Goal: Task Accomplishment & Management: Complete application form

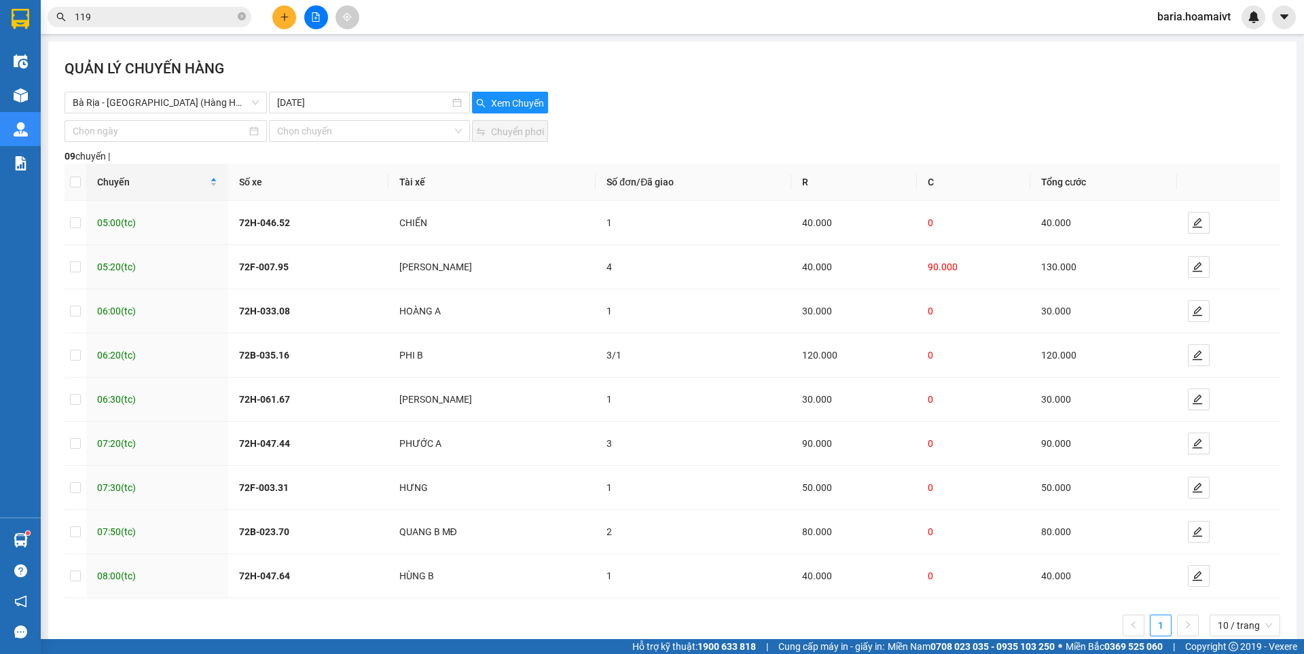
click at [165, 24] on input "119" at bounding box center [155, 17] width 160 height 15
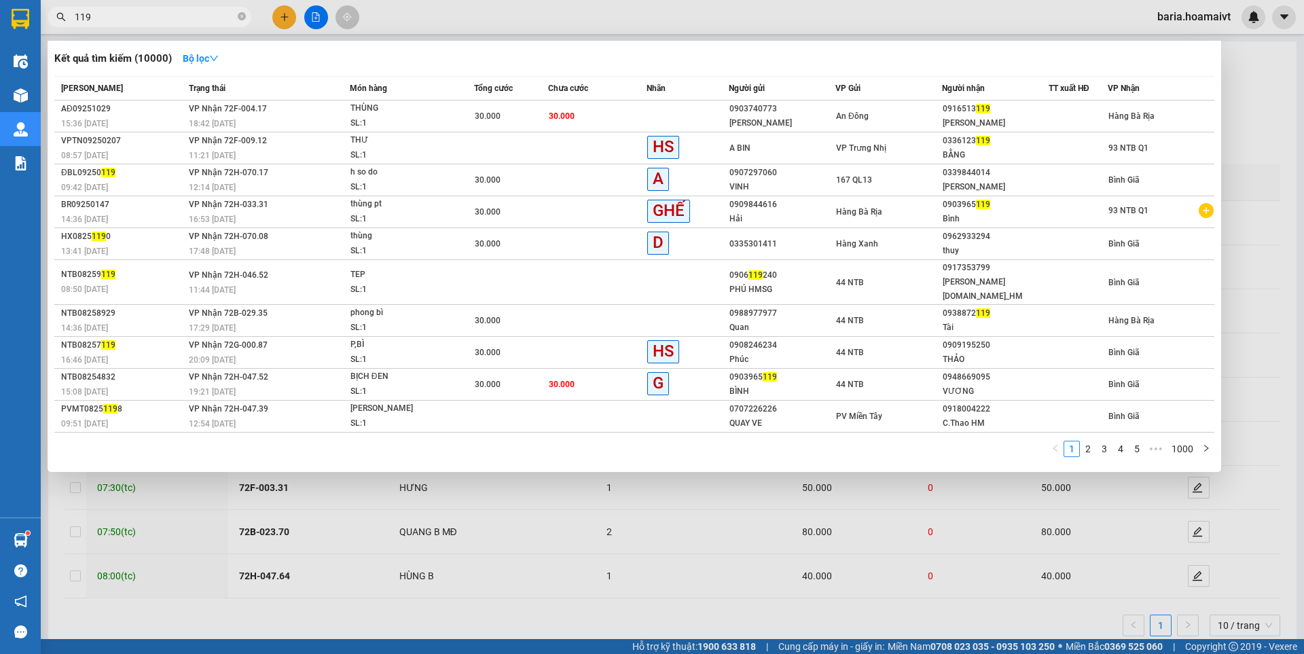
click at [165, 24] on input "119" at bounding box center [155, 17] width 160 height 15
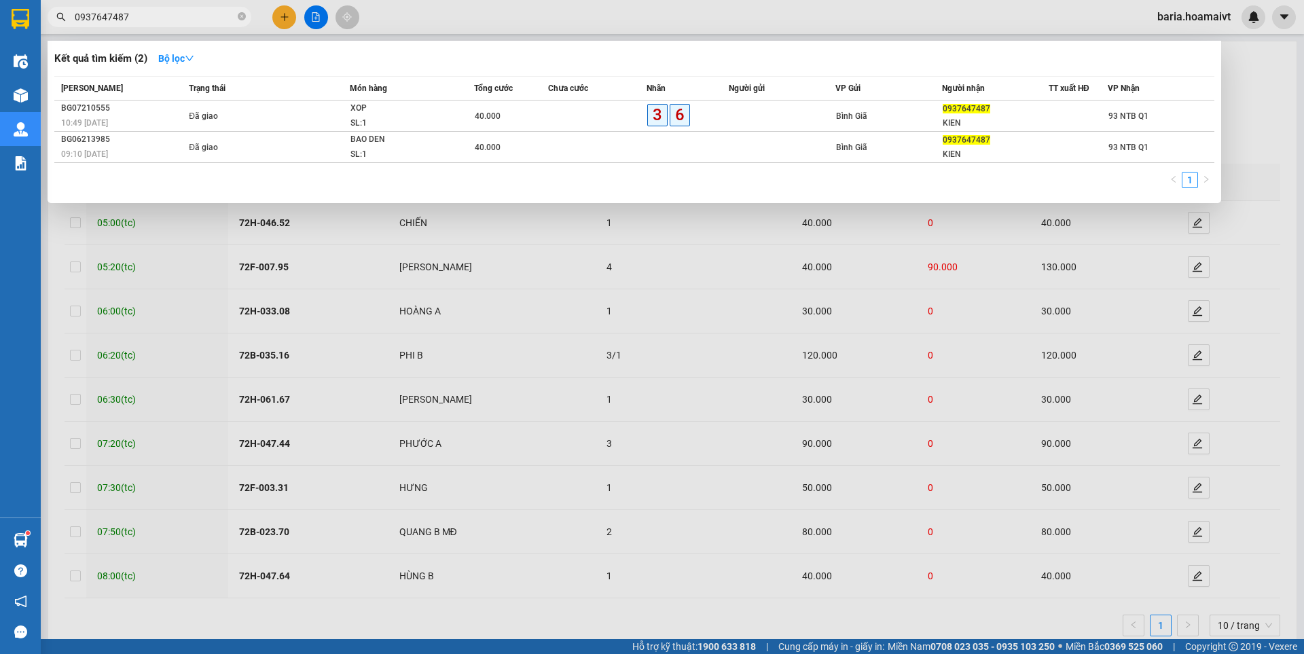
click at [691, 547] on div at bounding box center [652, 327] width 1304 height 654
click at [178, 14] on input "0937647487" at bounding box center [155, 17] width 160 height 15
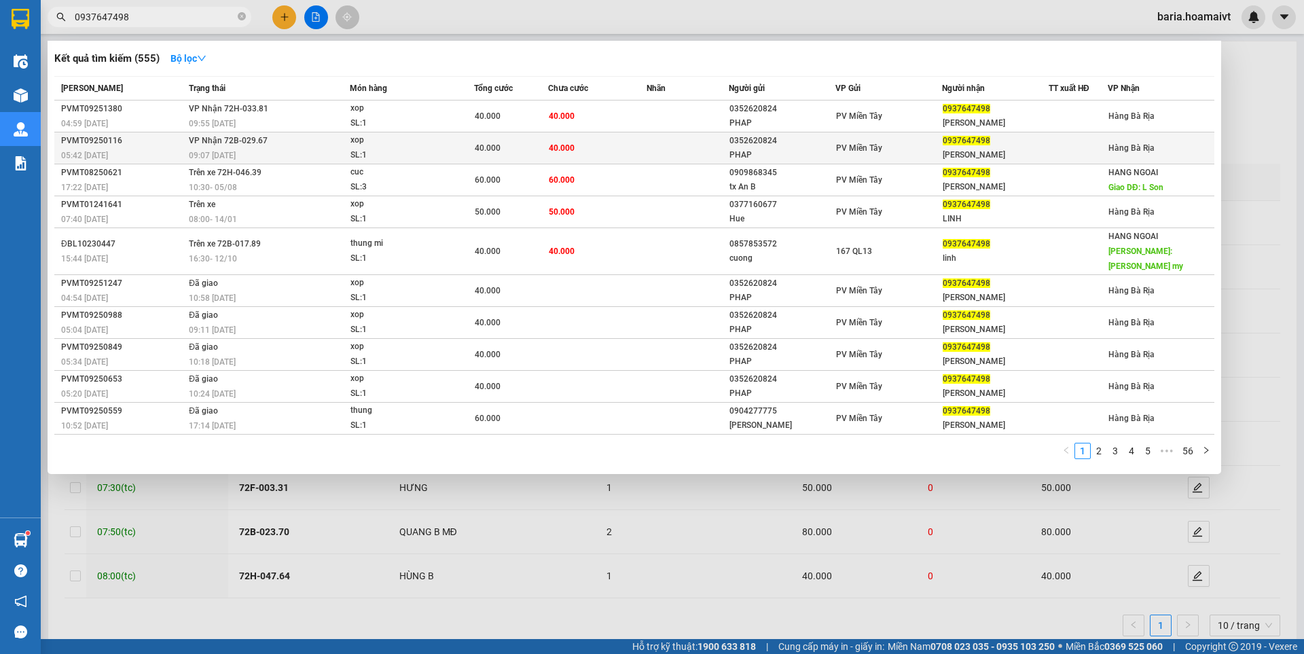
type input "0937647498"
click at [1080, 154] on div at bounding box center [1078, 148] width 58 height 14
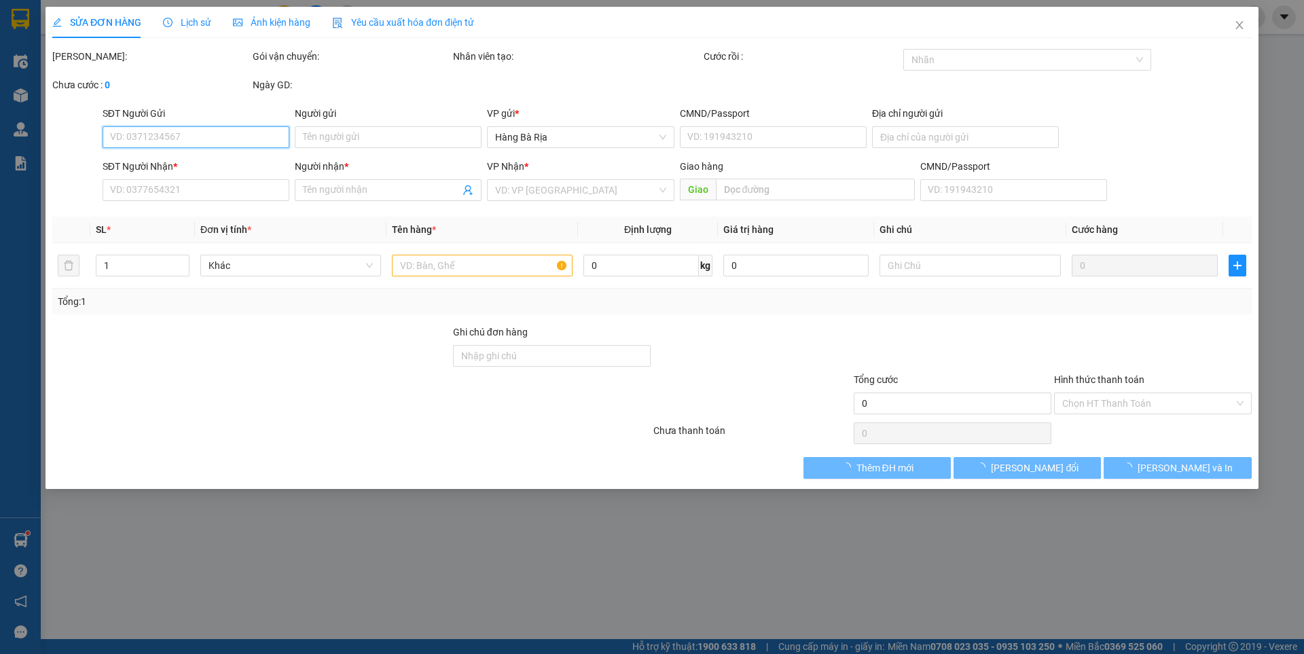
type input "0352620824"
type input "PHAP"
type input "083200011433"
type input "cho Binh Dien, F7, Q8"
type input "0937647498"
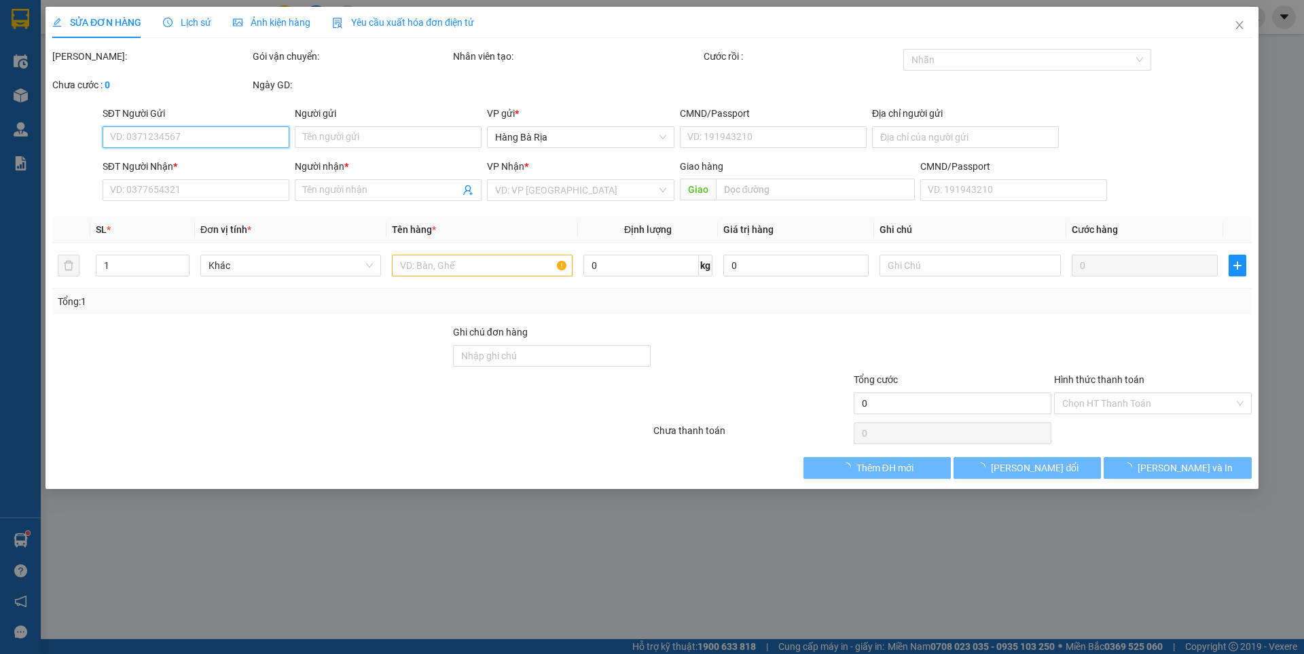
type input "Linh BR"
type input "40.000"
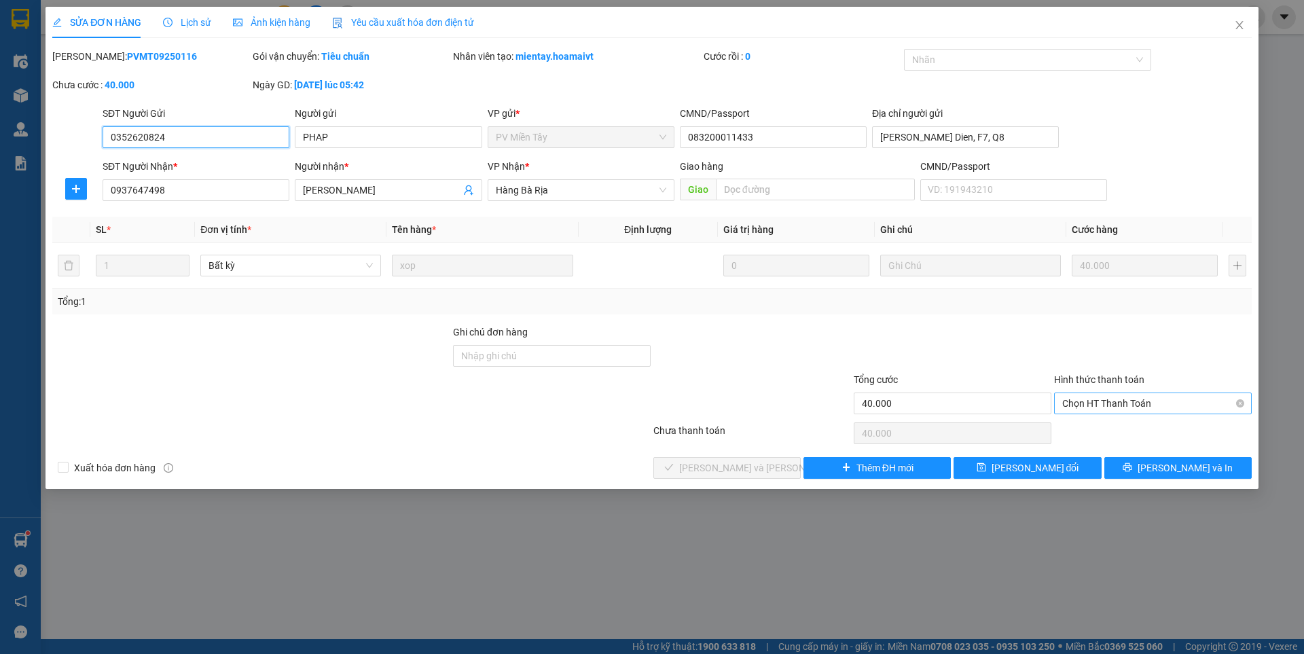
click at [1128, 409] on span "Chọn HT Thanh Toán" at bounding box center [1152, 403] width 181 height 20
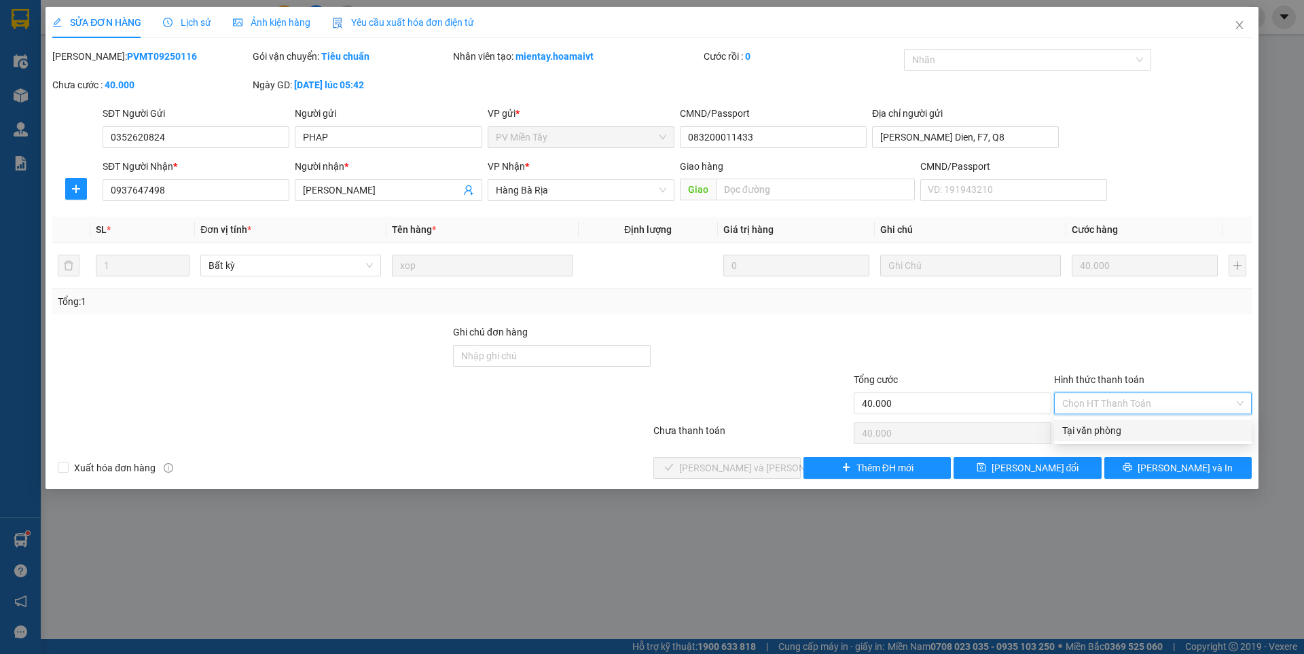
click at [1094, 434] on div "Tại văn phòng" at bounding box center [1152, 430] width 181 height 15
type input "0"
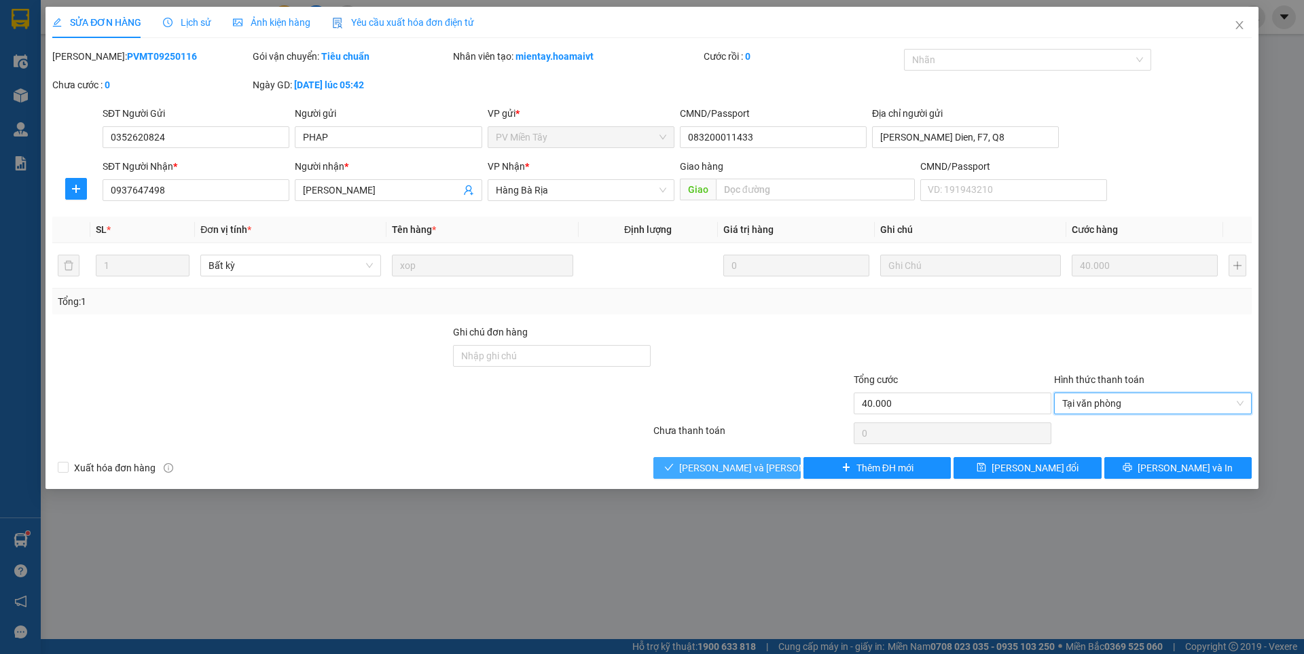
click at [759, 472] on span "[PERSON_NAME] và [PERSON_NAME] hàng" at bounding box center [770, 467] width 183 height 15
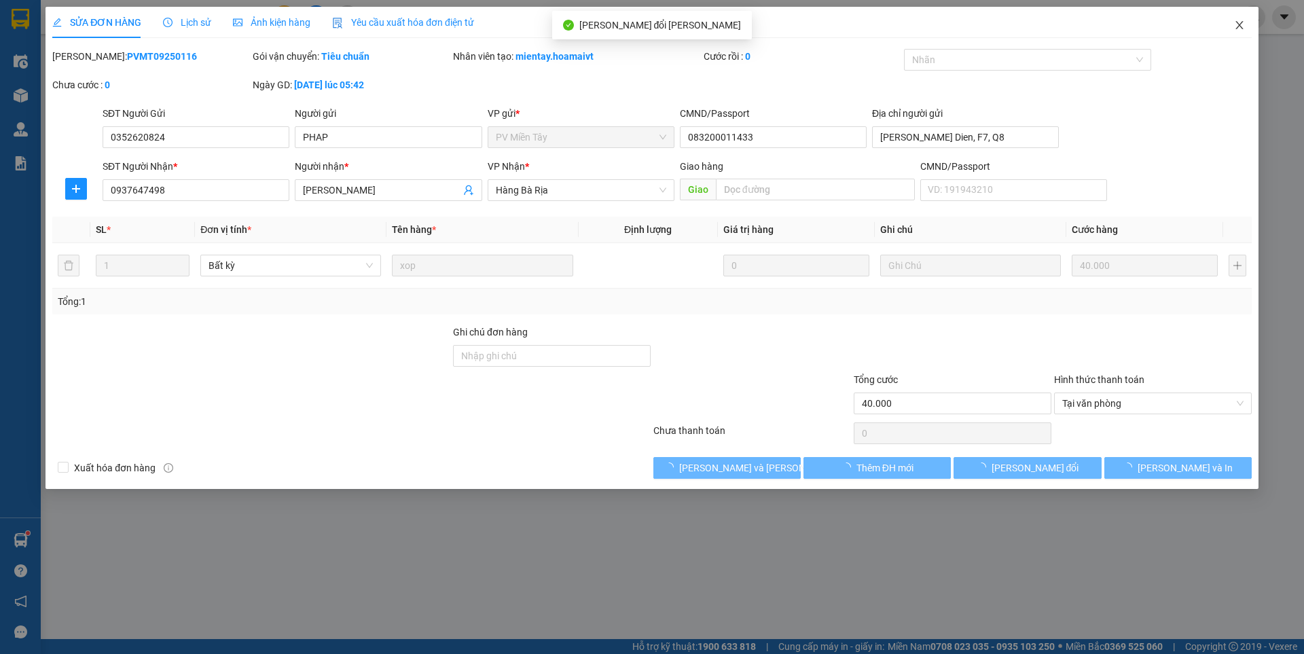
click at [1231, 21] on span "Close" at bounding box center [1239, 26] width 38 height 38
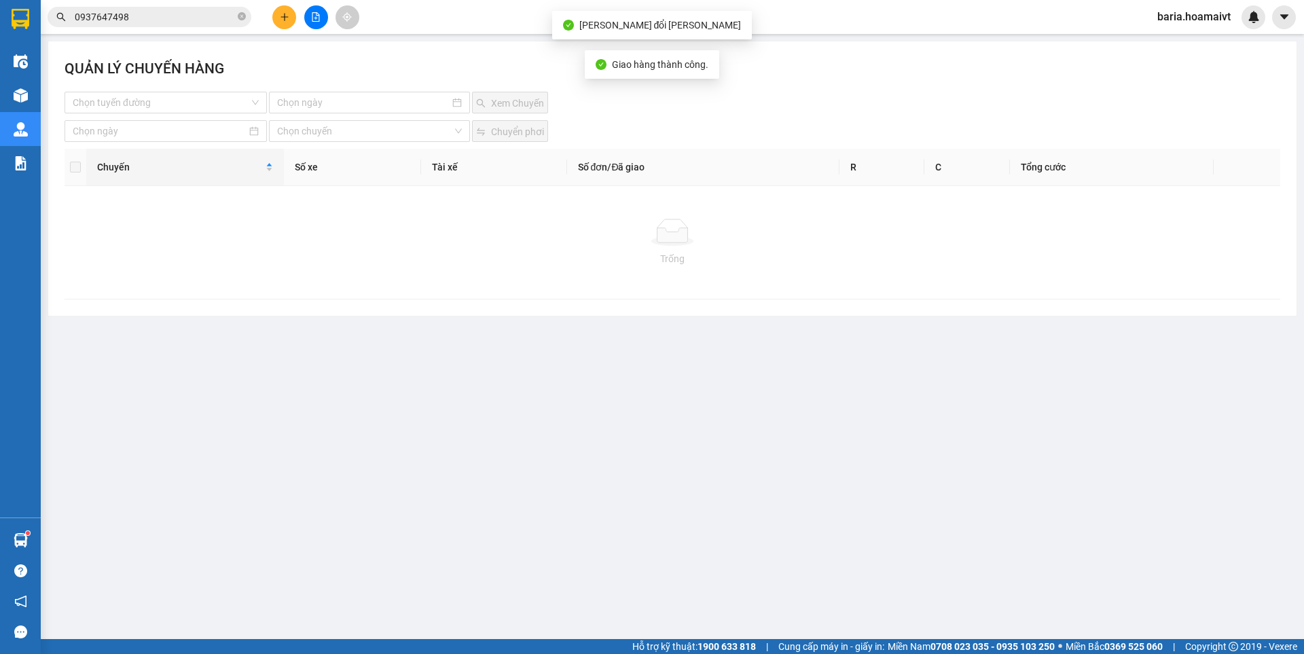
click at [185, 21] on input "0937647498" at bounding box center [155, 17] width 160 height 15
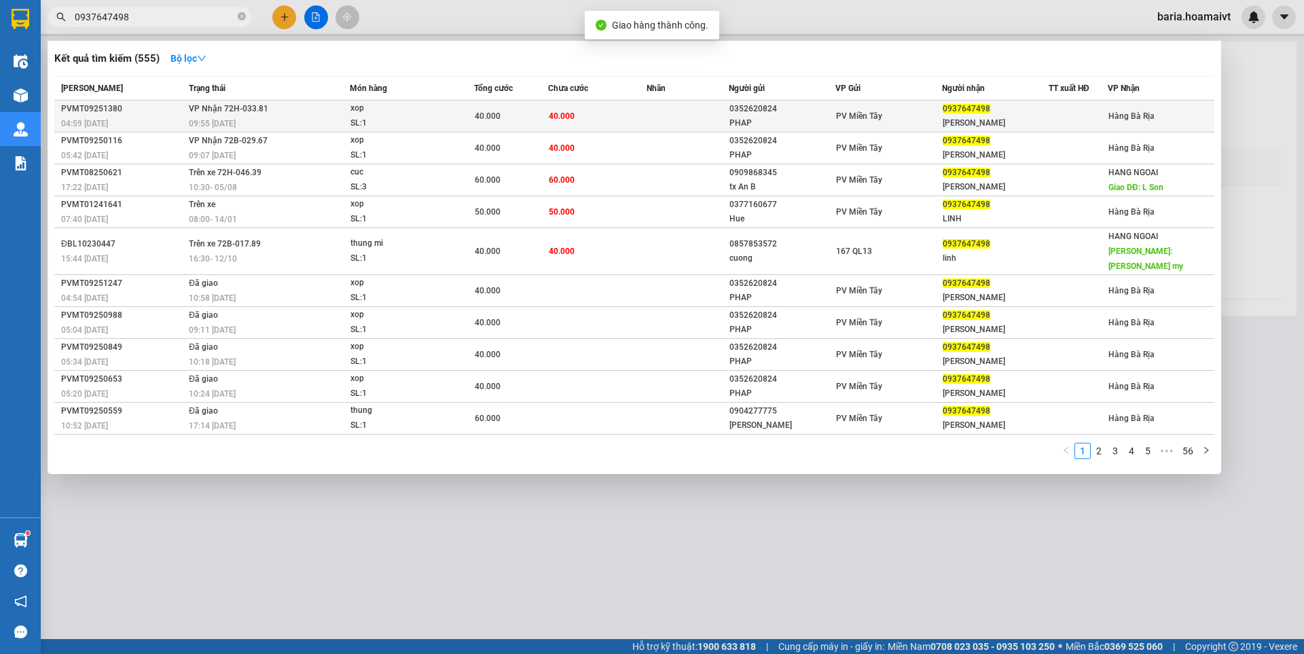
click at [1004, 116] on div "Linh BR" at bounding box center [995, 123] width 105 height 14
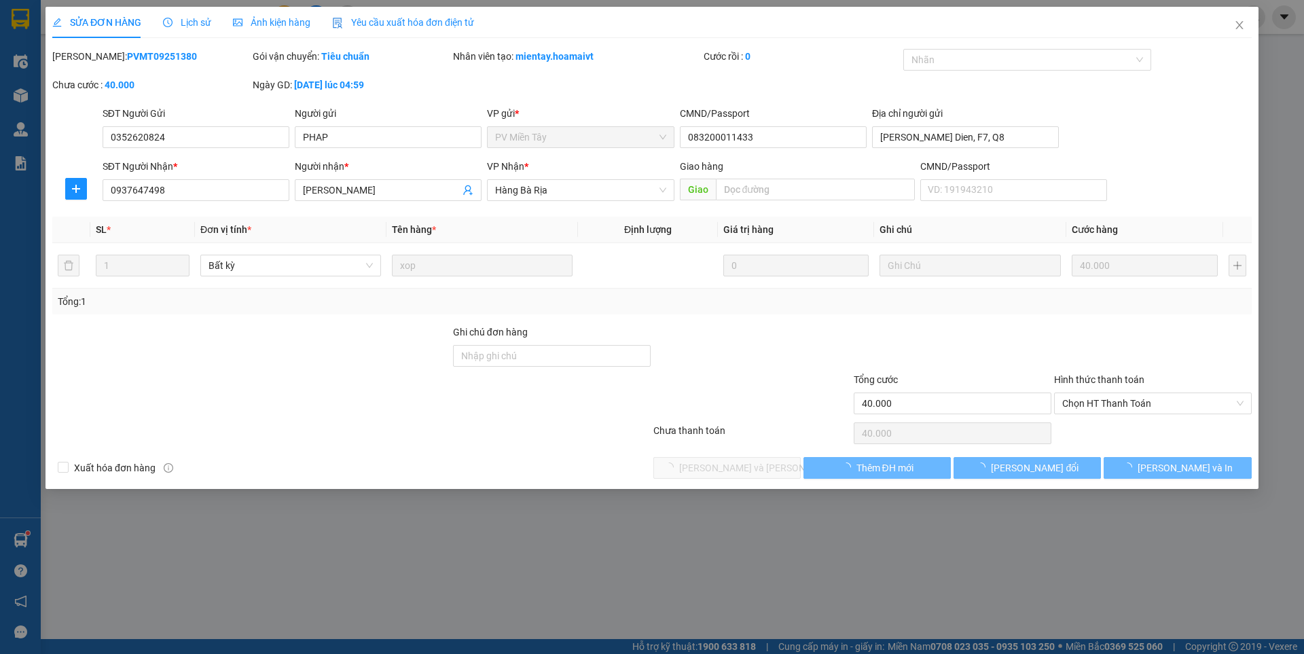
type input "0352620824"
type input "PHAP"
type input "083200011433"
type input "cho Binh Dien, F7, Q8"
type input "0937647498"
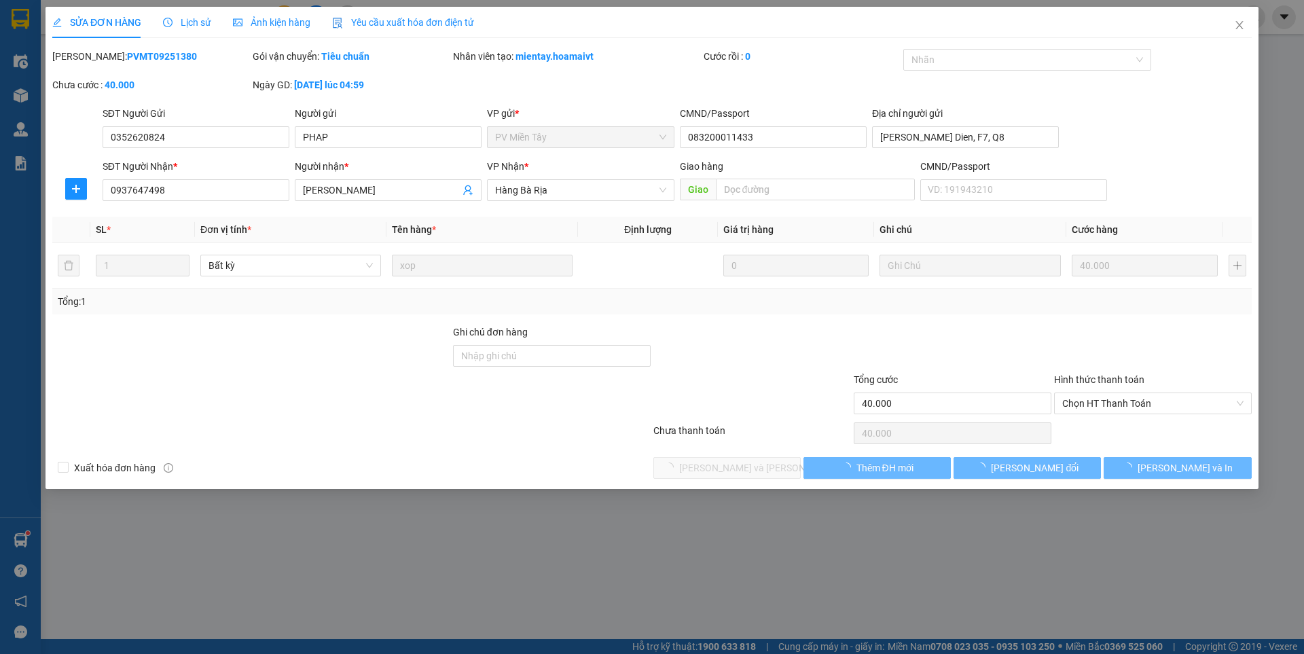
type input "Linh BR"
type input "40.000"
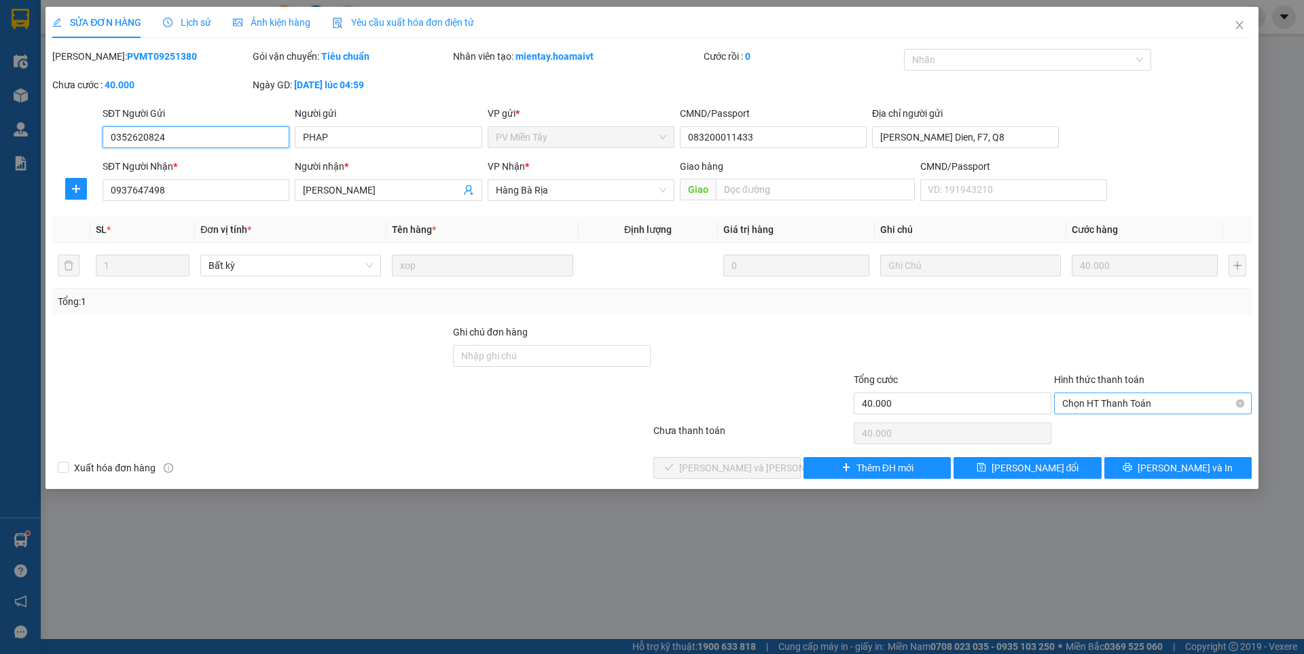
click at [1082, 396] on span "Chọn HT Thanh Toán" at bounding box center [1152, 403] width 181 height 20
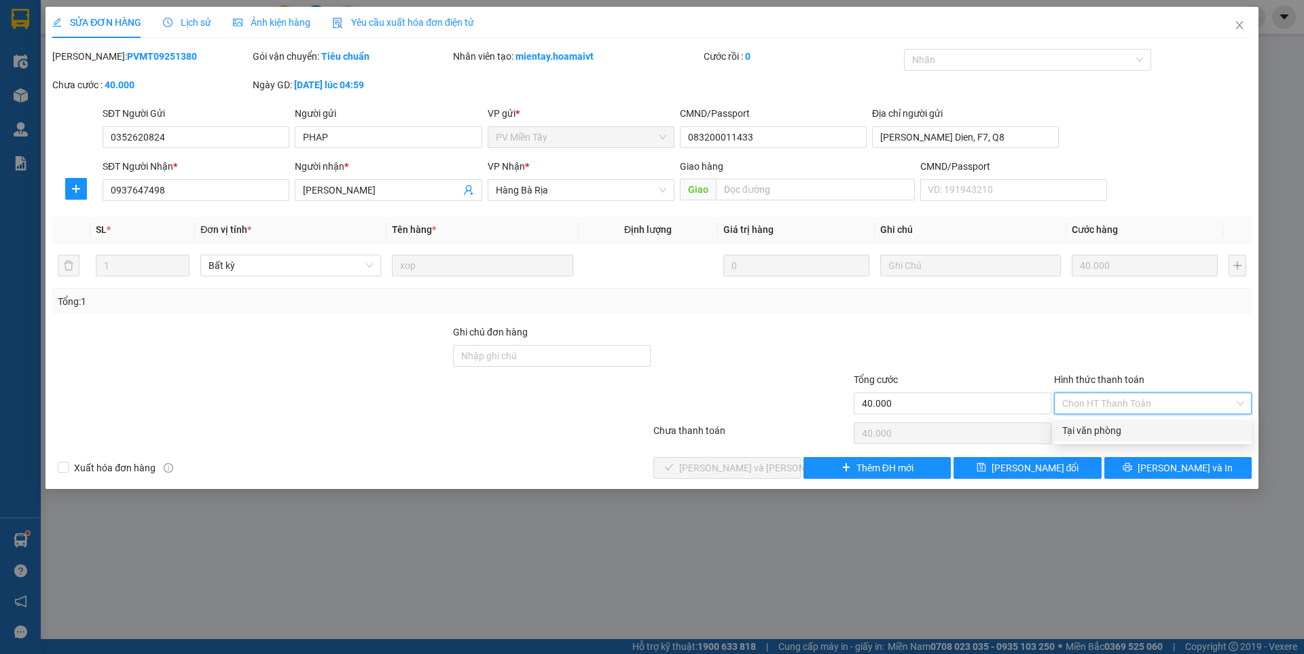
click at [1078, 433] on div "Tại văn phòng" at bounding box center [1152, 430] width 181 height 15
type input "0"
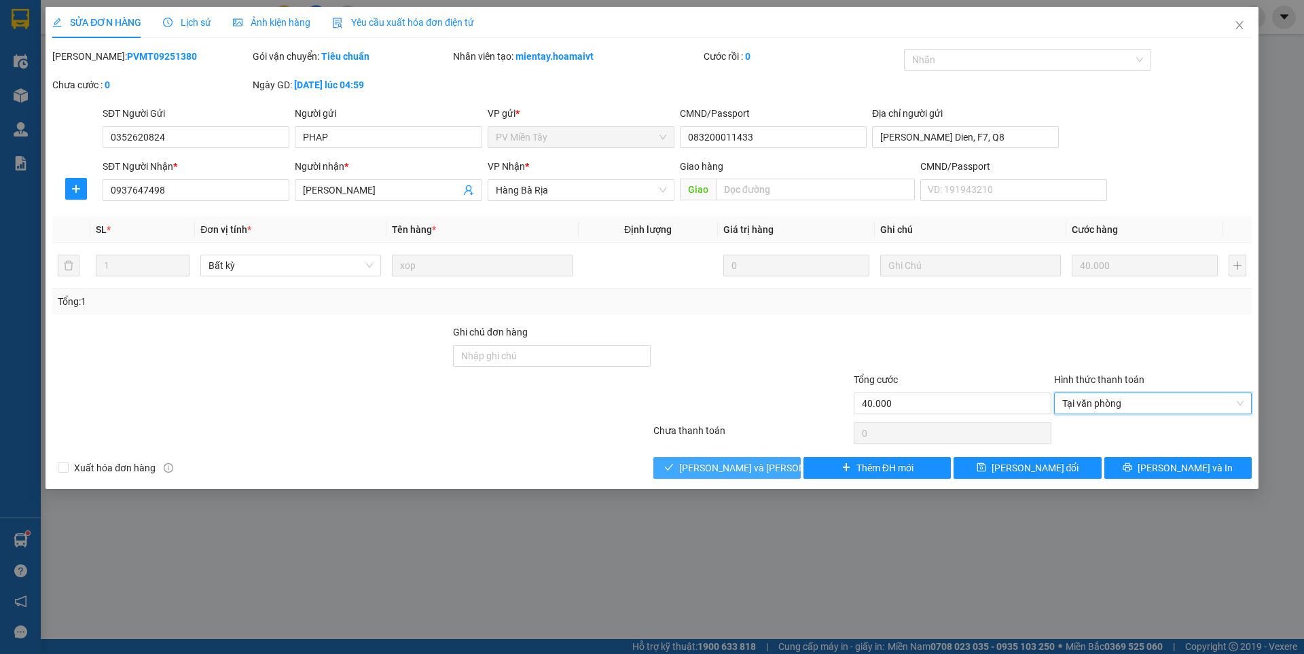
click at [770, 465] on span "[PERSON_NAME] và [PERSON_NAME] hàng" at bounding box center [770, 467] width 183 height 15
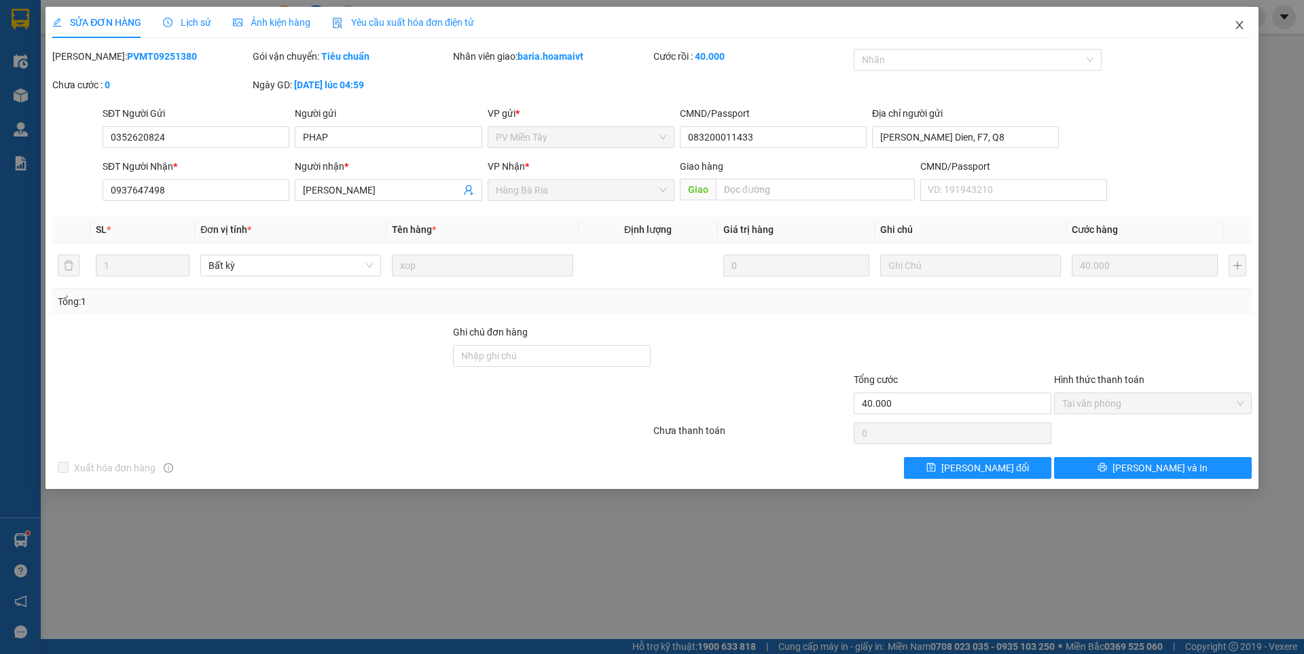
drag, startPoint x: 1245, startPoint y: 30, endPoint x: 1097, endPoint y: 29, distance: 148.0
click at [1243, 29] on span "Close" at bounding box center [1239, 26] width 38 height 38
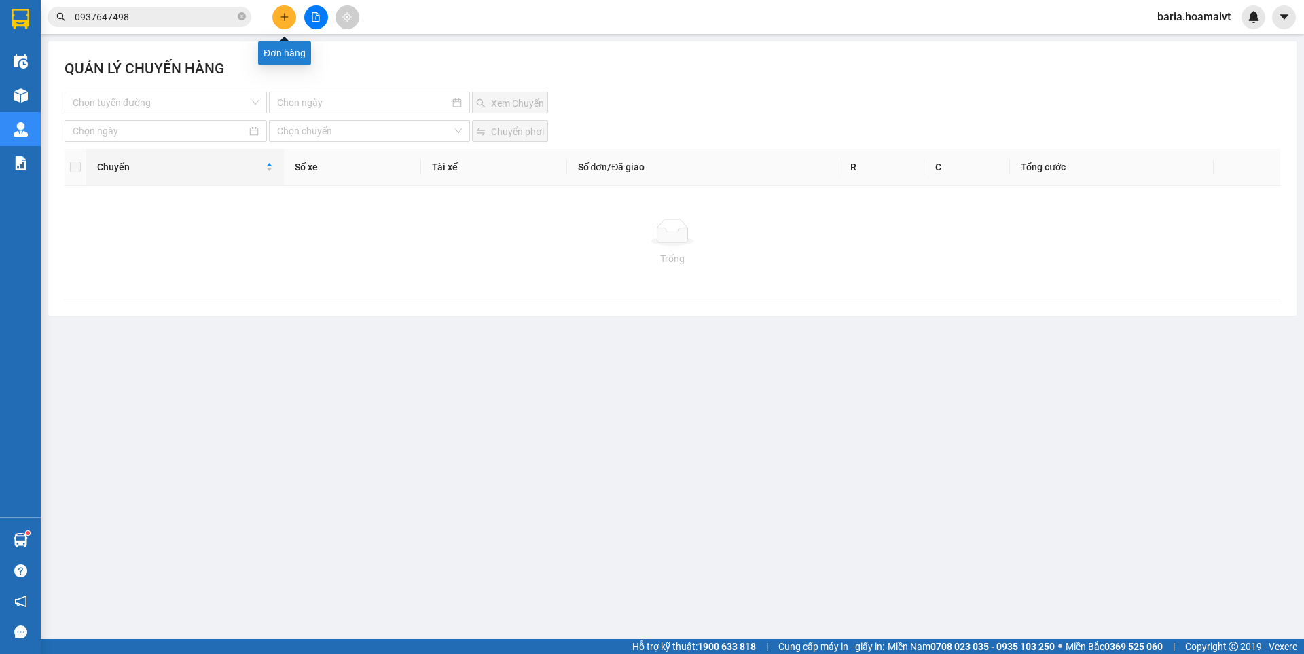
click at [288, 20] on icon "plus" at bounding box center [285, 17] width 10 height 10
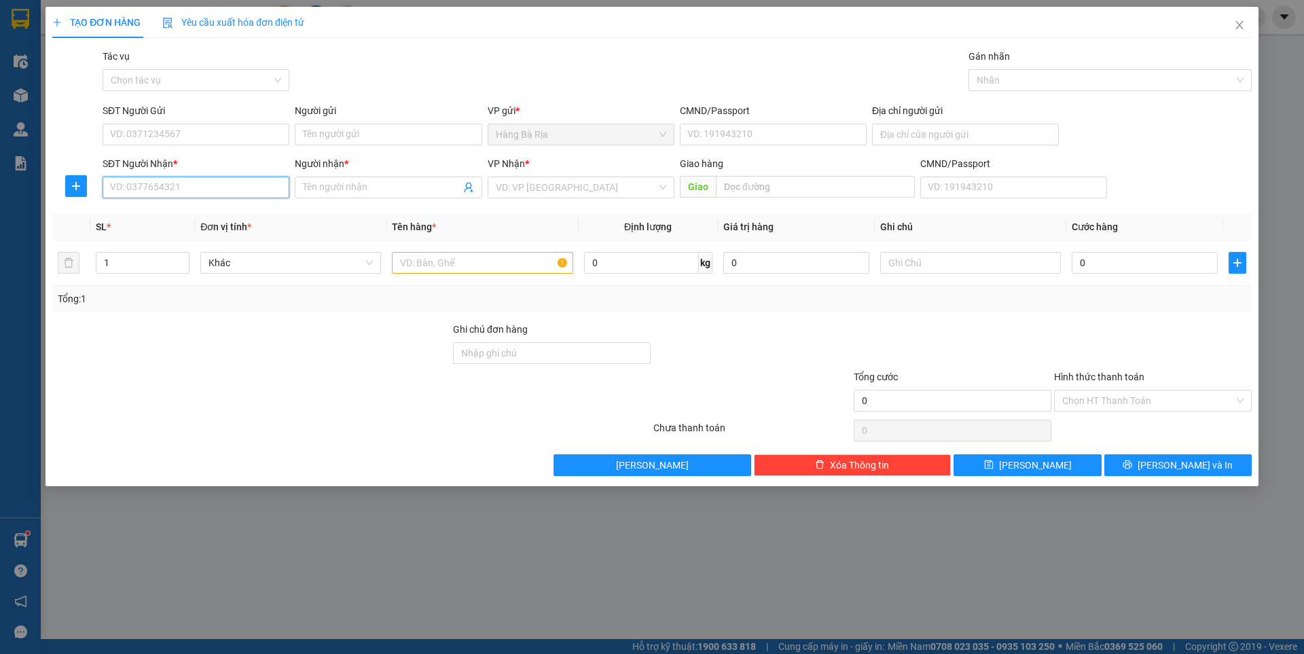
click at [199, 183] on input "SĐT Người Nhận *" at bounding box center [196, 188] width 187 height 22
type input "0943429514"
click at [178, 213] on div "0943429514 - Thư" at bounding box center [196, 214] width 170 height 15
type input "Thư"
type input "0943429514"
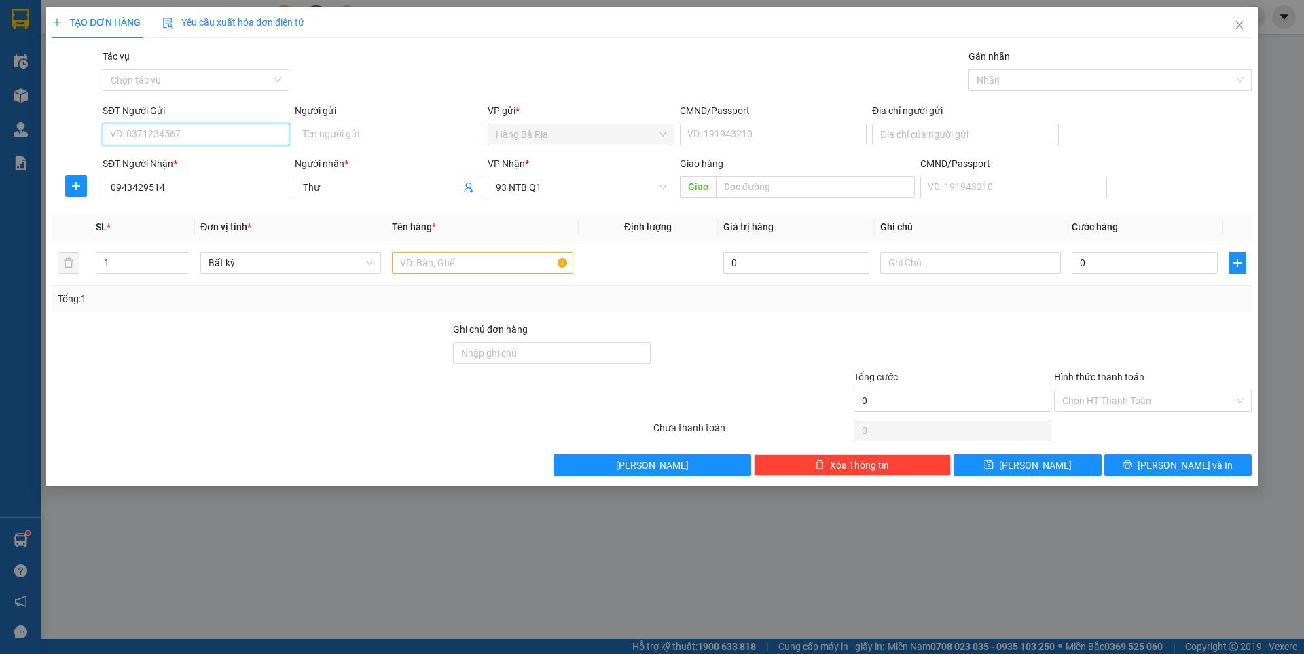
click at [230, 140] on input "SĐT Người Gửi" at bounding box center [196, 135] width 187 height 22
click at [169, 230] on div "0913818611 - AN" at bounding box center [196, 226] width 170 height 15
type input "0913818611"
type input "AN"
click at [435, 268] on input "text" at bounding box center [482, 263] width 181 height 22
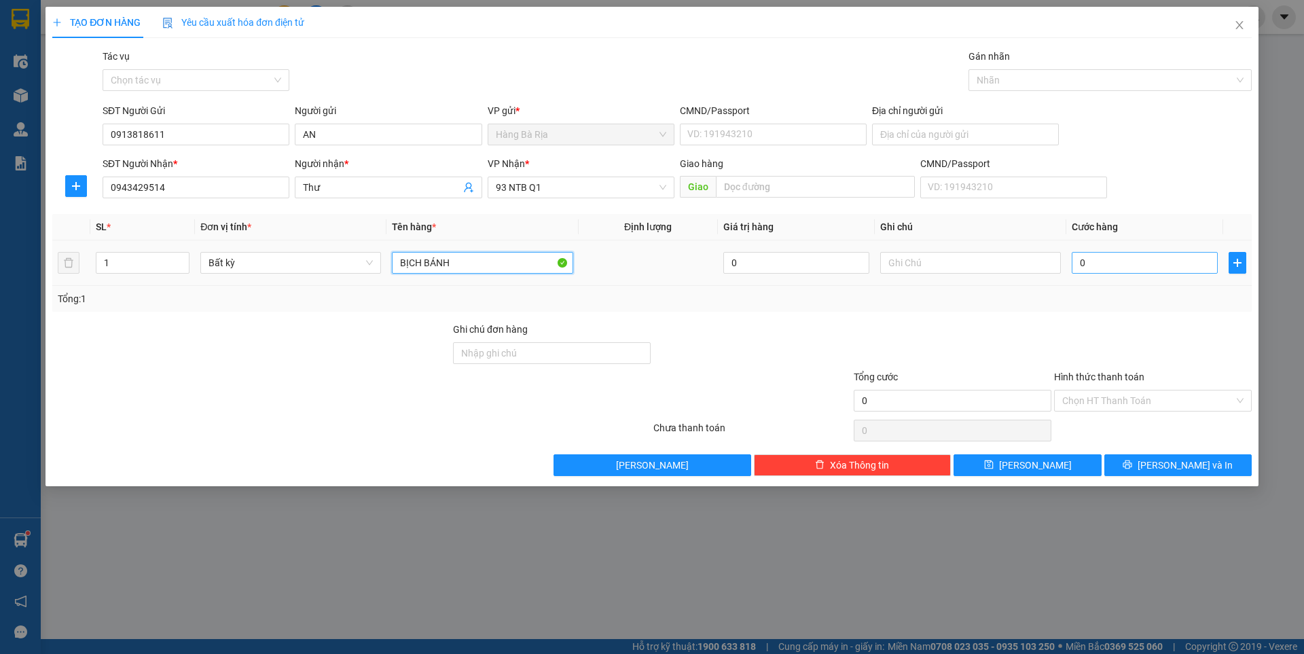
type input "BỊCH BÁNH"
click at [1103, 263] on input "0" at bounding box center [1145, 263] width 146 height 22
type input "3"
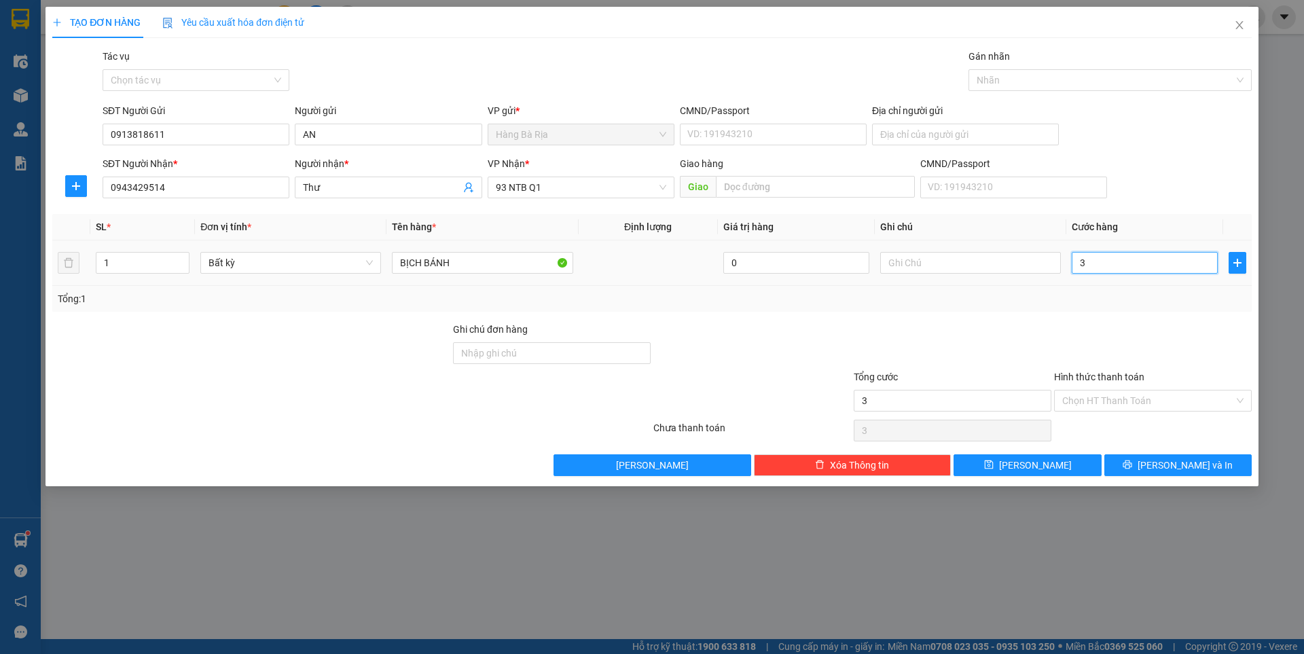
type input "30"
type input "30.000"
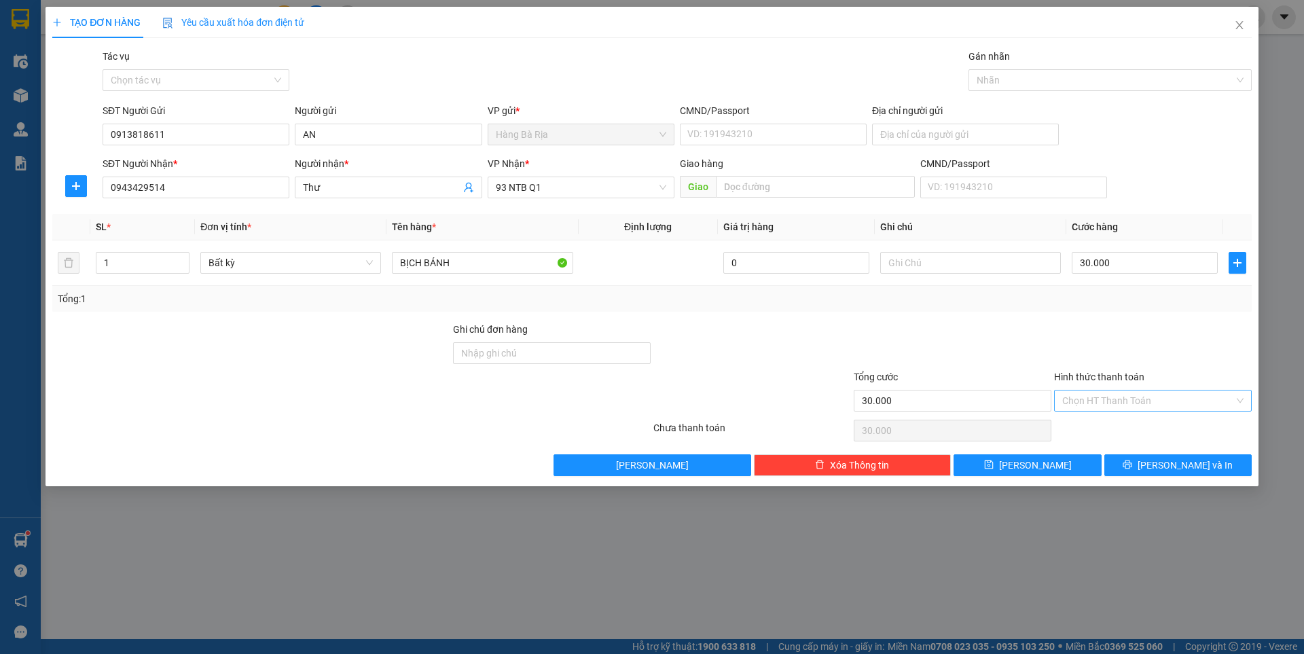
click at [1127, 401] on input "Hình thức thanh toán" at bounding box center [1148, 400] width 172 height 20
click at [1123, 427] on div "Tại văn phòng" at bounding box center [1152, 427] width 181 height 15
type input "0"
click at [1148, 458] on button "[PERSON_NAME] và In" at bounding box center [1177, 465] width 147 height 22
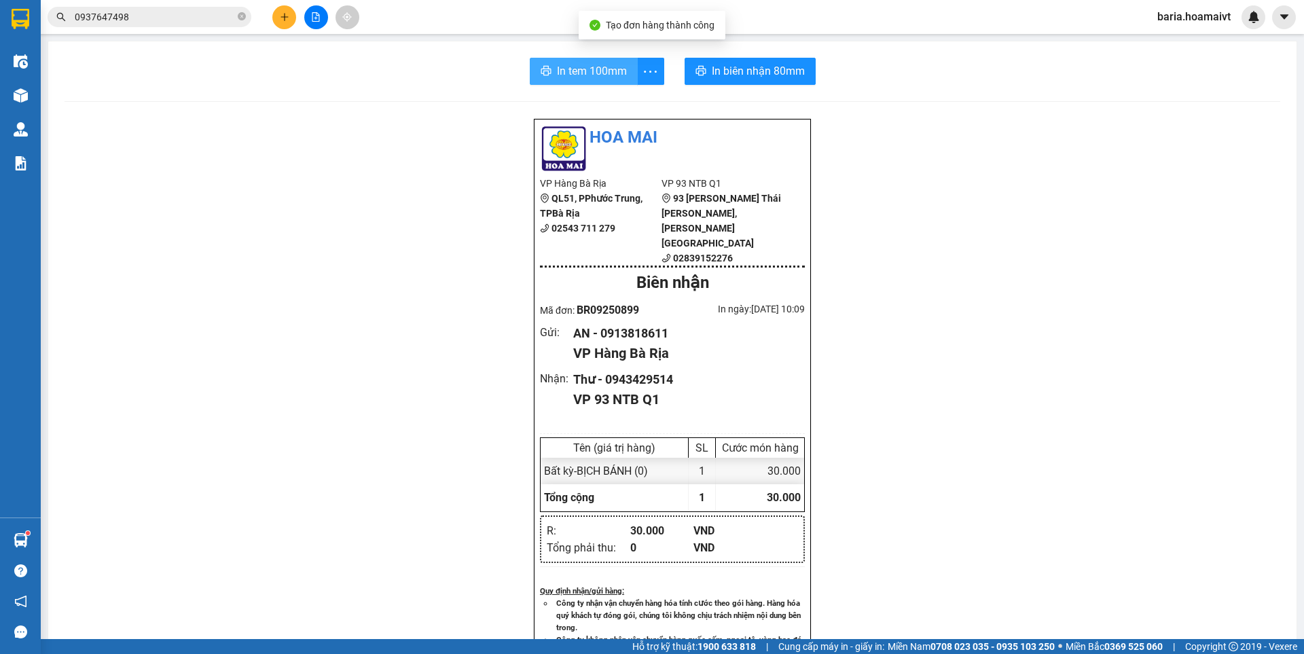
click at [577, 67] on span "In tem 100mm" at bounding box center [592, 70] width 70 height 17
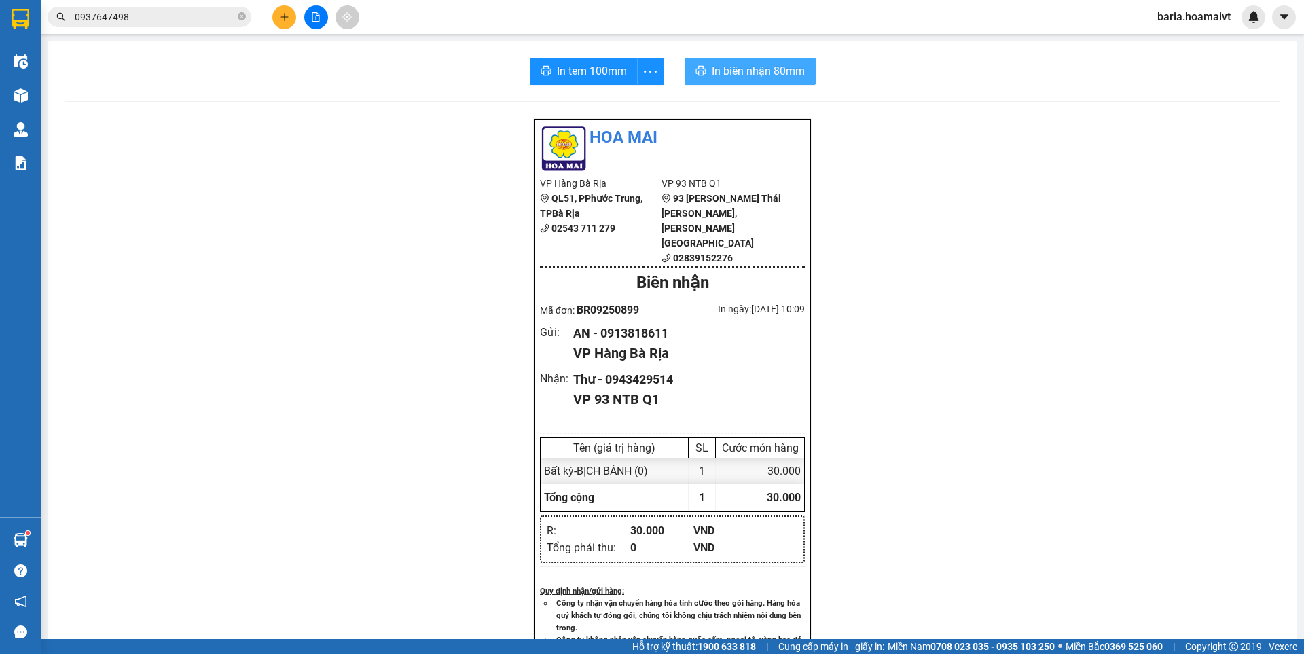
click at [748, 67] on span "In biên nhận 80mm" at bounding box center [758, 70] width 93 height 17
click at [288, 18] on icon "plus" at bounding box center [285, 17] width 10 height 10
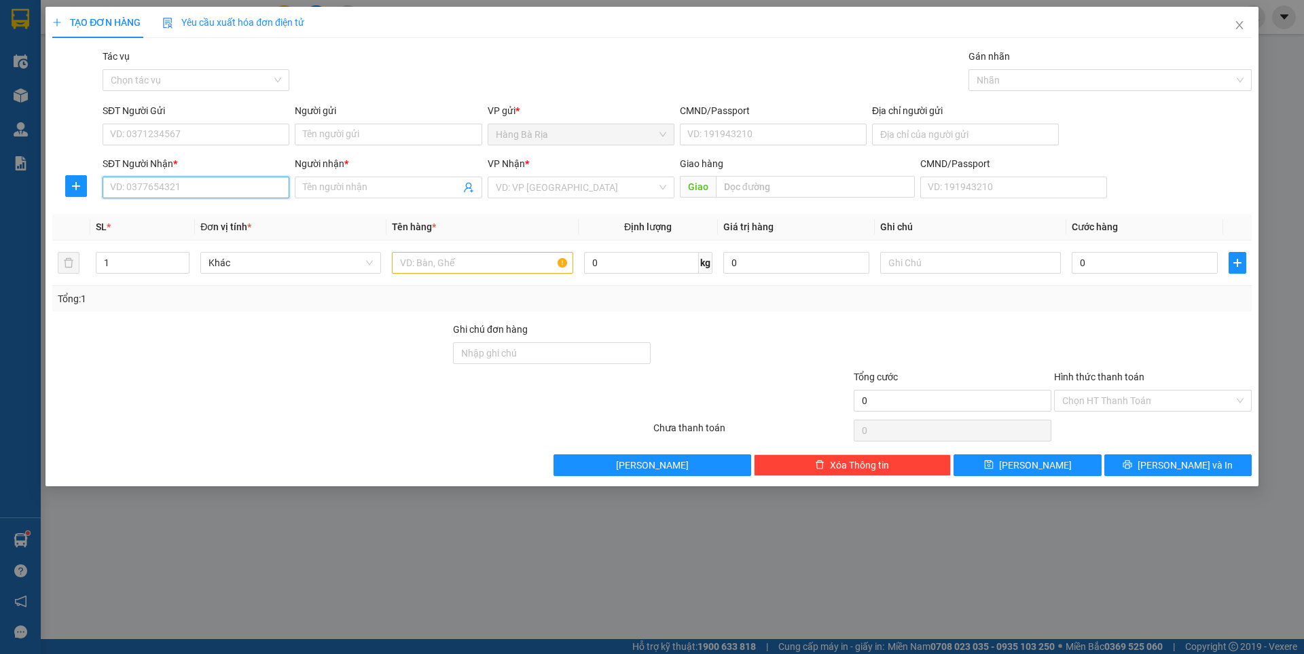
click at [217, 189] on input "SĐT Người Nhận *" at bounding box center [196, 188] width 187 height 22
type input "0906413429"
click at [393, 188] on input "Người nhận *" at bounding box center [381, 187] width 157 height 15
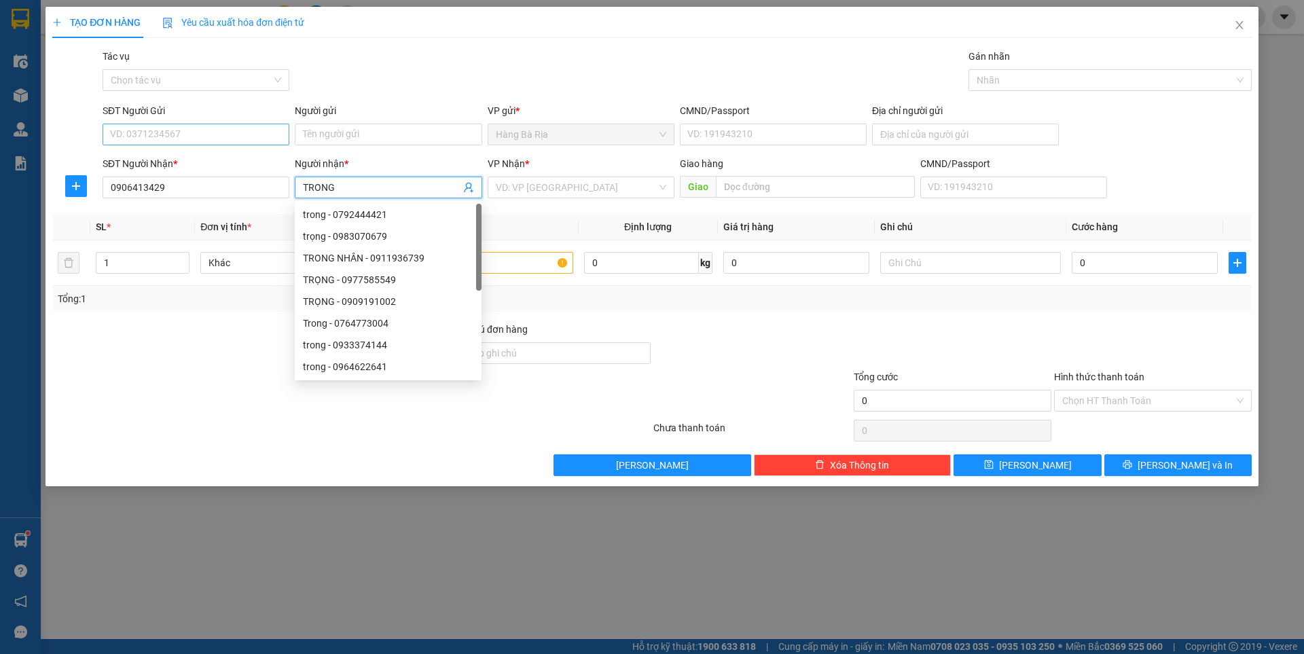
type input "TRONG"
click at [217, 125] on input "SĐT Người Gửi" at bounding box center [196, 135] width 187 height 22
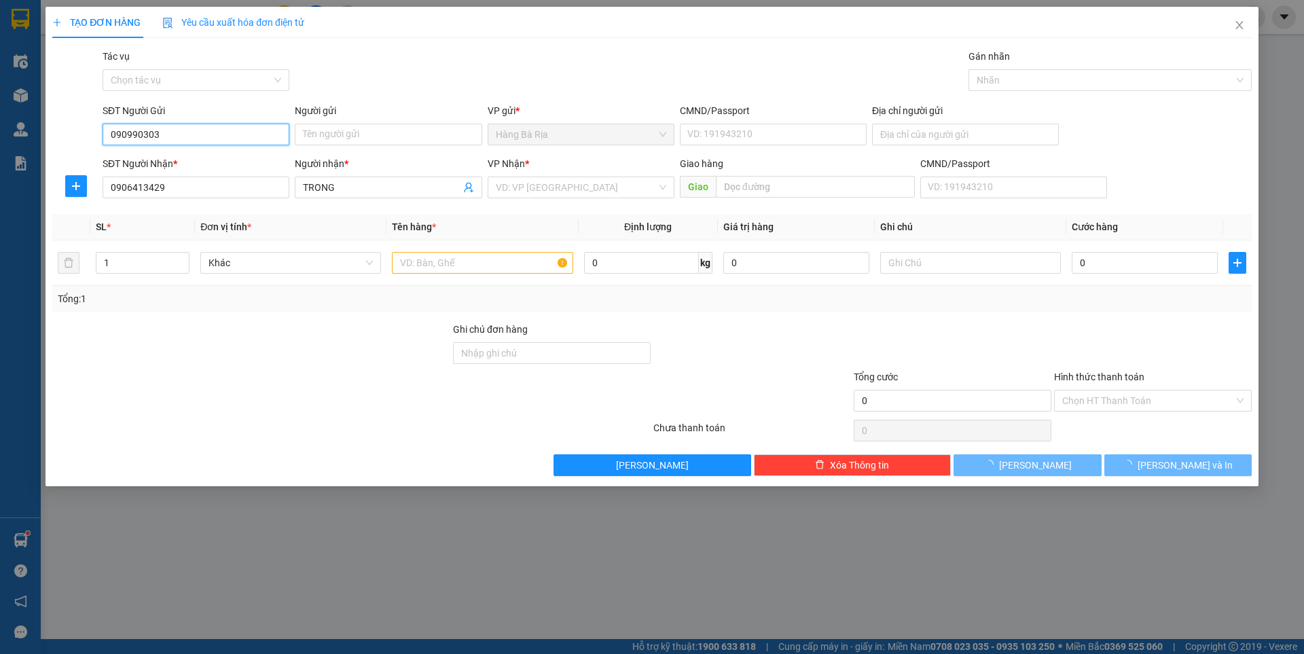
type input "0909903038"
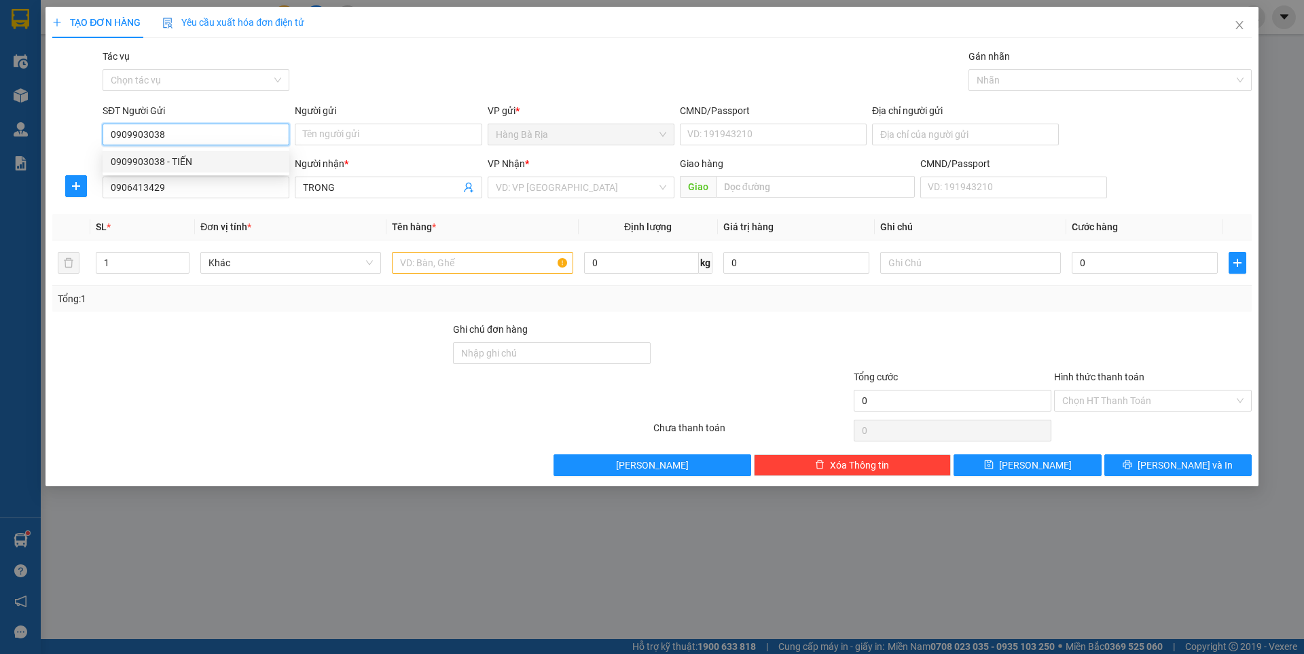
click at [165, 162] on div "0909903038 - TIẾN" at bounding box center [196, 161] width 170 height 15
type input "TIẾN"
type input "0909903038"
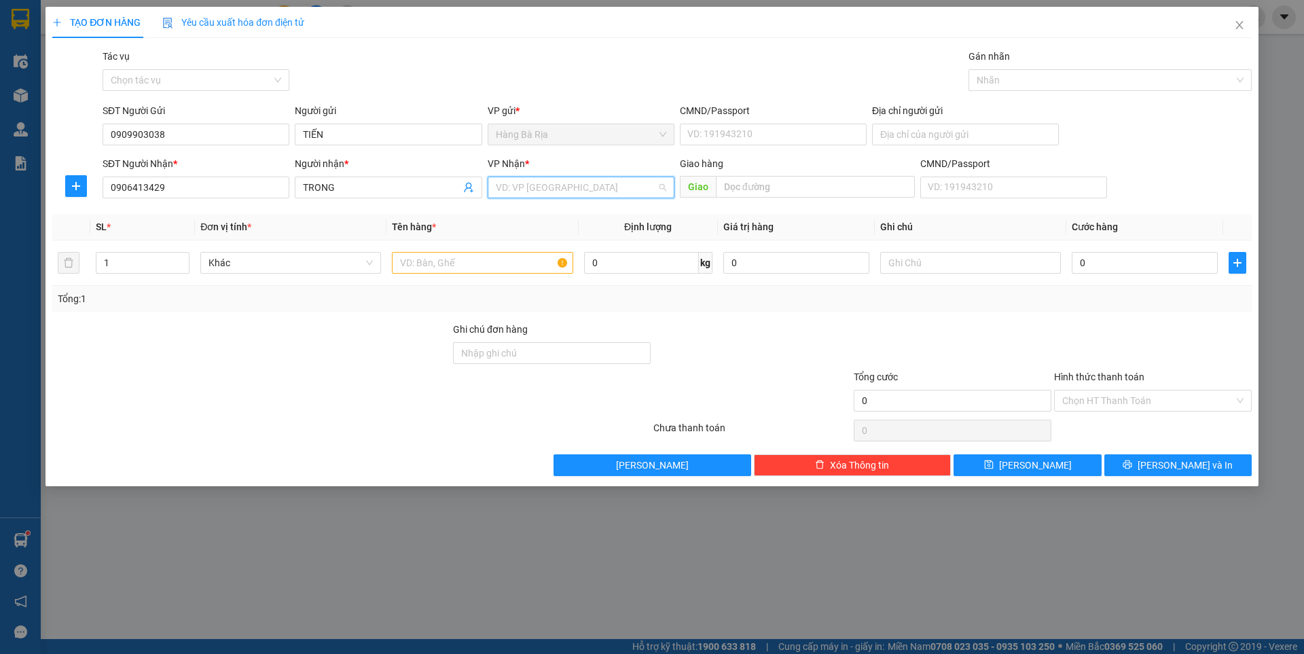
click at [528, 187] on input "search" at bounding box center [576, 187] width 161 height 20
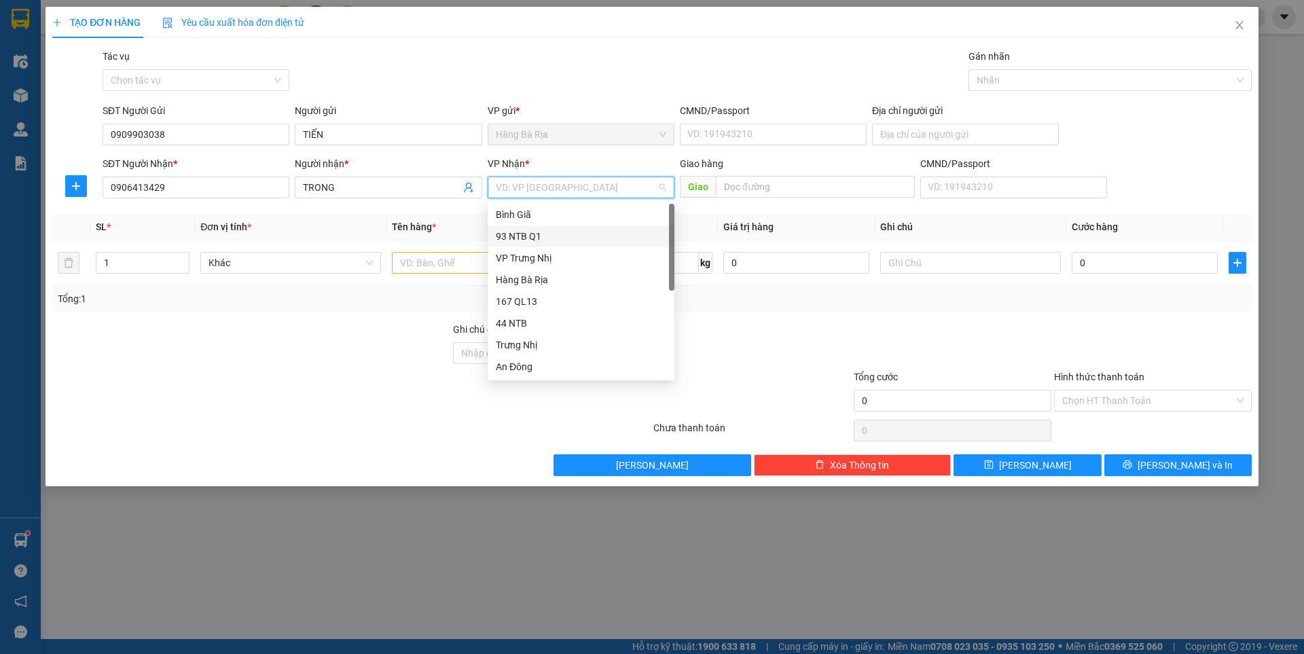
click at [537, 241] on div "93 NTB Q1" at bounding box center [581, 236] width 170 height 15
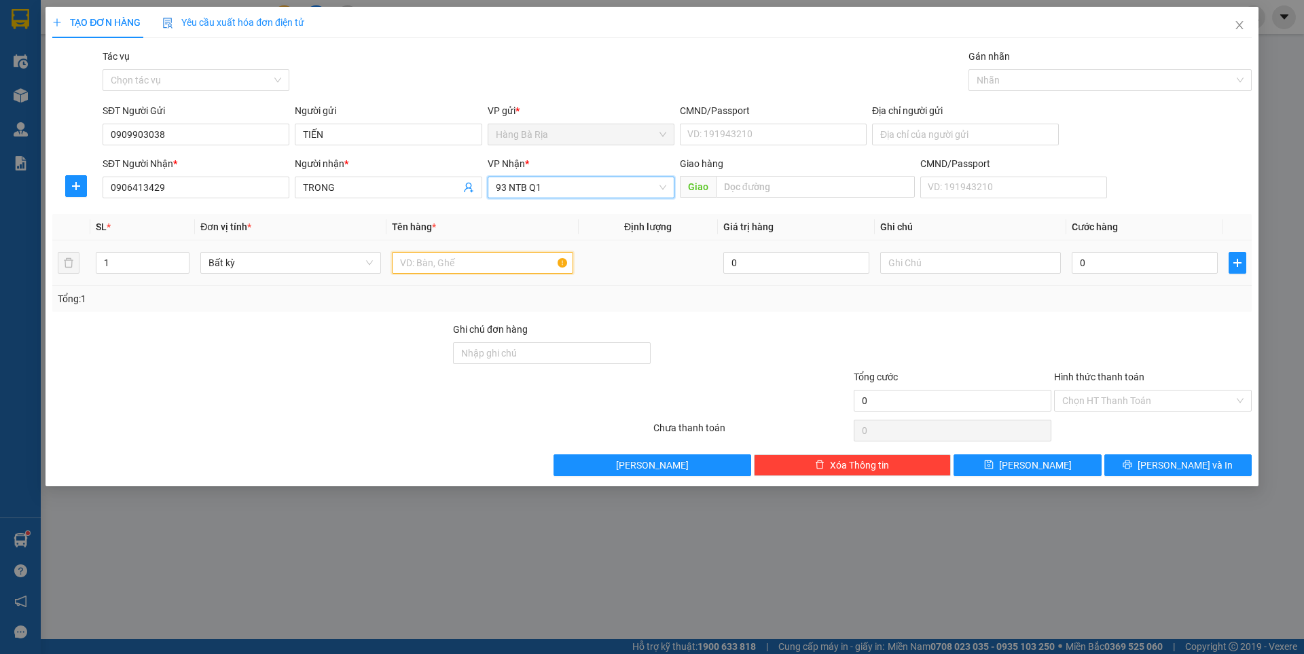
click at [439, 263] on input "text" at bounding box center [482, 263] width 181 height 22
type input "HỘP"
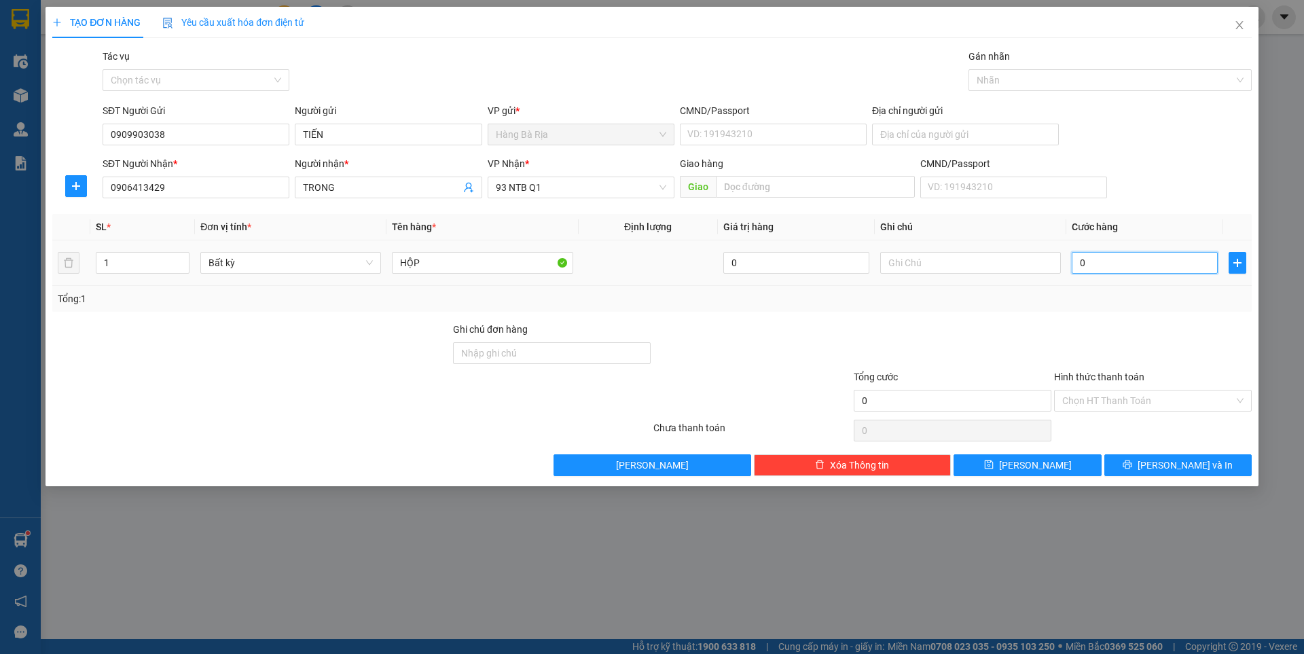
type input "3"
type input "30"
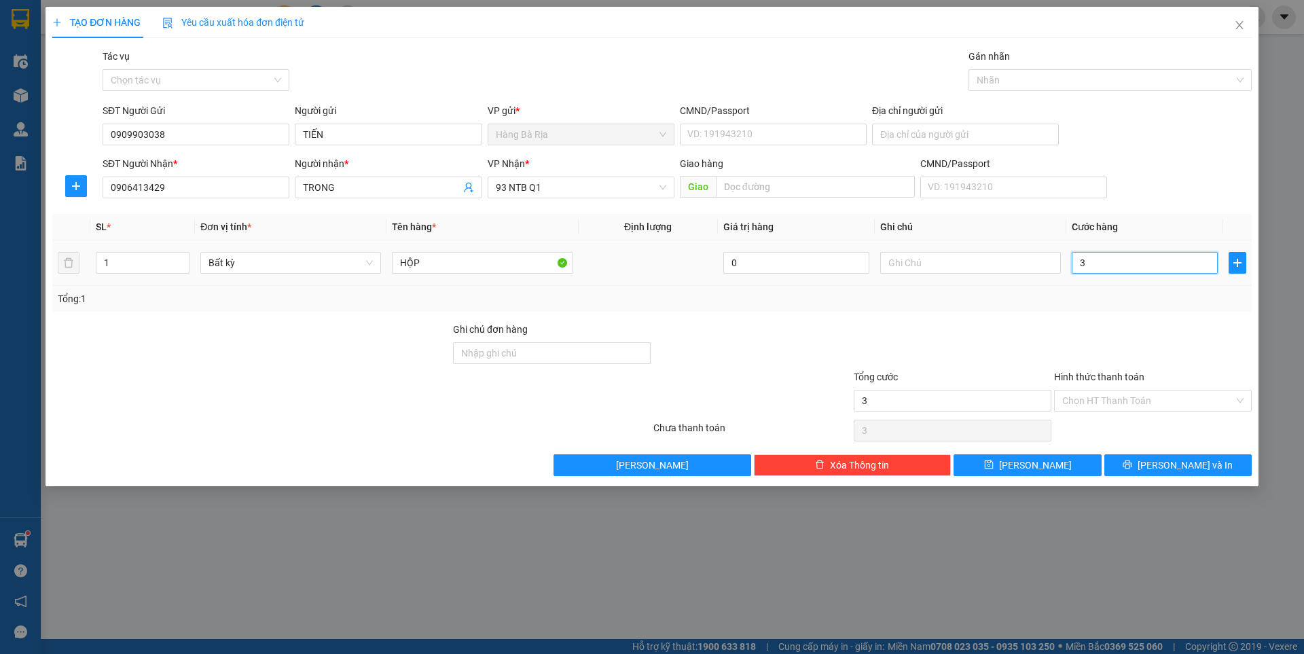
type input "30"
type input "30.000"
click at [1160, 392] on input "Hình thức thanh toán" at bounding box center [1148, 400] width 172 height 20
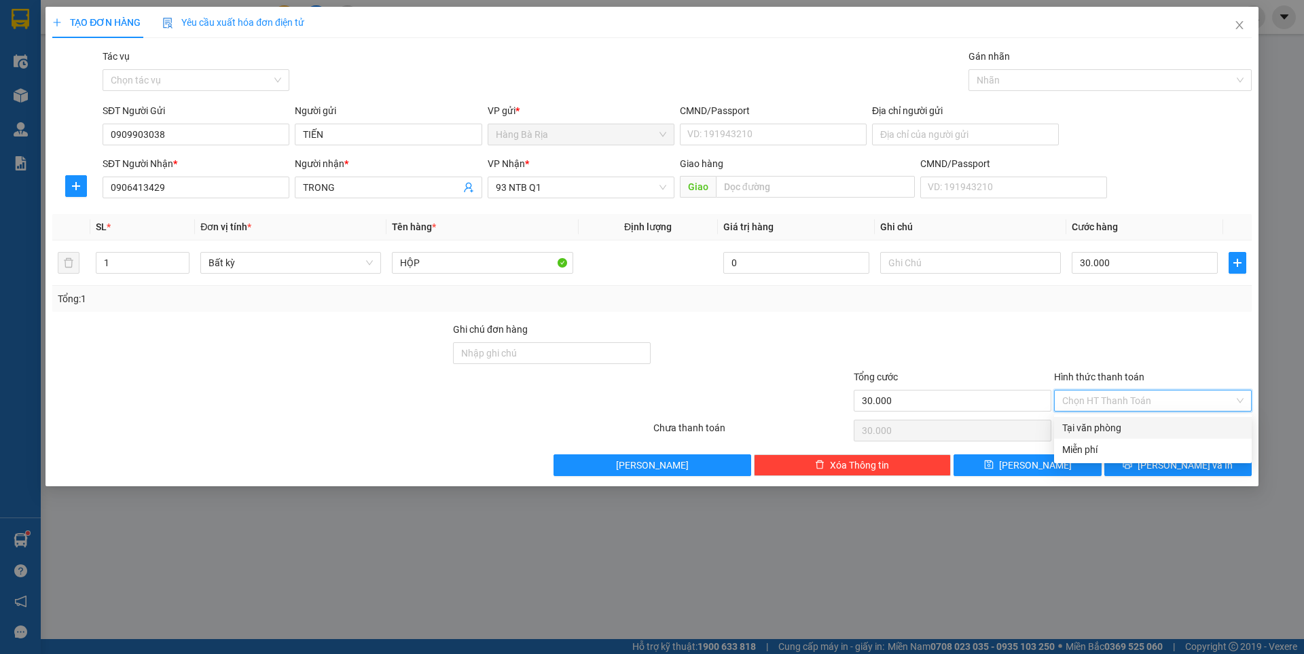
click at [1123, 425] on div "Tại văn phòng" at bounding box center [1152, 427] width 181 height 15
type input "0"
click at [1148, 462] on button "[PERSON_NAME] và In" at bounding box center [1177, 465] width 147 height 22
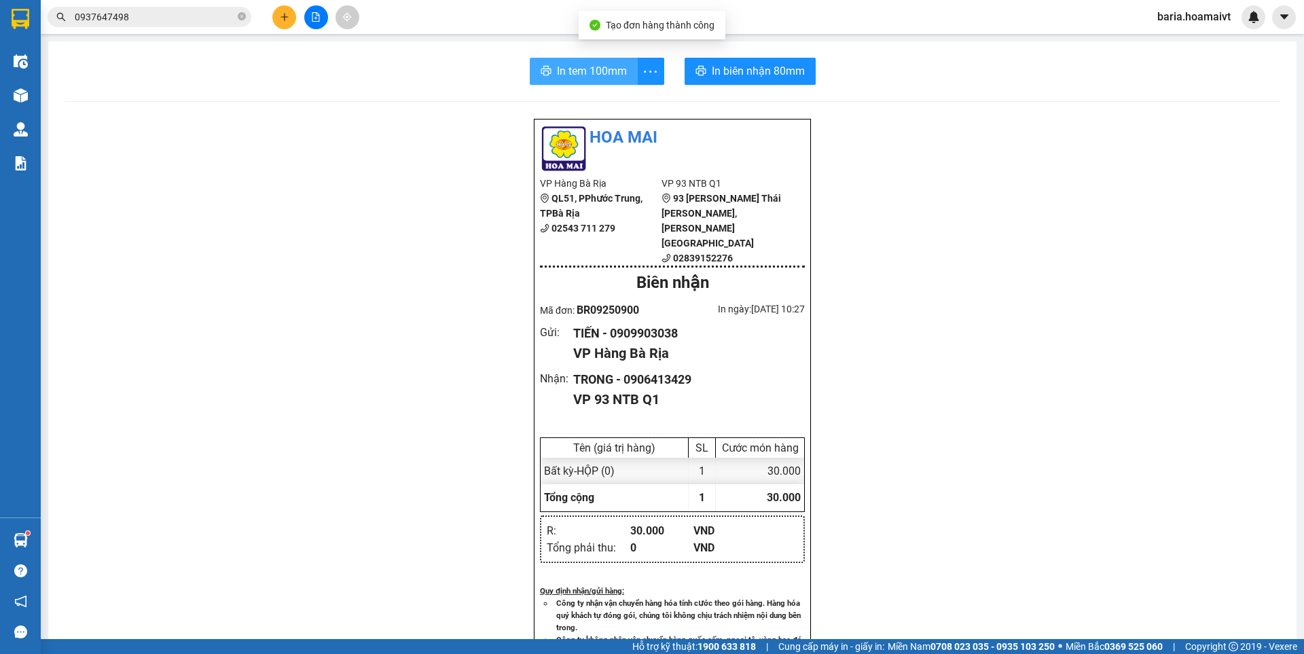
click at [598, 67] on span "In tem 100mm" at bounding box center [592, 70] width 70 height 17
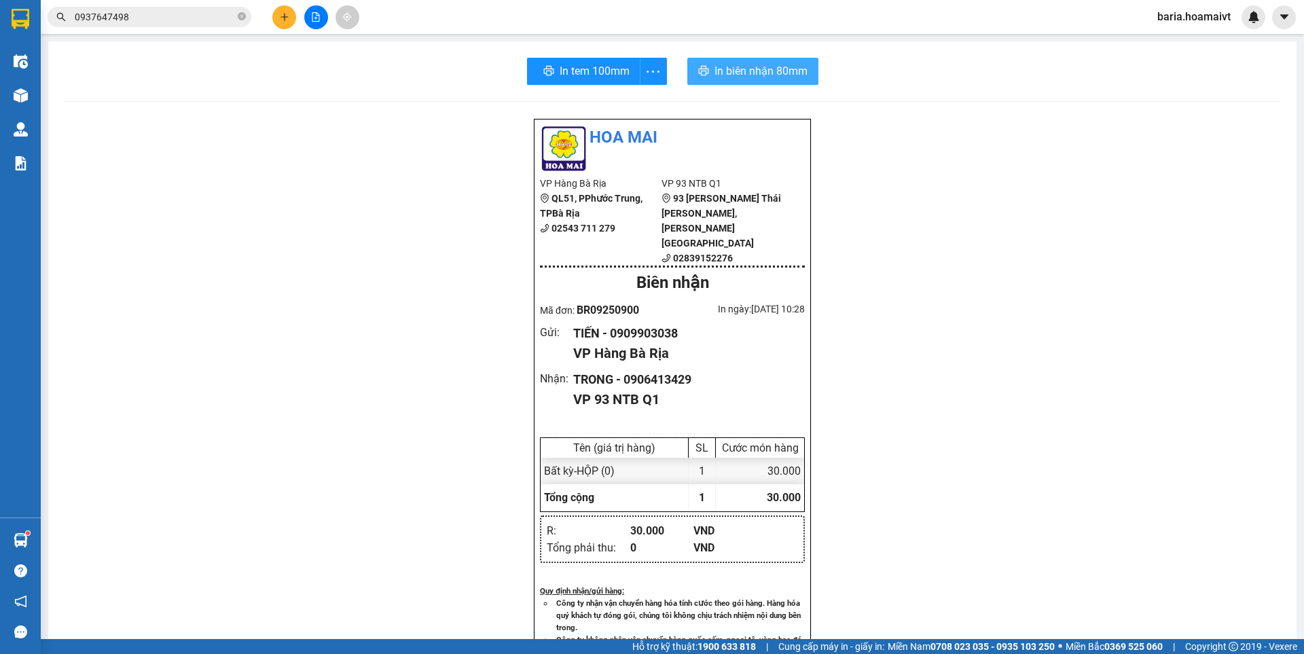
click at [721, 73] on span "In biên nhận 80mm" at bounding box center [760, 70] width 93 height 17
click at [181, 18] on input "0937647498" at bounding box center [155, 17] width 160 height 15
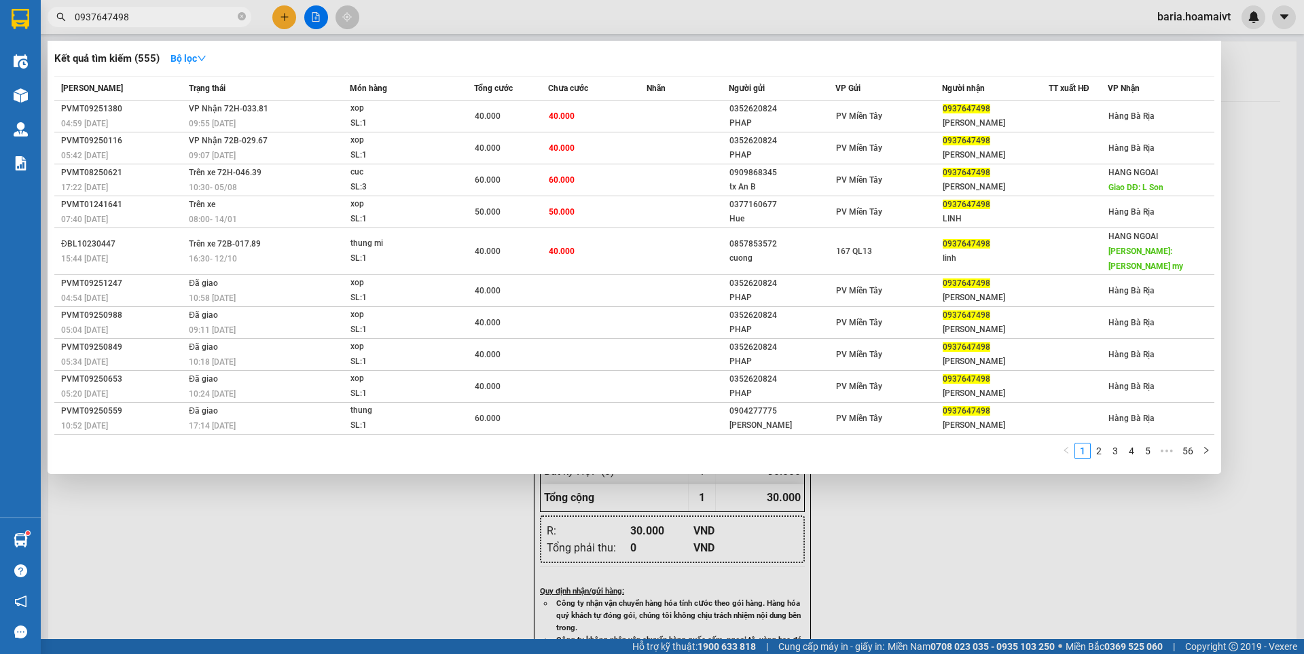
click at [181, 18] on input "0937647498" at bounding box center [155, 17] width 160 height 15
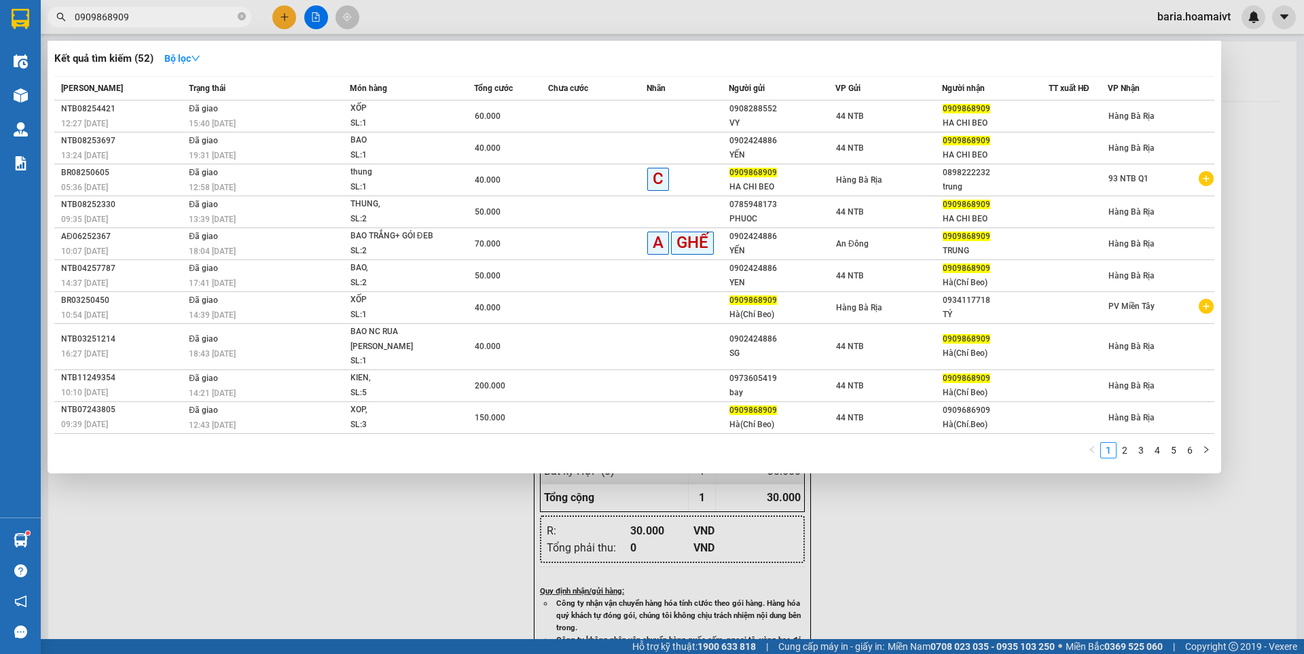
click at [174, 23] on input "0909868909" at bounding box center [155, 17] width 160 height 15
click at [109, 20] on input "0909868909" at bounding box center [155, 17] width 160 height 15
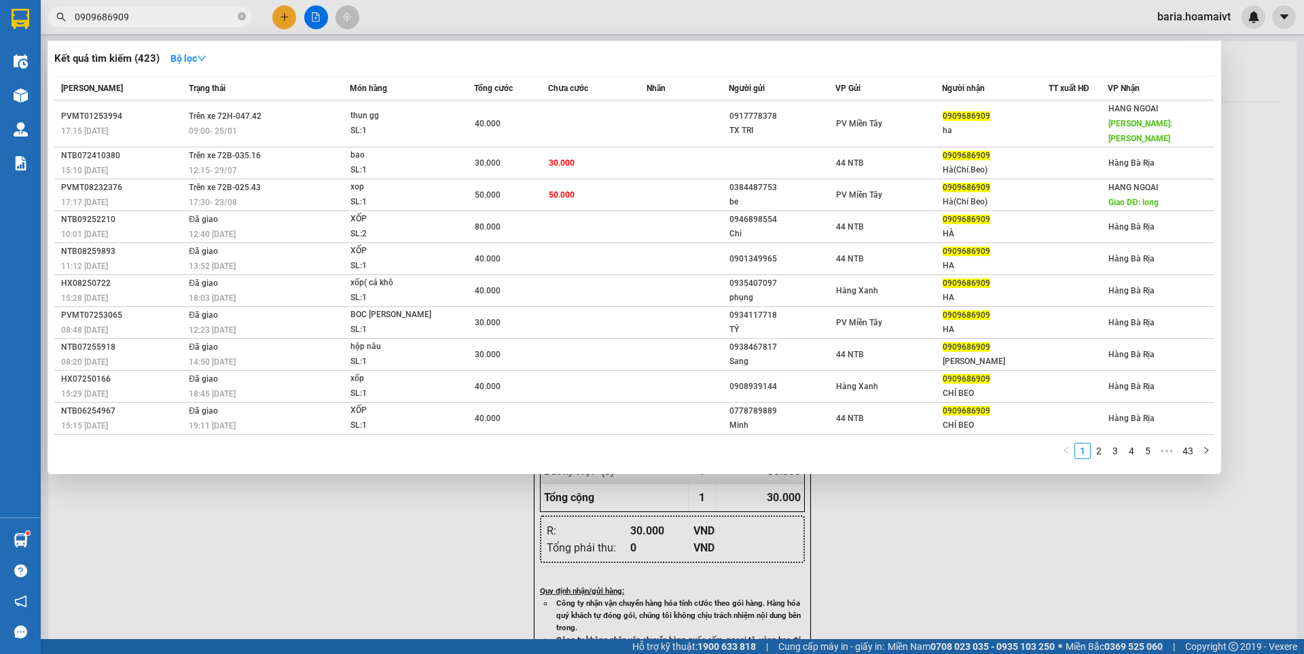
type input "0909686909"
click at [370, 543] on div at bounding box center [652, 327] width 1304 height 654
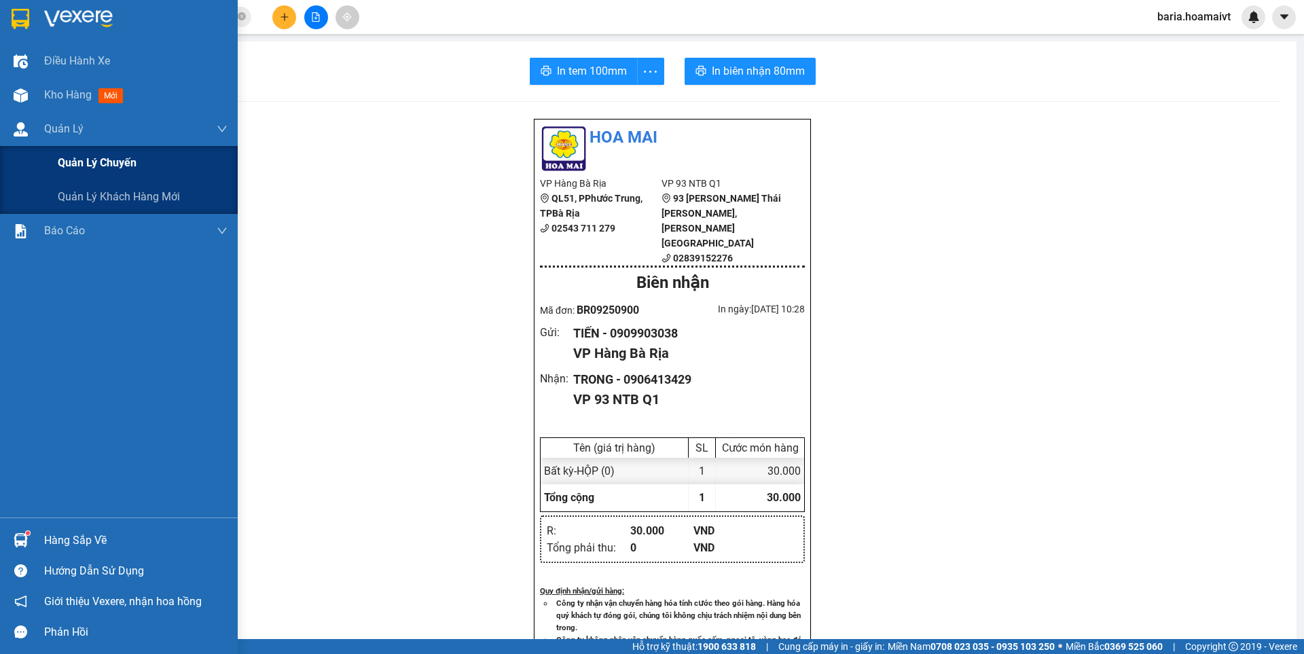
click at [88, 158] on span "Quản lý chuyến" at bounding box center [97, 162] width 79 height 17
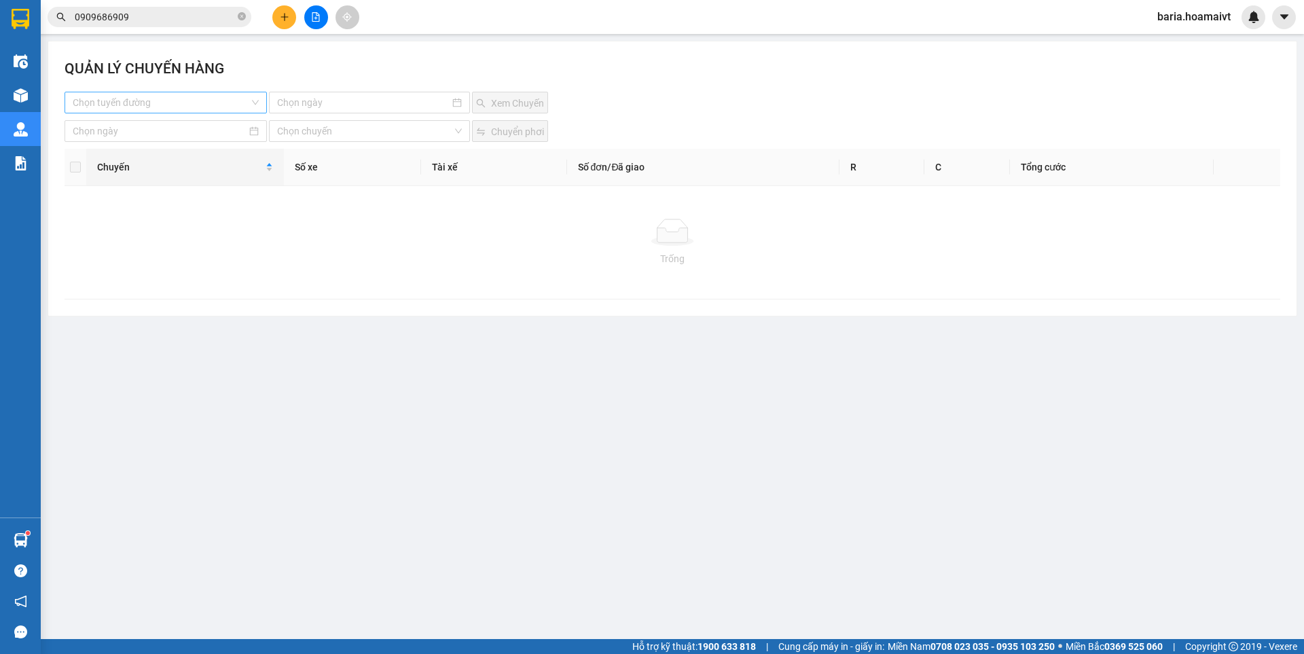
click at [214, 100] on input "search" at bounding box center [161, 102] width 177 height 20
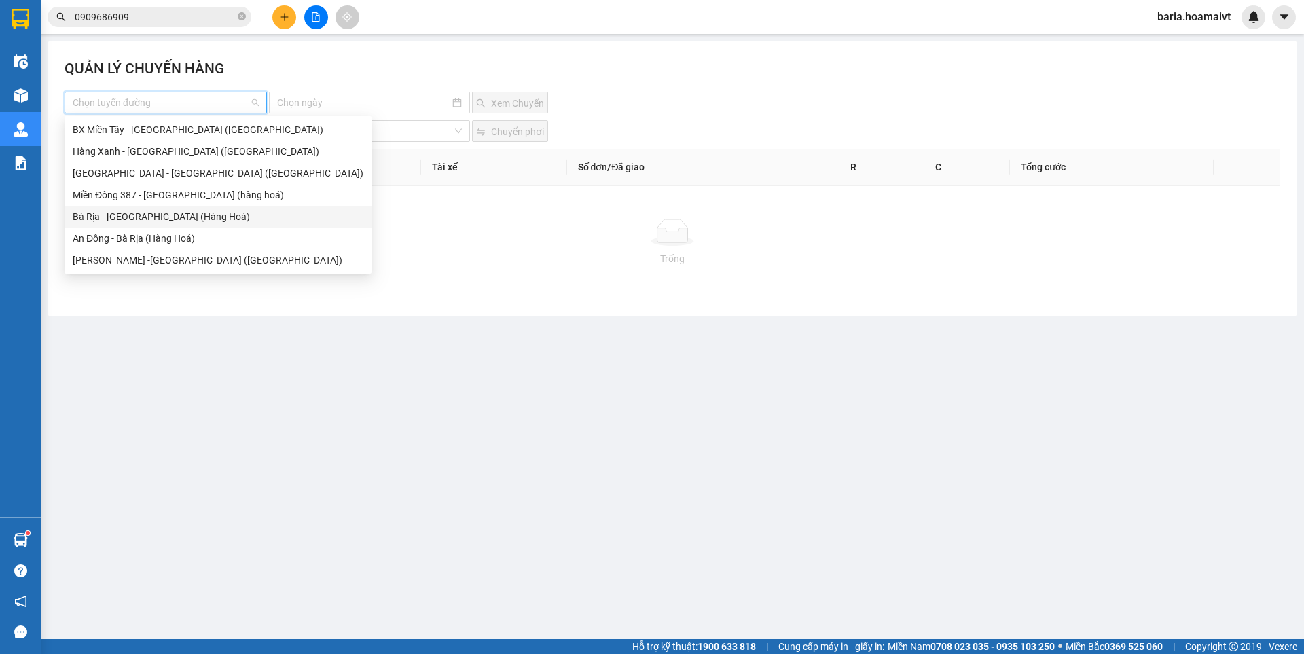
click at [164, 215] on div "Bà Rịa - [GEOGRAPHIC_DATA] (Hàng Hoá)" at bounding box center [218, 216] width 291 height 15
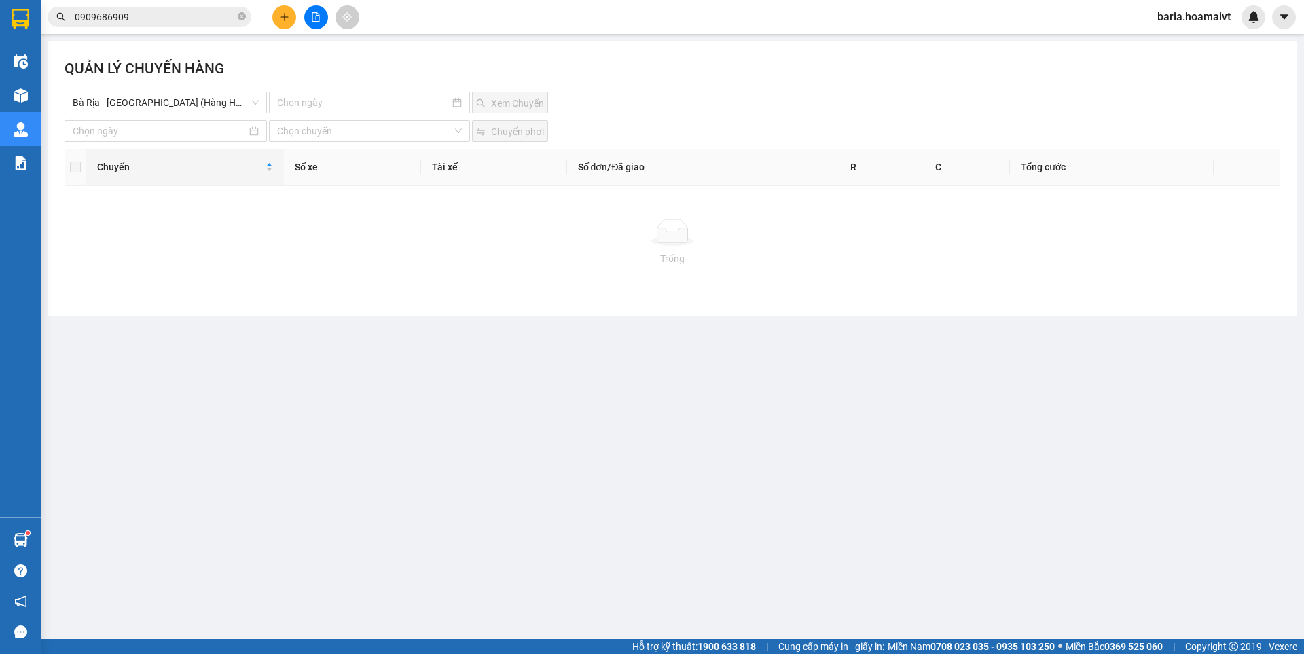
click at [348, 91] on div "QUẢN LÝ CHUYẾN HÀNG" at bounding box center [673, 75] width 1216 height 34
click at [339, 102] on input at bounding box center [363, 102] width 172 height 15
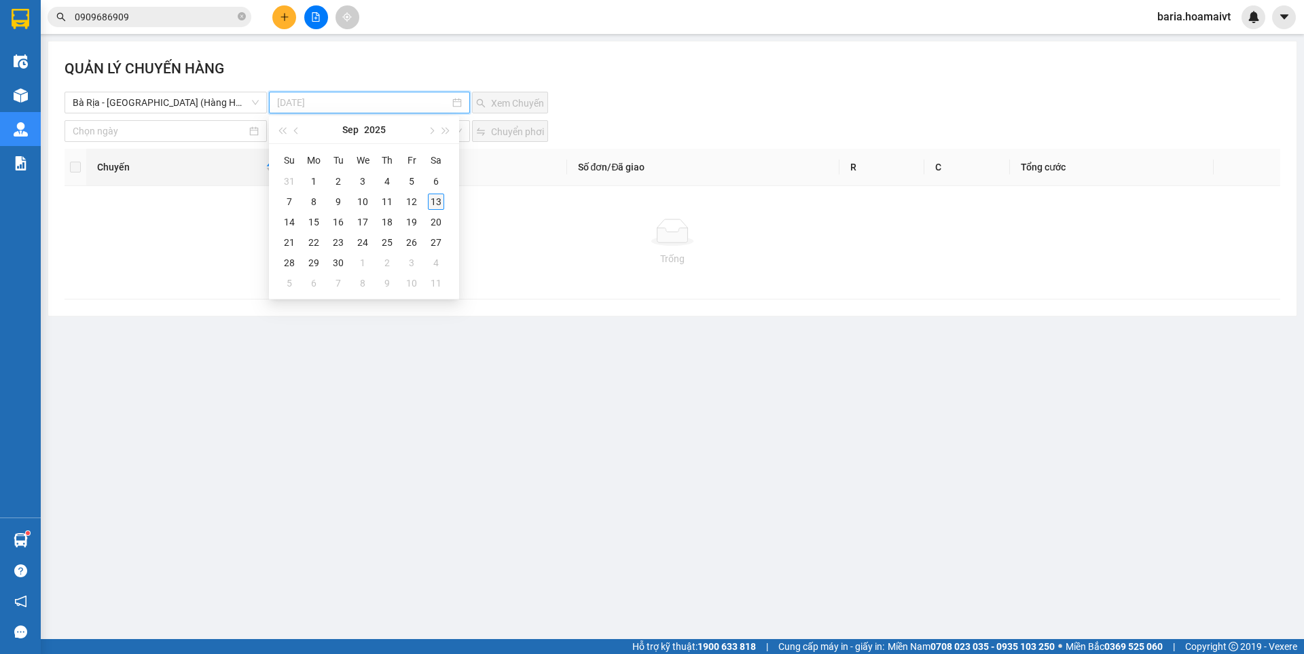
click at [437, 202] on div "13" at bounding box center [436, 202] width 16 height 16
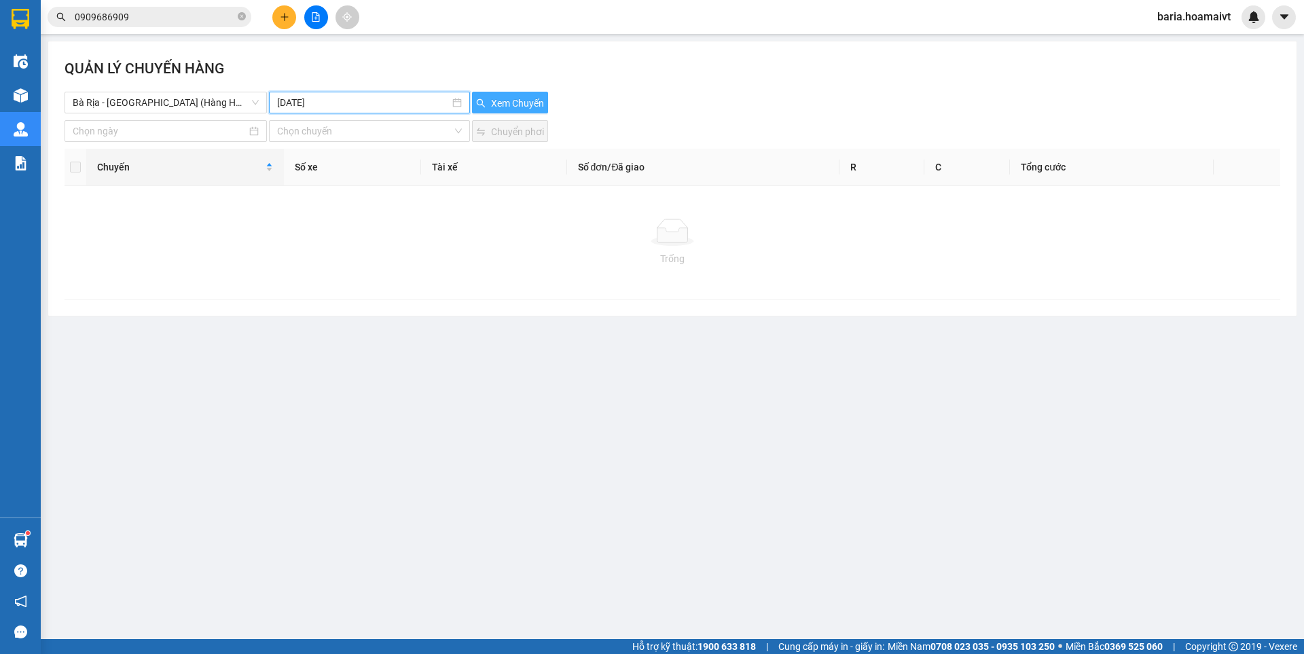
click at [511, 107] on span "Xem Chuyến" at bounding box center [517, 103] width 53 height 15
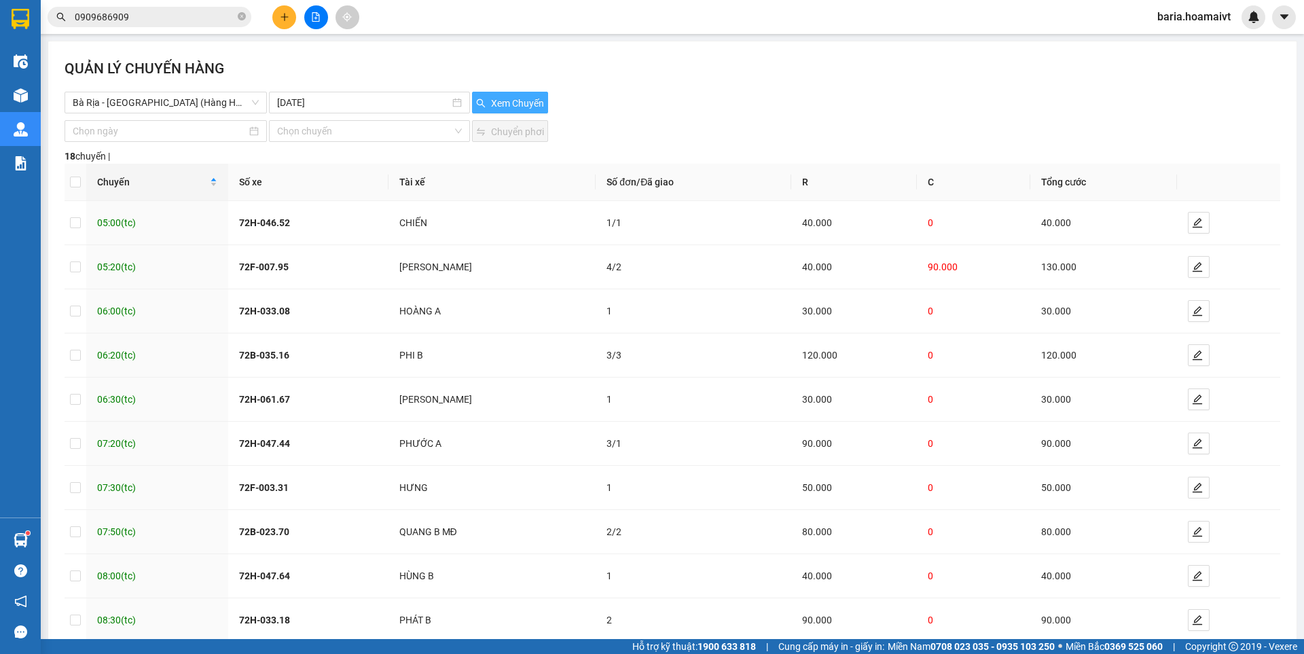
click at [511, 107] on span "Xem Chuyến" at bounding box center [517, 103] width 53 height 15
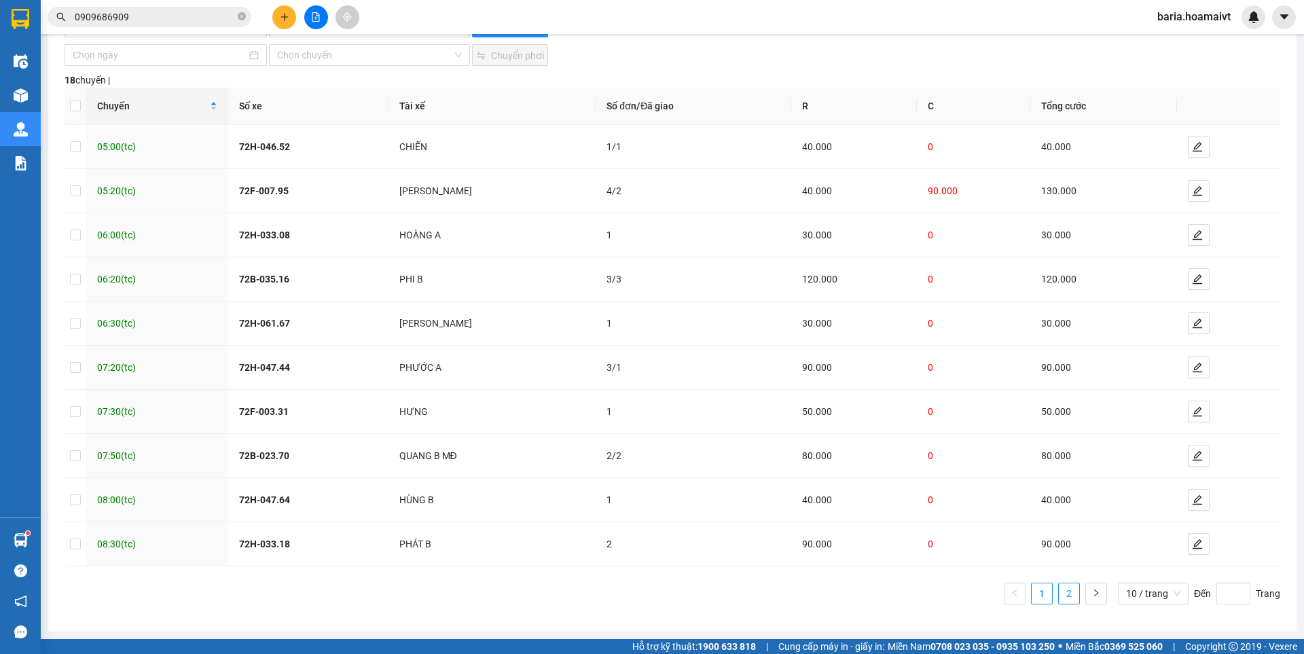
click at [1063, 596] on link "2" at bounding box center [1069, 593] width 20 height 20
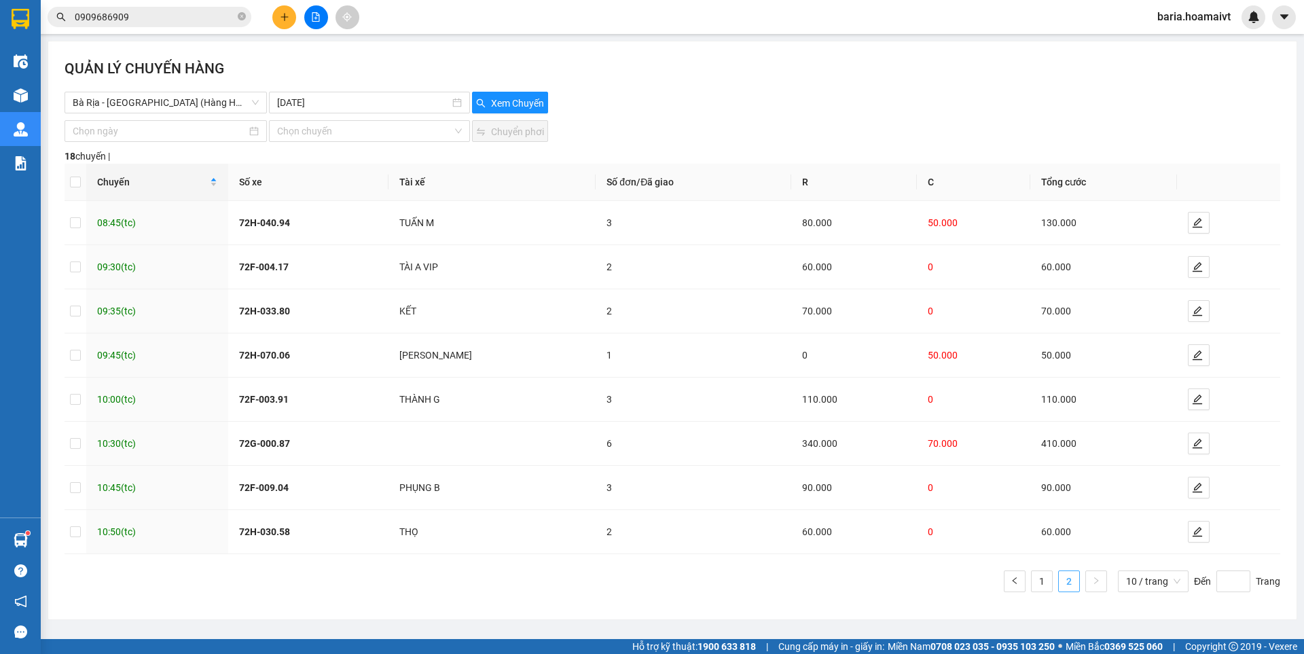
scroll to position [0, 0]
click at [1047, 579] on link "1" at bounding box center [1042, 581] width 20 height 20
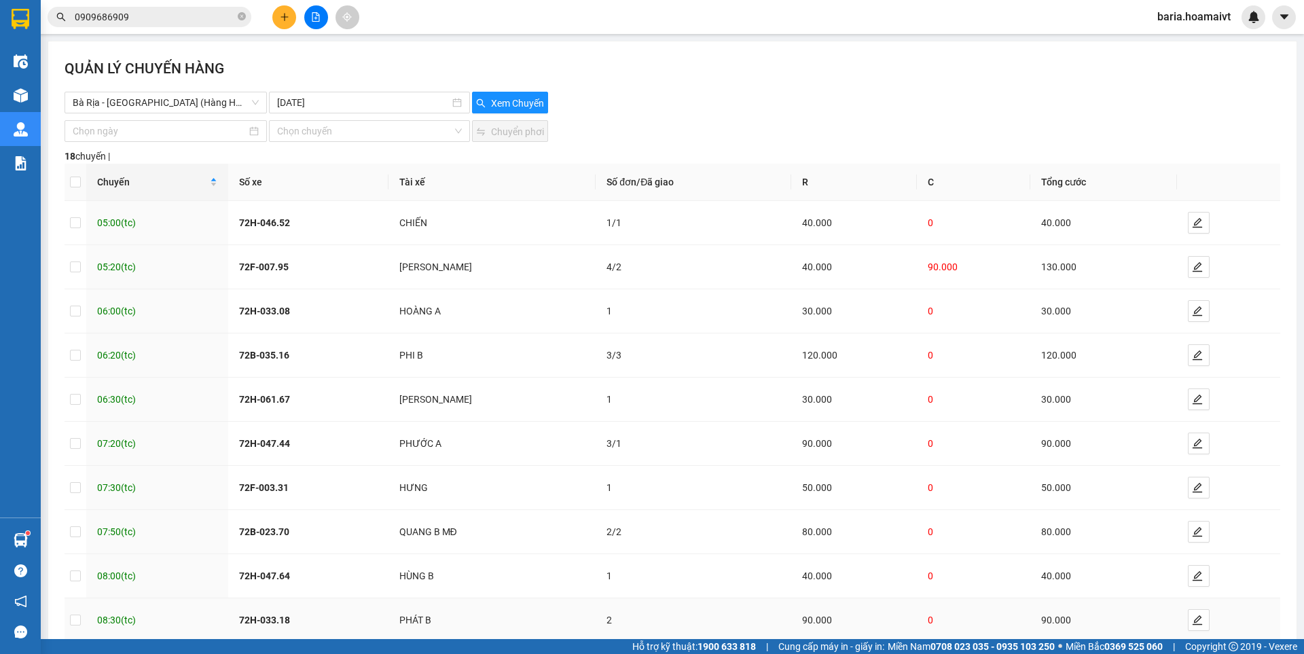
scroll to position [76, 0]
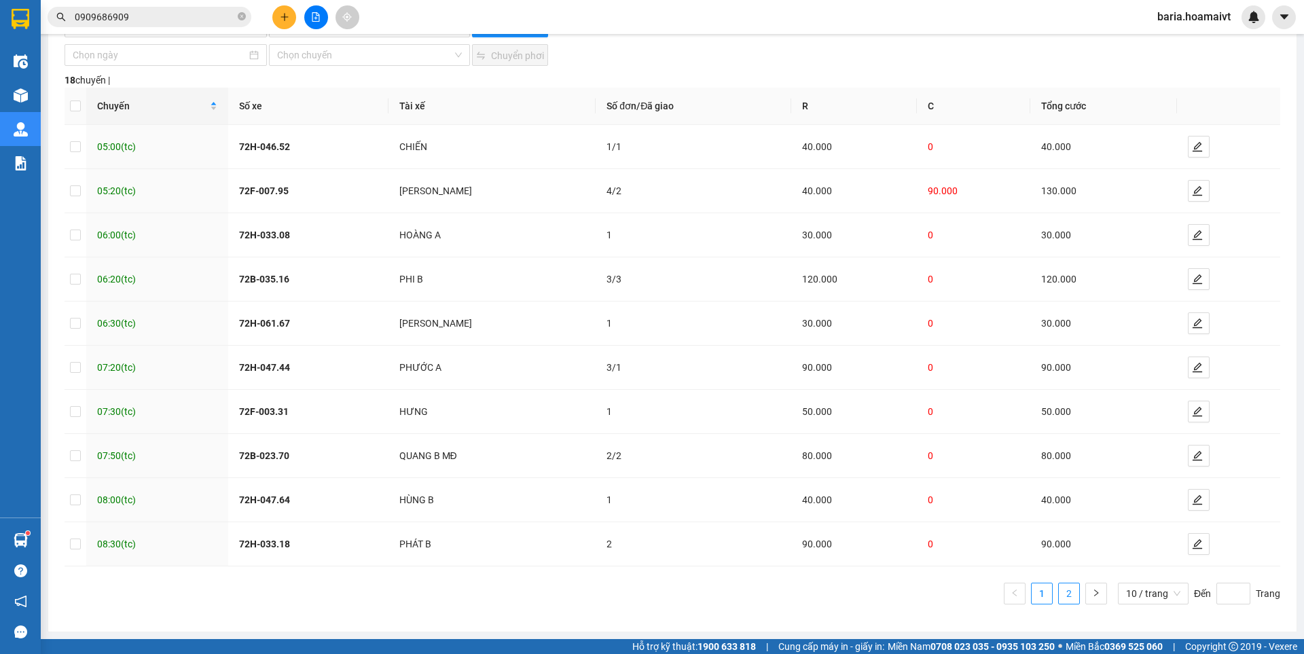
click at [1059, 592] on link "2" at bounding box center [1069, 593] width 20 height 20
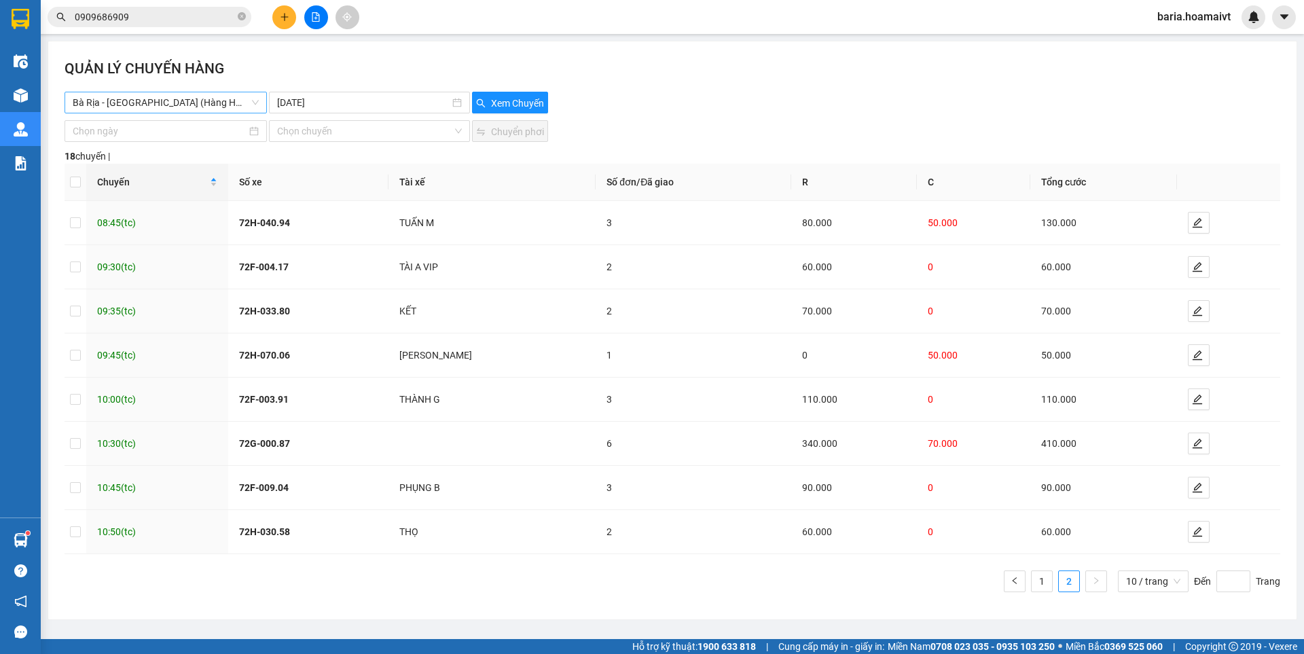
click at [168, 99] on span "Bà Rịa - [GEOGRAPHIC_DATA] (Hàng Hoá)" at bounding box center [166, 102] width 186 height 20
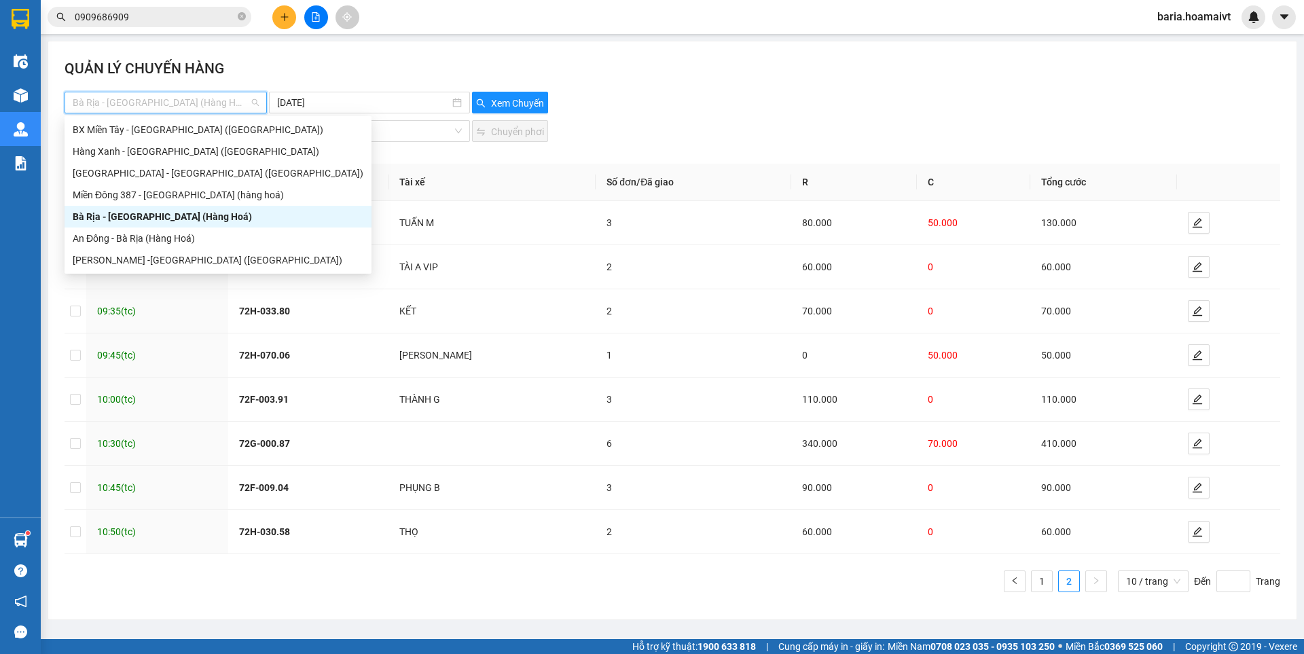
click at [136, 219] on div "Bà Rịa - [GEOGRAPHIC_DATA] (Hàng Hoá)" at bounding box center [218, 216] width 291 height 15
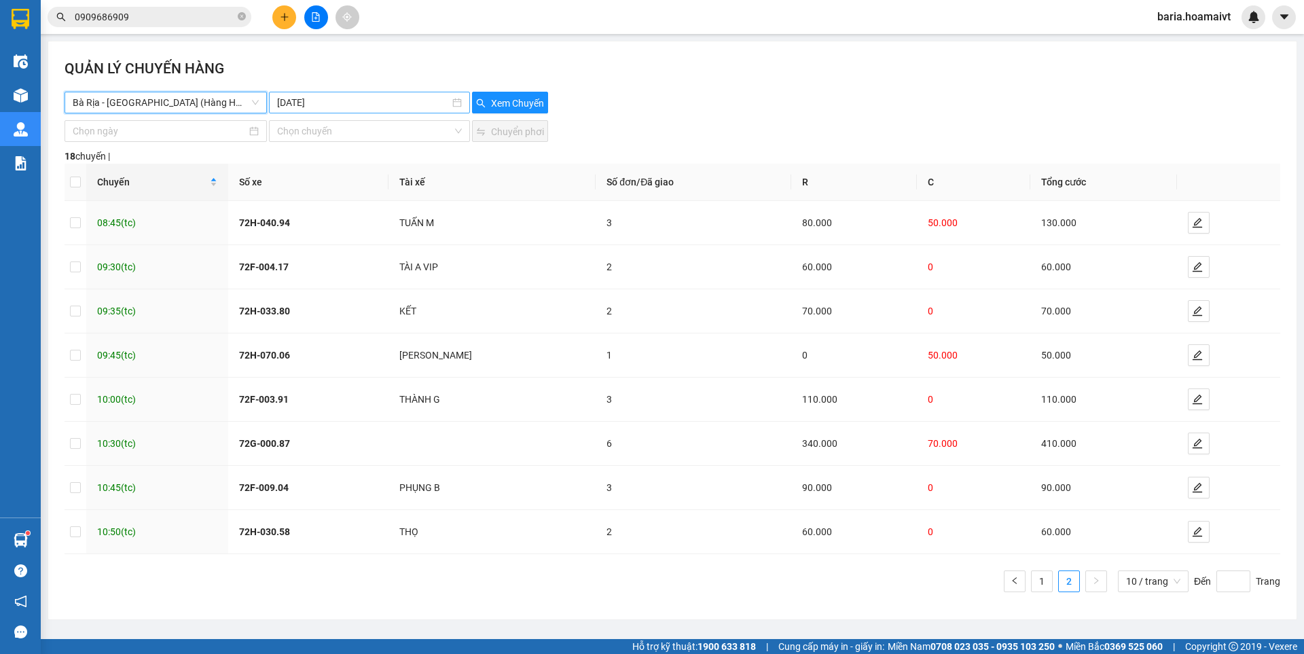
click at [316, 96] on input "[DATE]" at bounding box center [363, 102] width 172 height 15
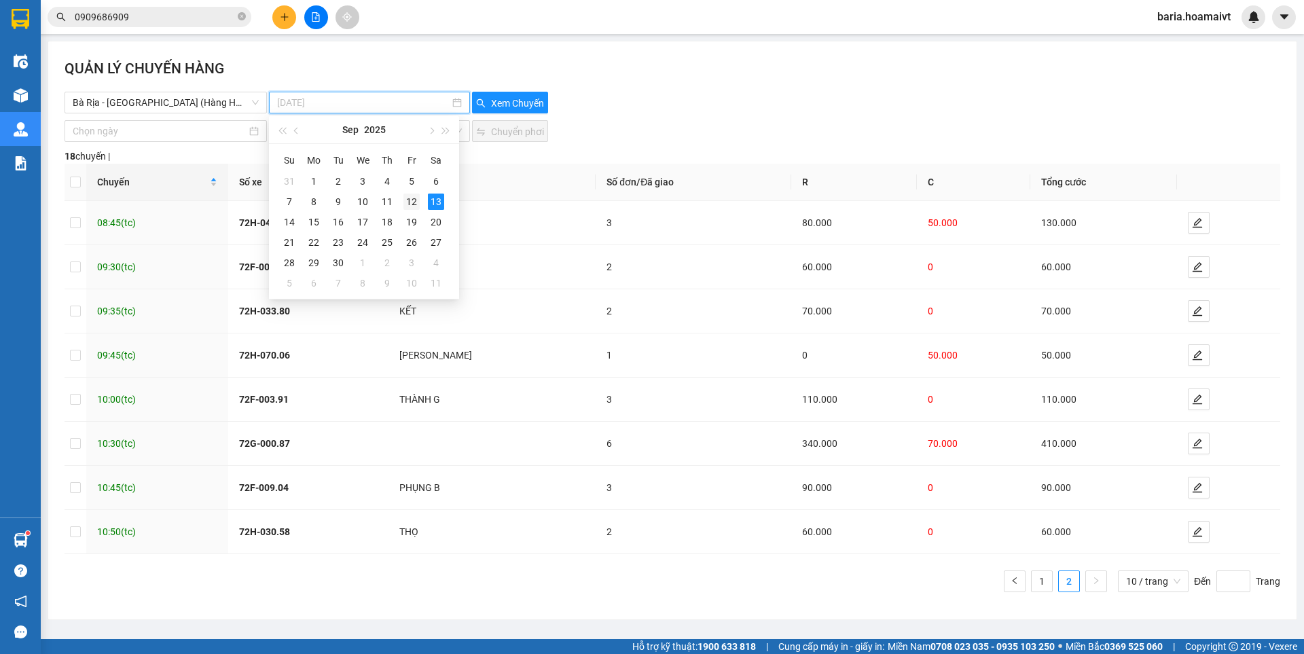
type input "[DATE]"
click at [408, 204] on div "12" at bounding box center [411, 202] width 16 height 16
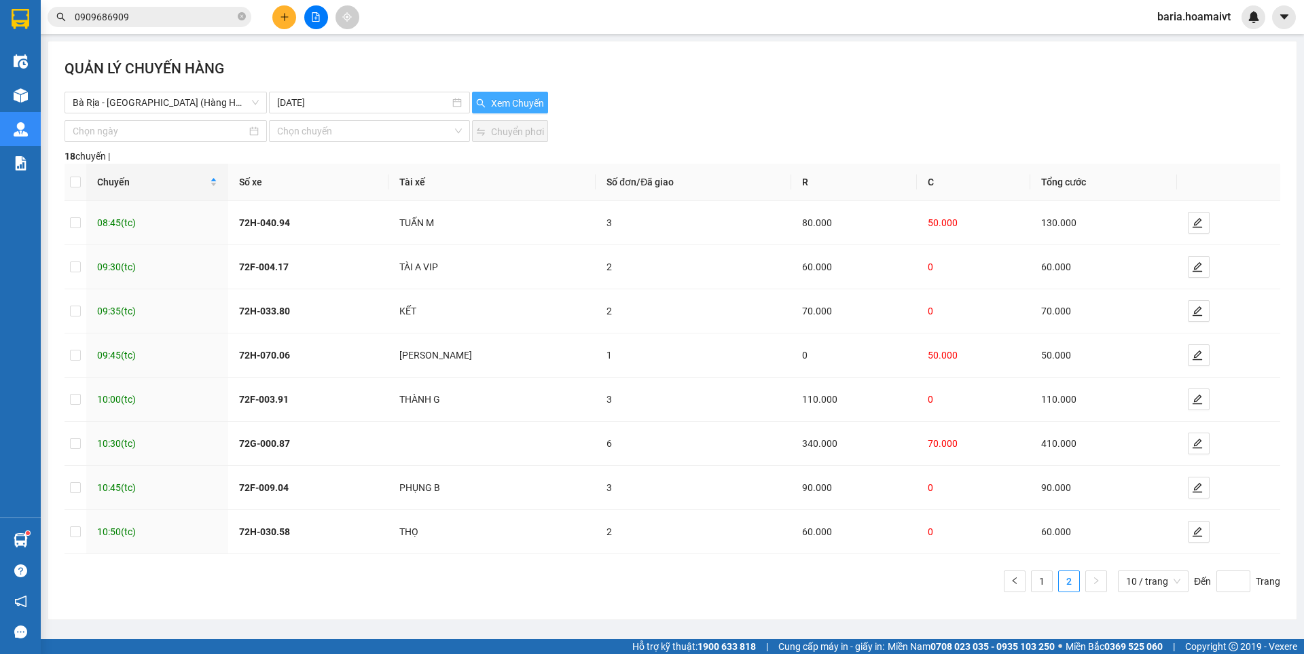
click at [511, 101] on span "Xem Chuyến" at bounding box center [517, 103] width 53 height 15
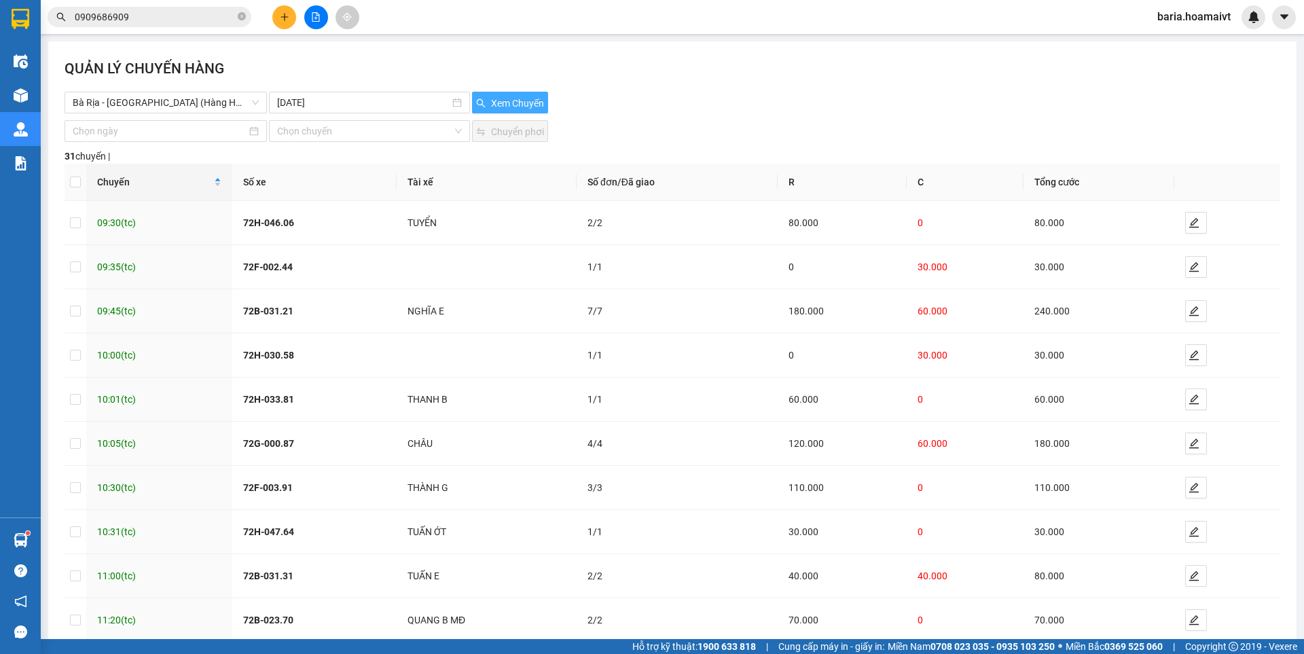
click at [513, 101] on span "Xem Chuyến" at bounding box center [517, 103] width 53 height 15
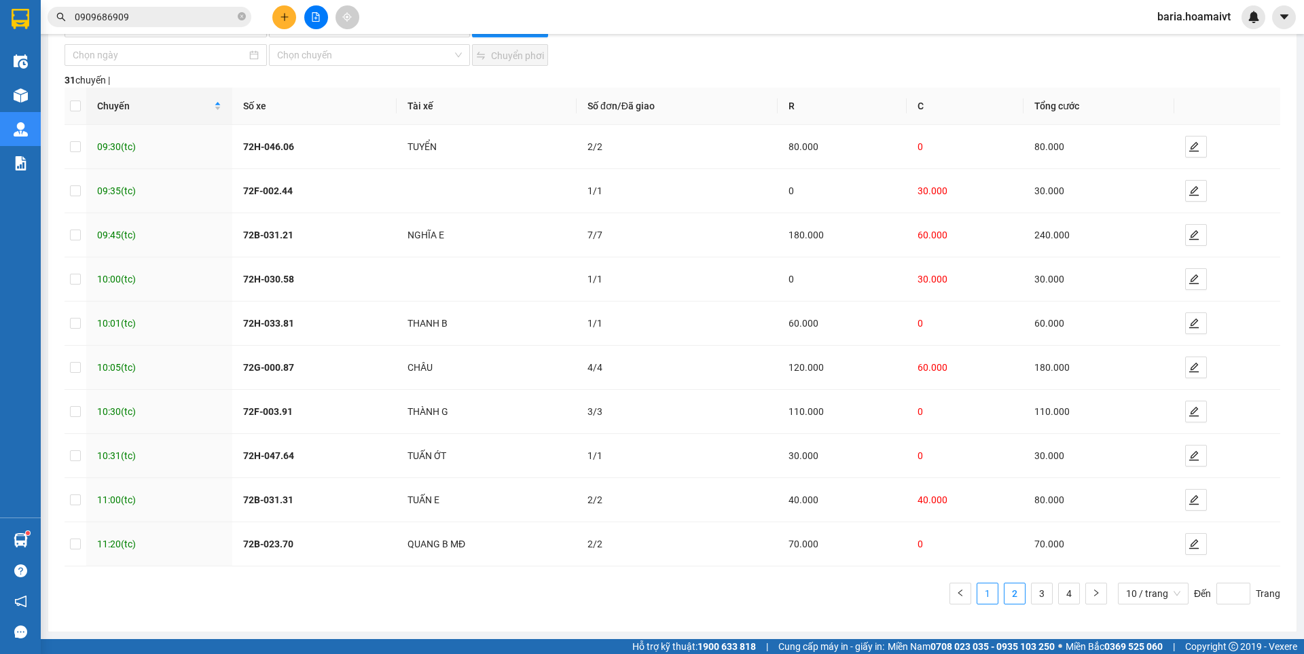
click at [983, 584] on link "1" at bounding box center [987, 593] width 20 height 20
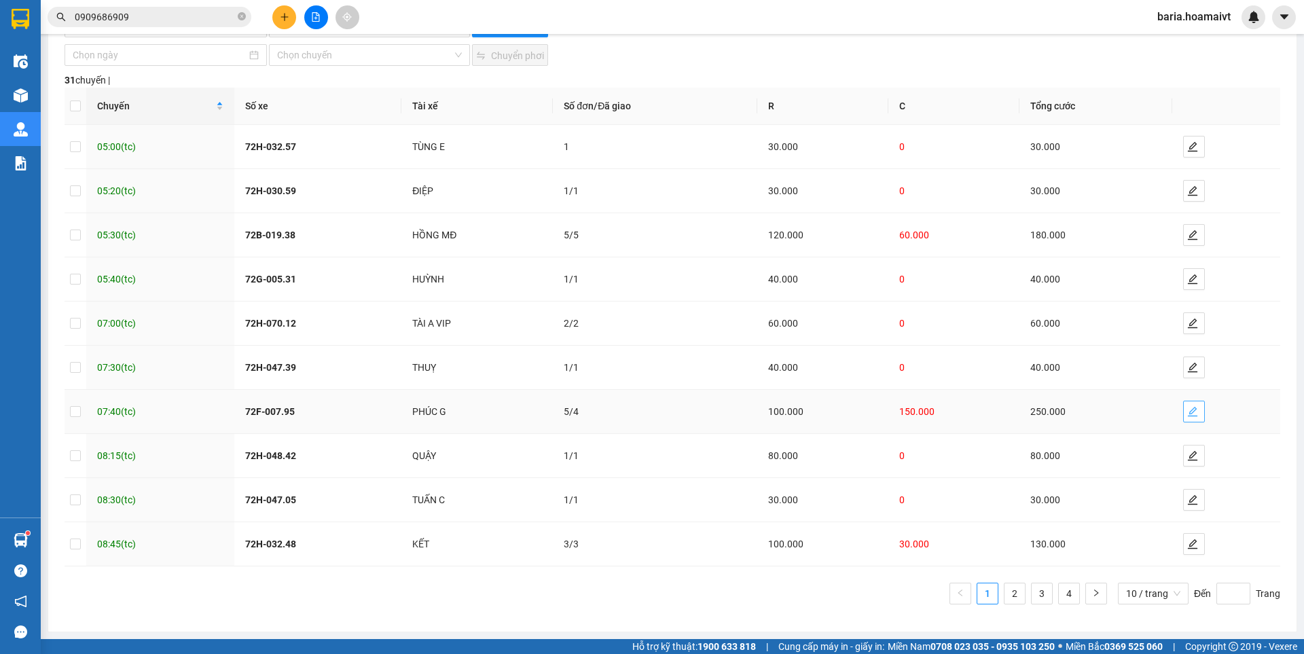
click at [1188, 409] on icon "edit" at bounding box center [1193, 412] width 10 height 10
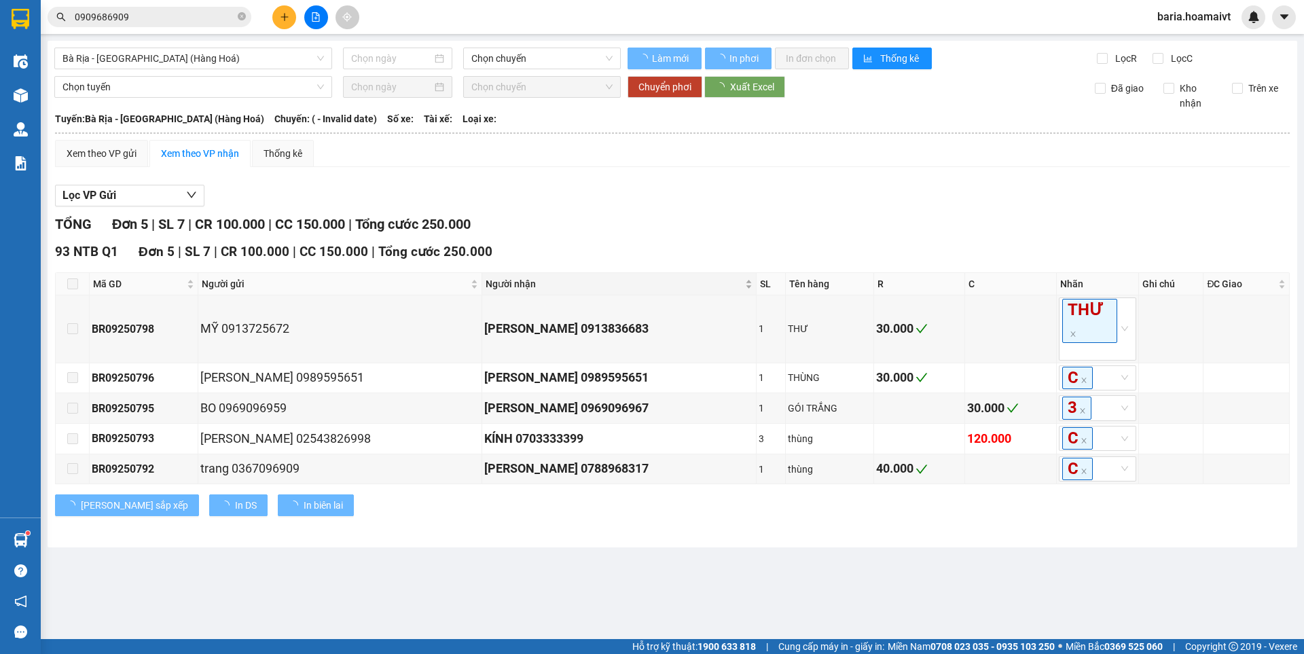
type input "12/09/2025"
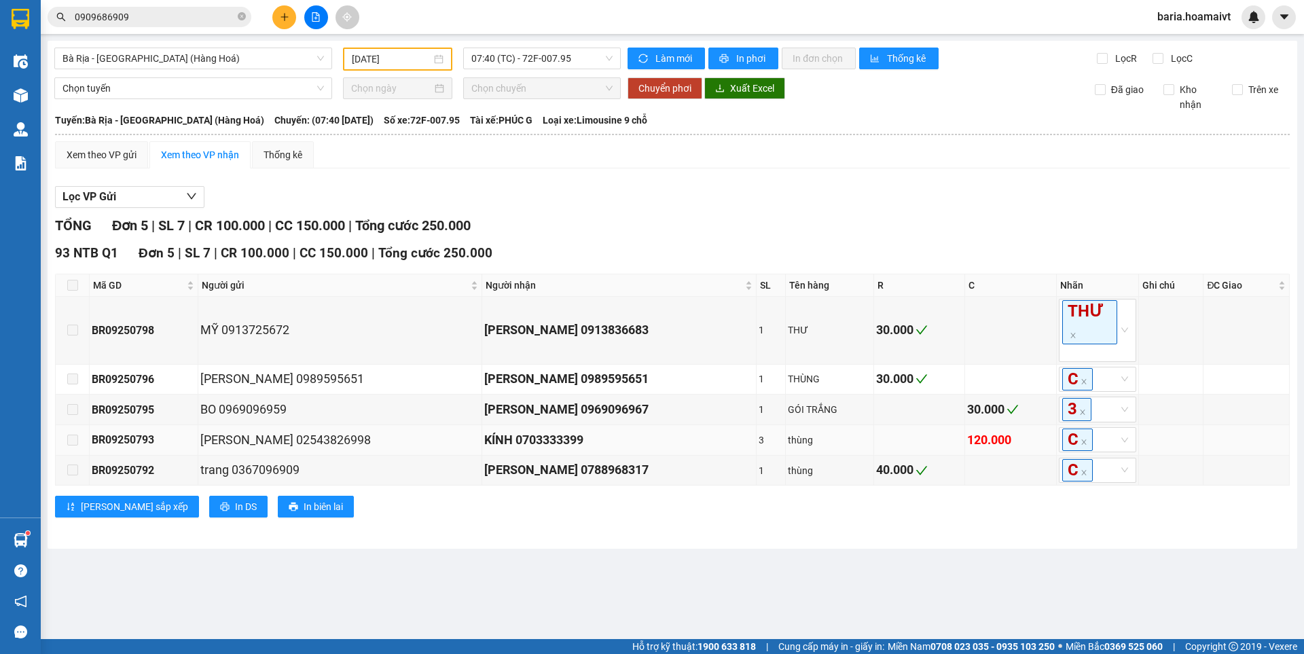
click at [502, 431] on div "KÍNH 0703333399" at bounding box center [618, 440] width 269 height 19
click at [967, 431] on div "120.000" at bounding box center [1010, 440] width 86 height 19
click at [182, 19] on input "0909686909" at bounding box center [155, 17] width 160 height 15
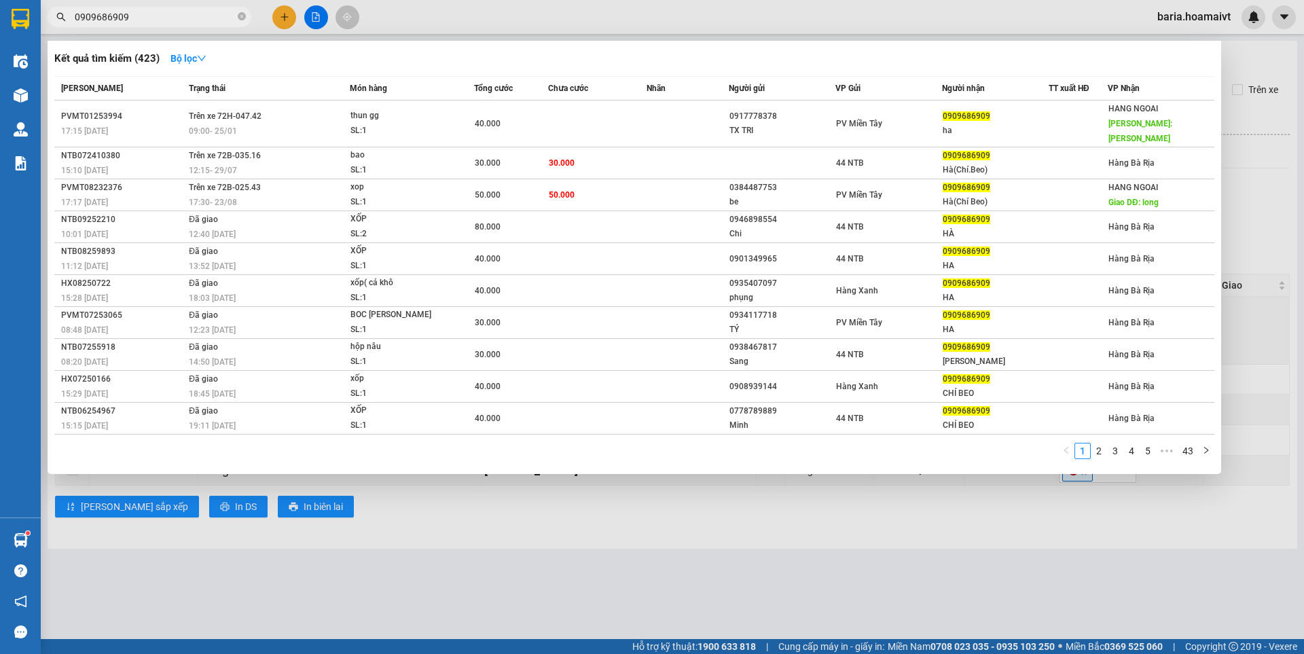
click at [182, 19] on input "0909686909" at bounding box center [155, 17] width 160 height 15
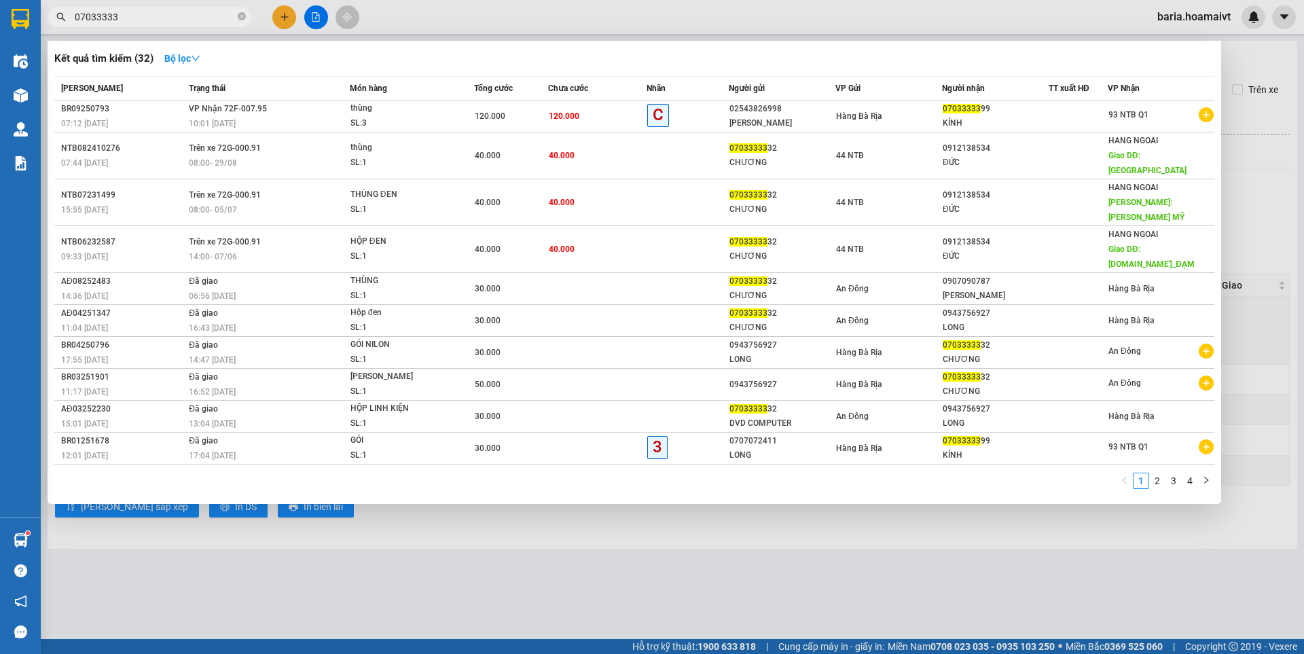
click at [166, 13] on input "07033333" at bounding box center [155, 17] width 160 height 15
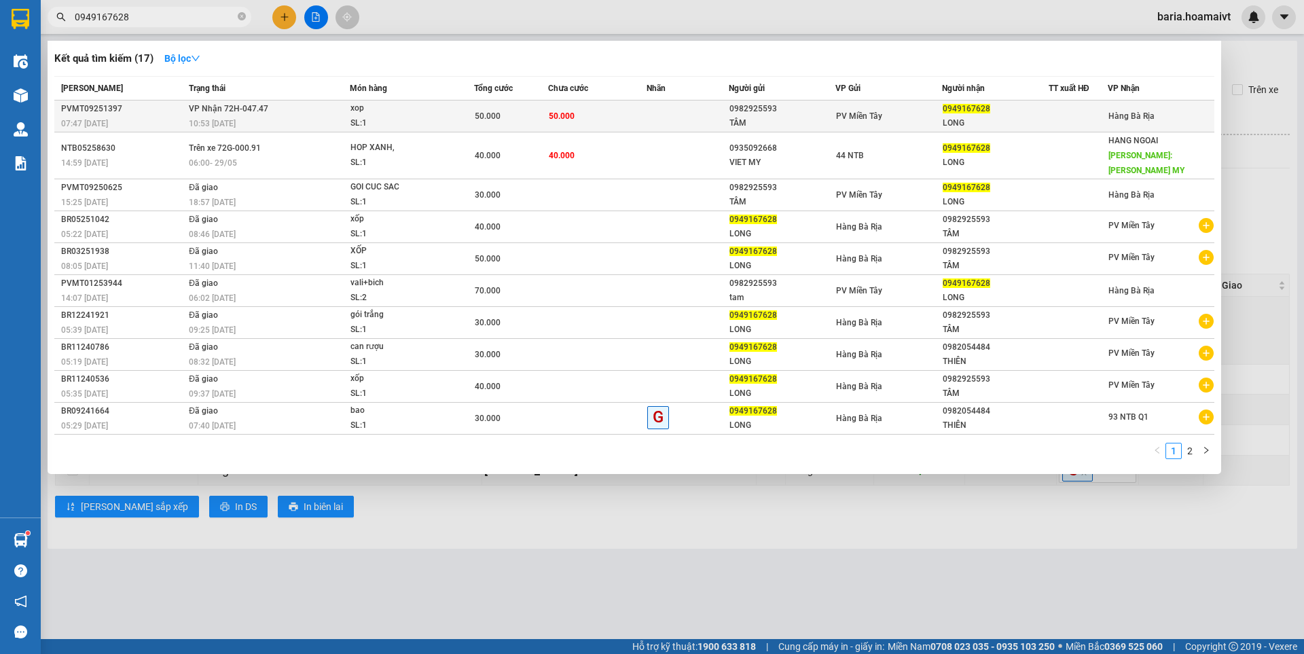
type input "0949167628"
click at [1014, 117] on div "LONG" at bounding box center [995, 123] width 105 height 14
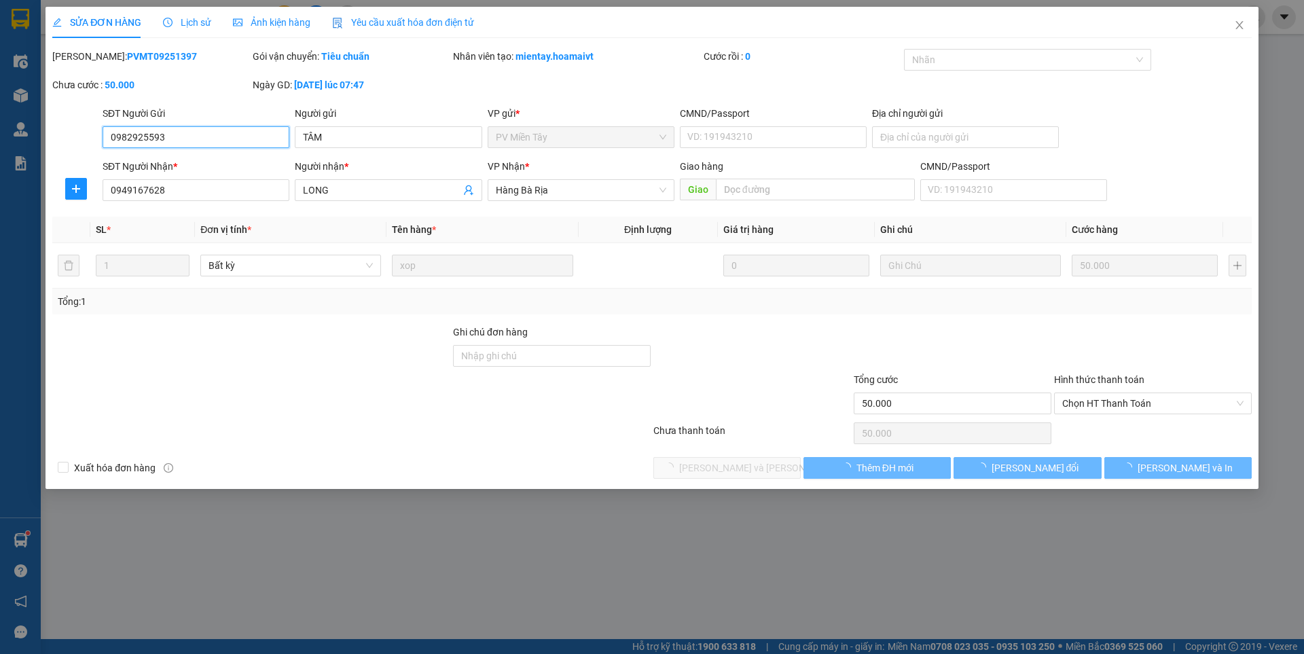
type input "0982925593"
type input "TÂM"
type input "0949167628"
type input "LONG"
type input "50.000"
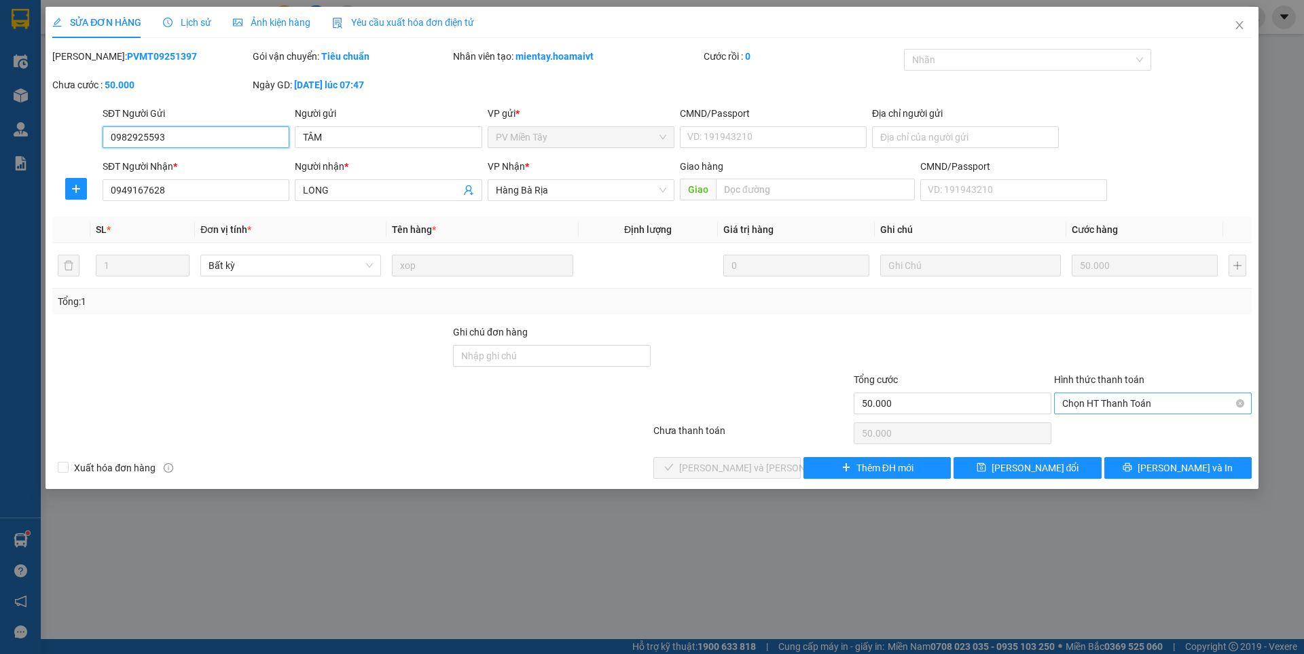
click at [1122, 399] on span "Chọn HT Thanh Toán" at bounding box center [1152, 403] width 181 height 20
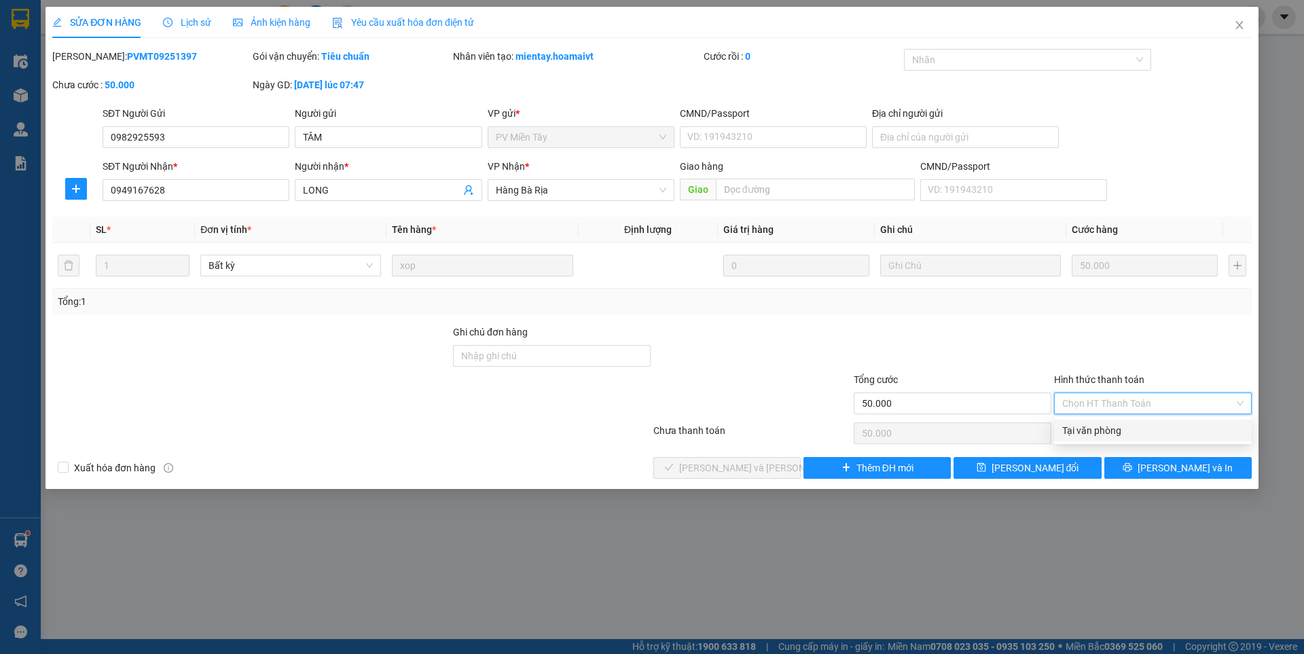
click at [1103, 424] on div "Tại văn phòng" at bounding box center [1152, 430] width 181 height 15
type input "0"
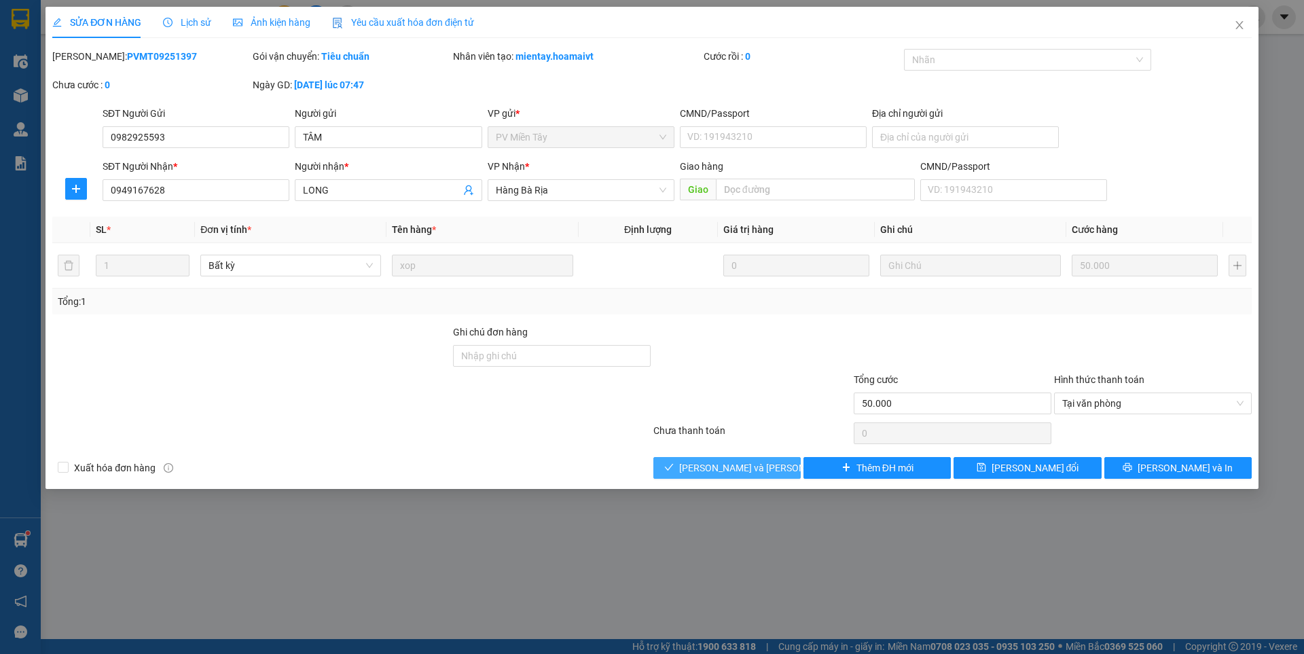
click at [767, 462] on span "[PERSON_NAME] và [PERSON_NAME] hàng" at bounding box center [770, 467] width 183 height 15
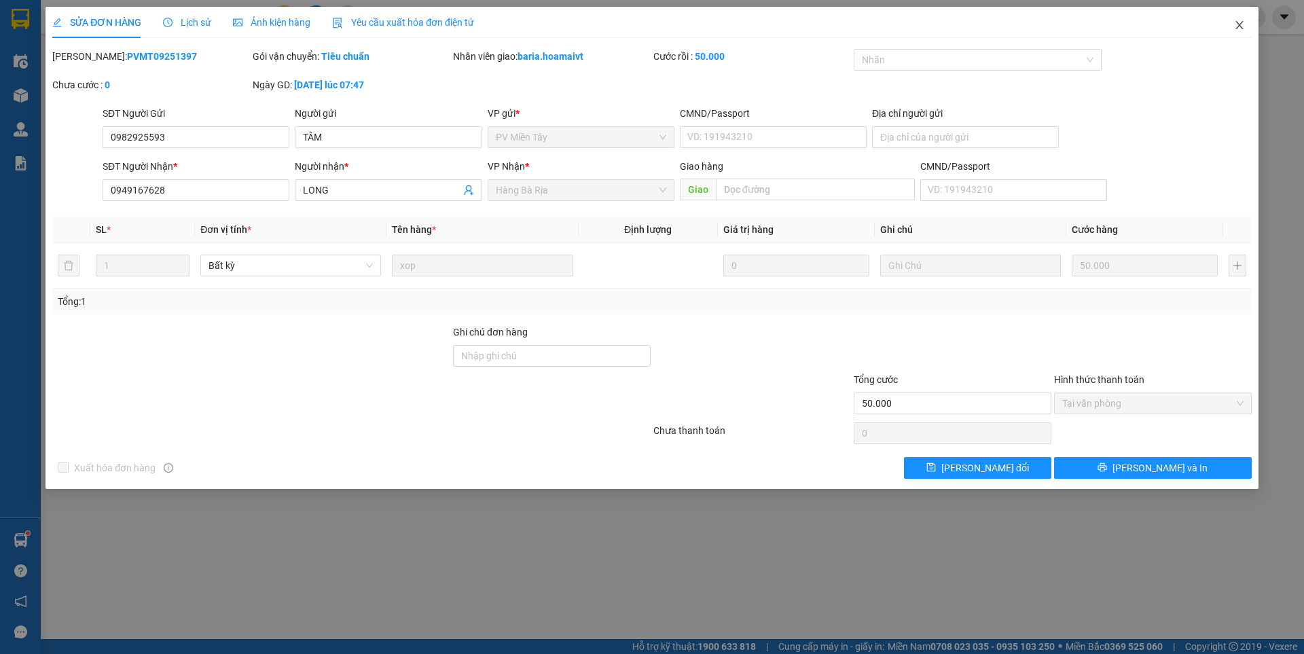
click at [1243, 24] on icon "close" at bounding box center [1239, 25] width 11 height 11
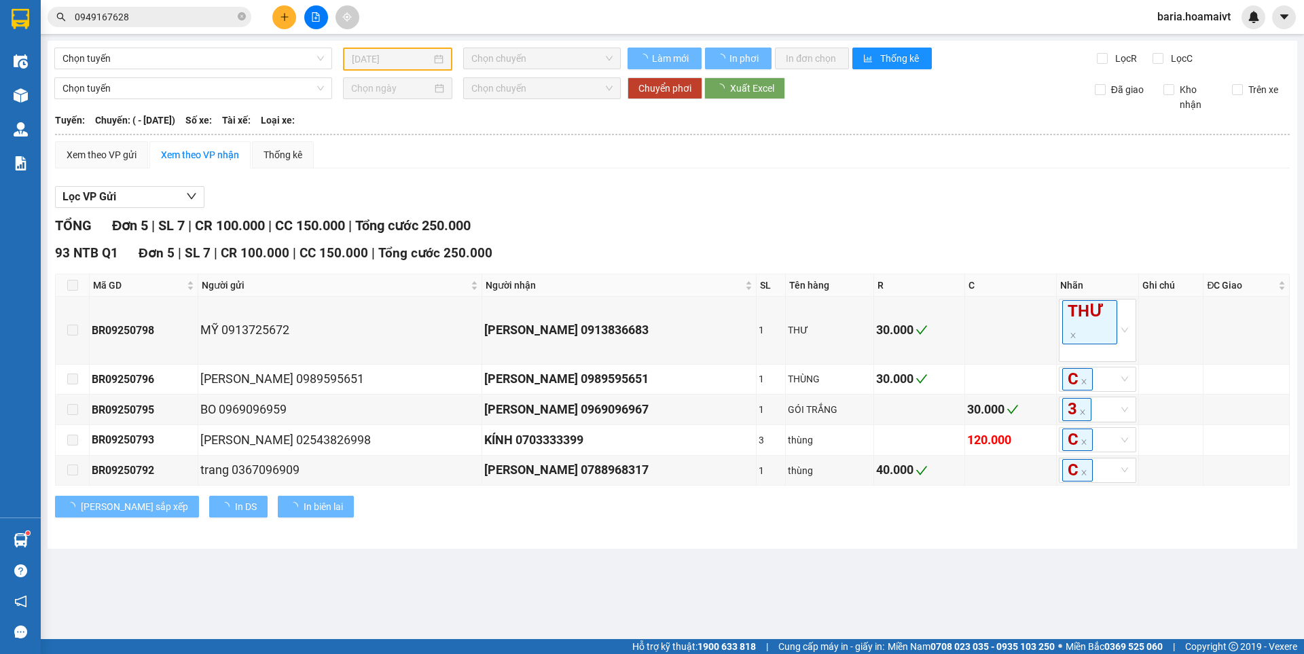
click at [179, 20] on input "0949167628" at bounding box center [155, 17] width 160 height 15
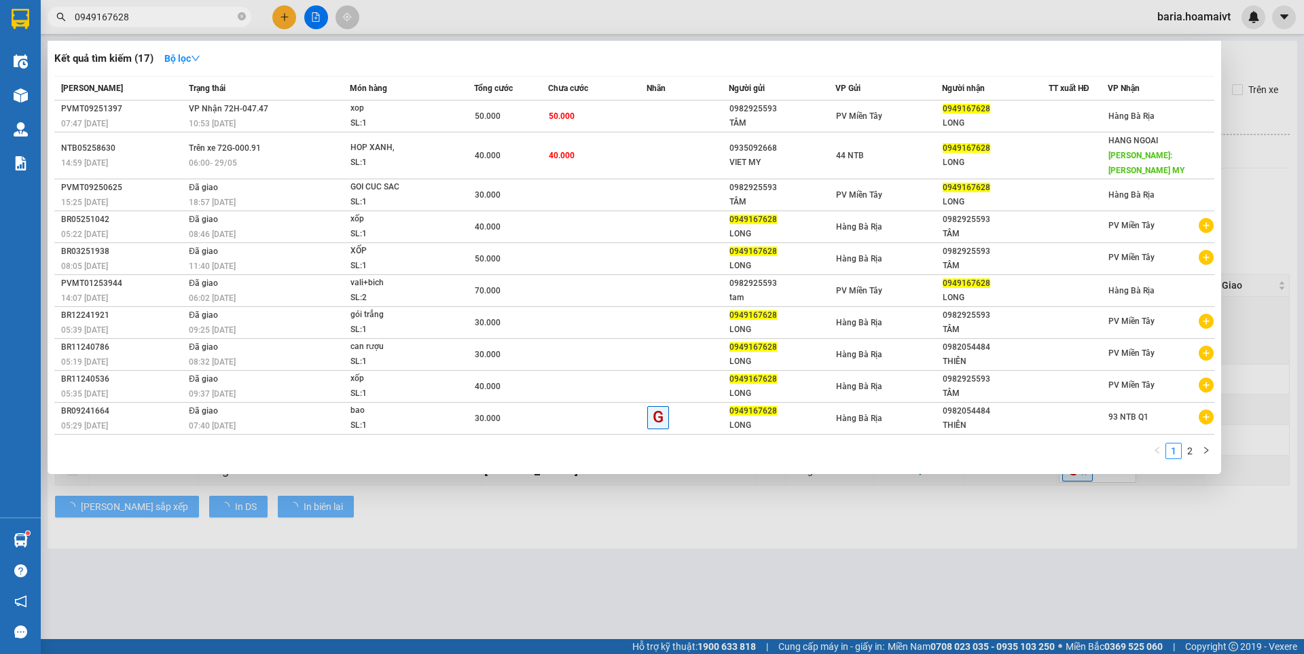
click at [179, 20] on input "0949167628" at bounding box center [155, 17] width 160 height 15
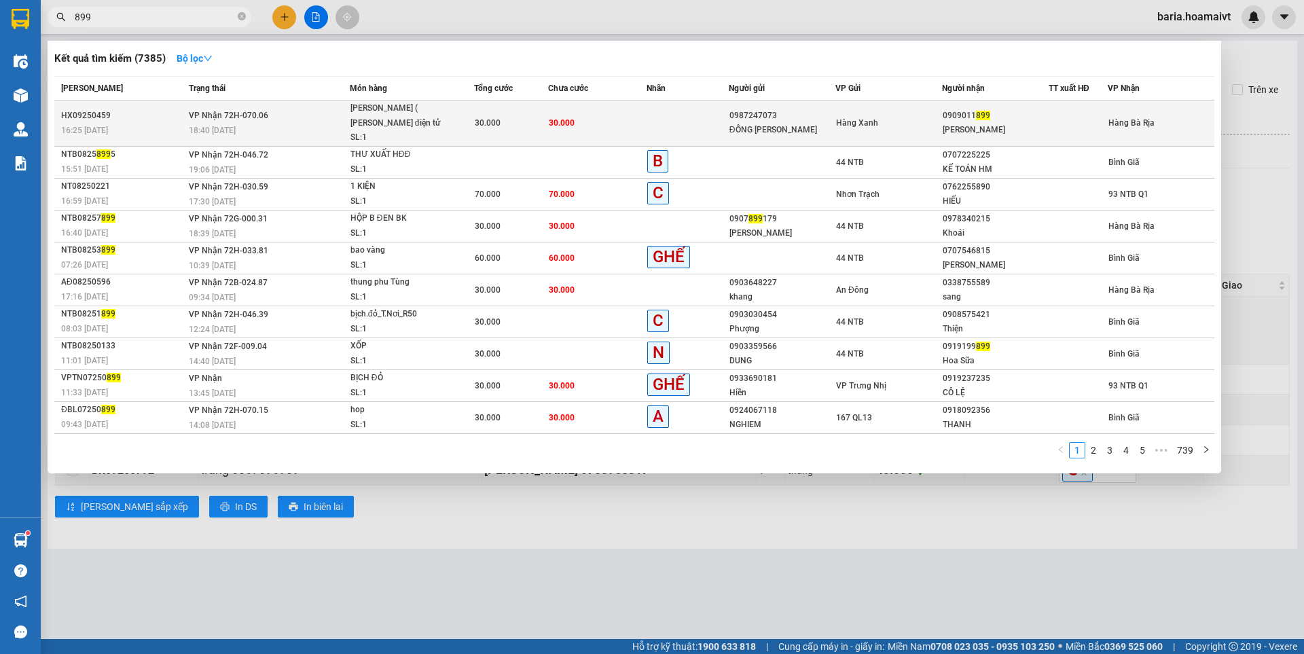
type input "899"
click at [993, 131] on div "hồ bảo hân" at bounding box center [995, 130] width 105 height 14
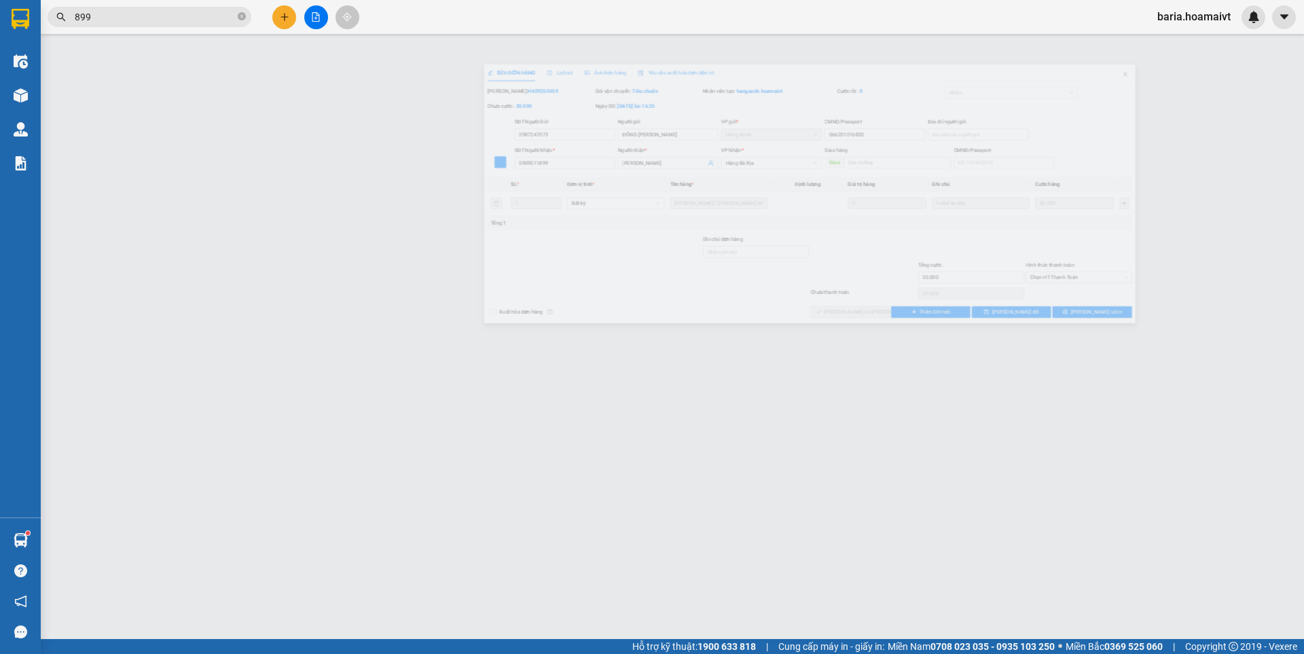
type input "0987247073"
type input "ĐÔNG KIM"
type input "066201016820"
type input "0909011899"
type input "hồ bảo hân"
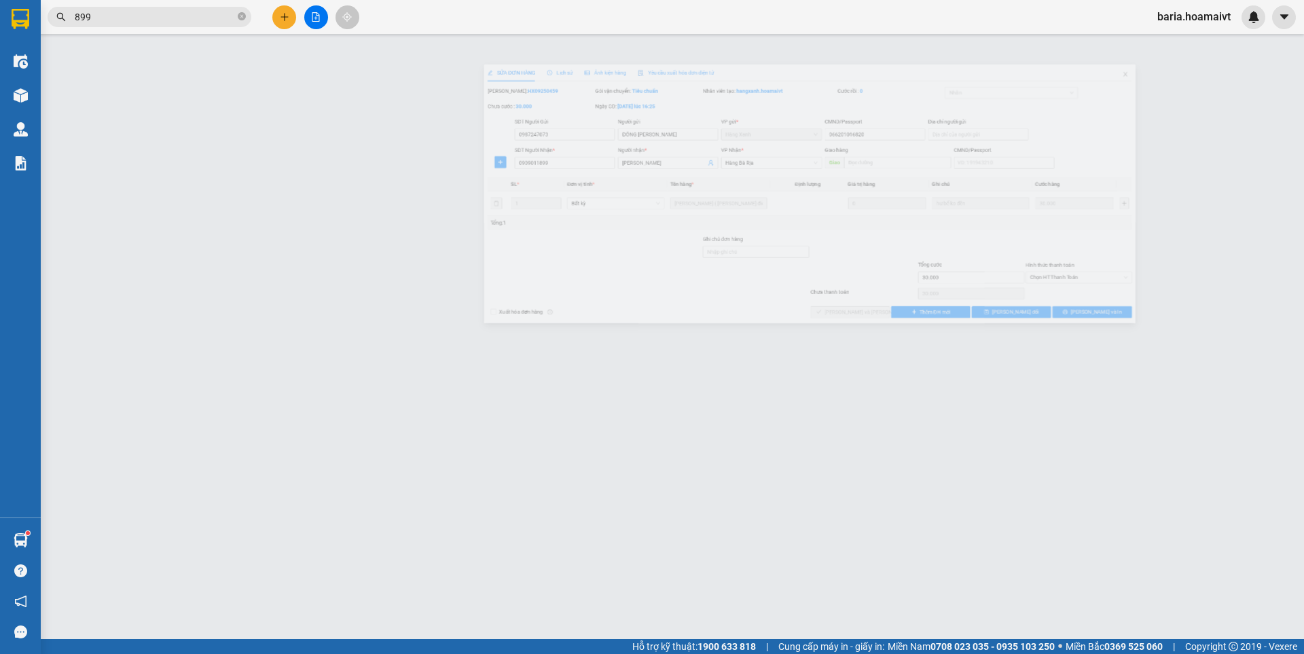
type input "30.000"
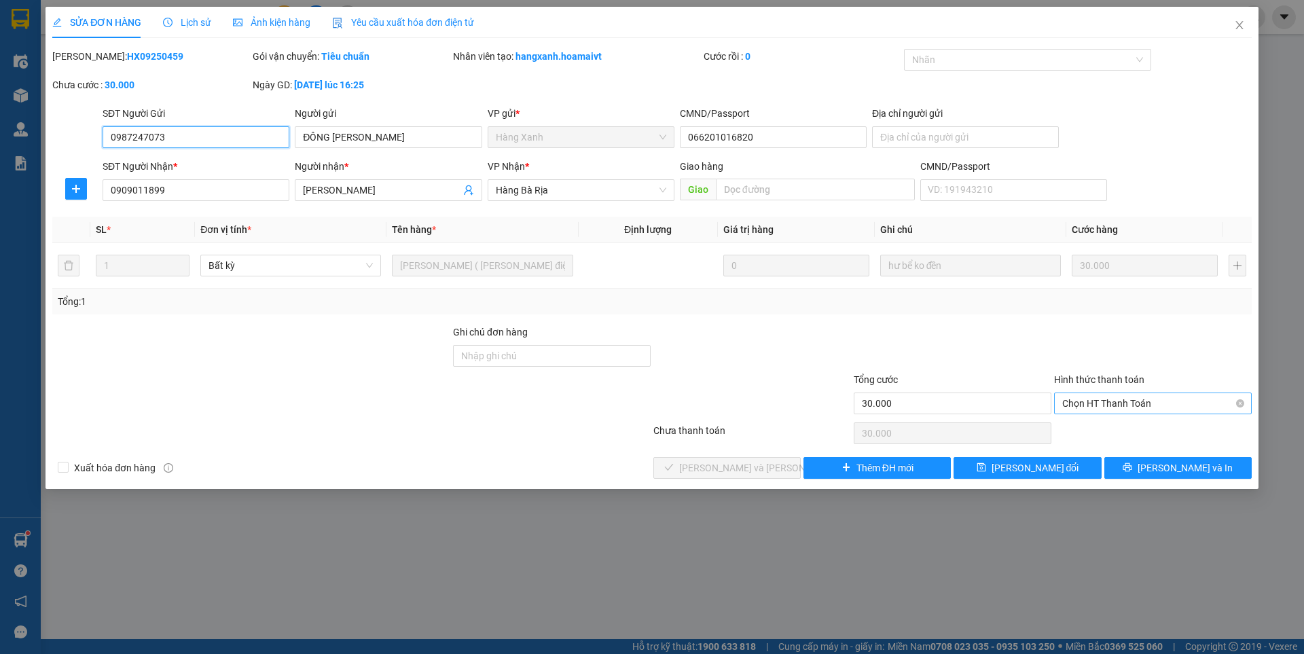
click at [1119, 403] on span "Chọn HT Thanh Toán" at bounding box center [1152, 403] width 181 height 20
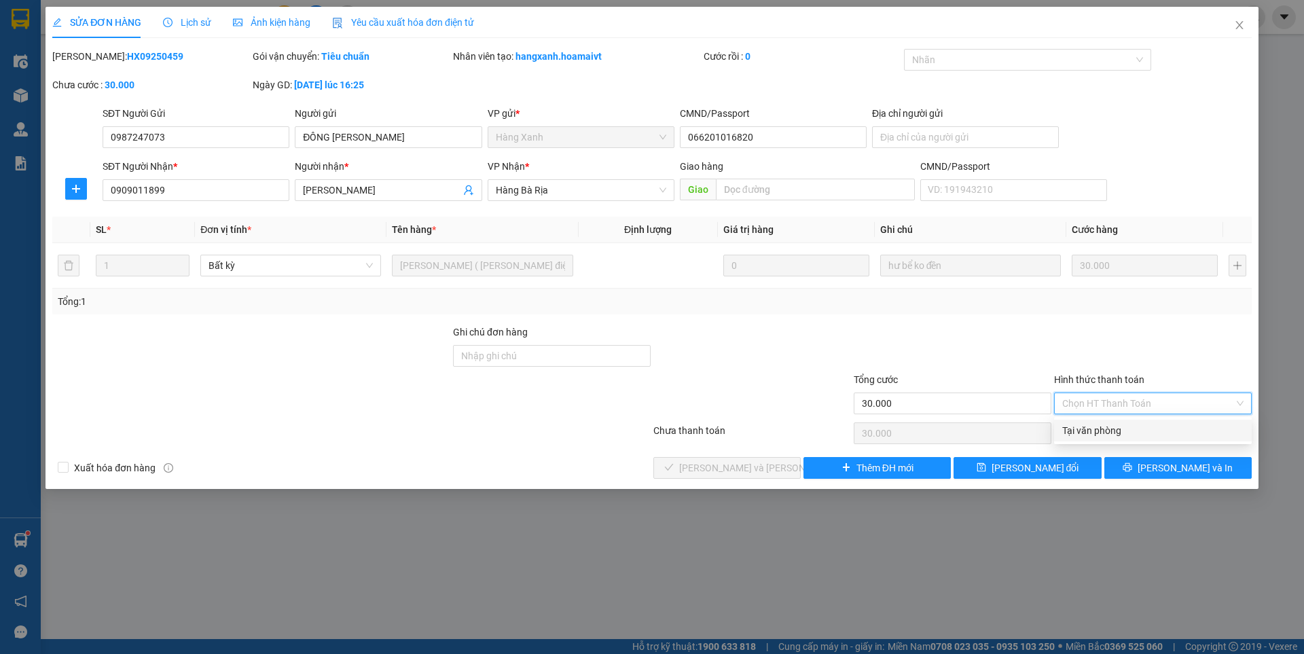
drag, startPoint x: 1118, startPoint y: 427, endPoint x: 852, endPoint y: 463, distance: 268.6
click at [1085, 427] on div "Tại văn phòng" at bounding box center [1152, 430] width 181 height 15
type input "0"
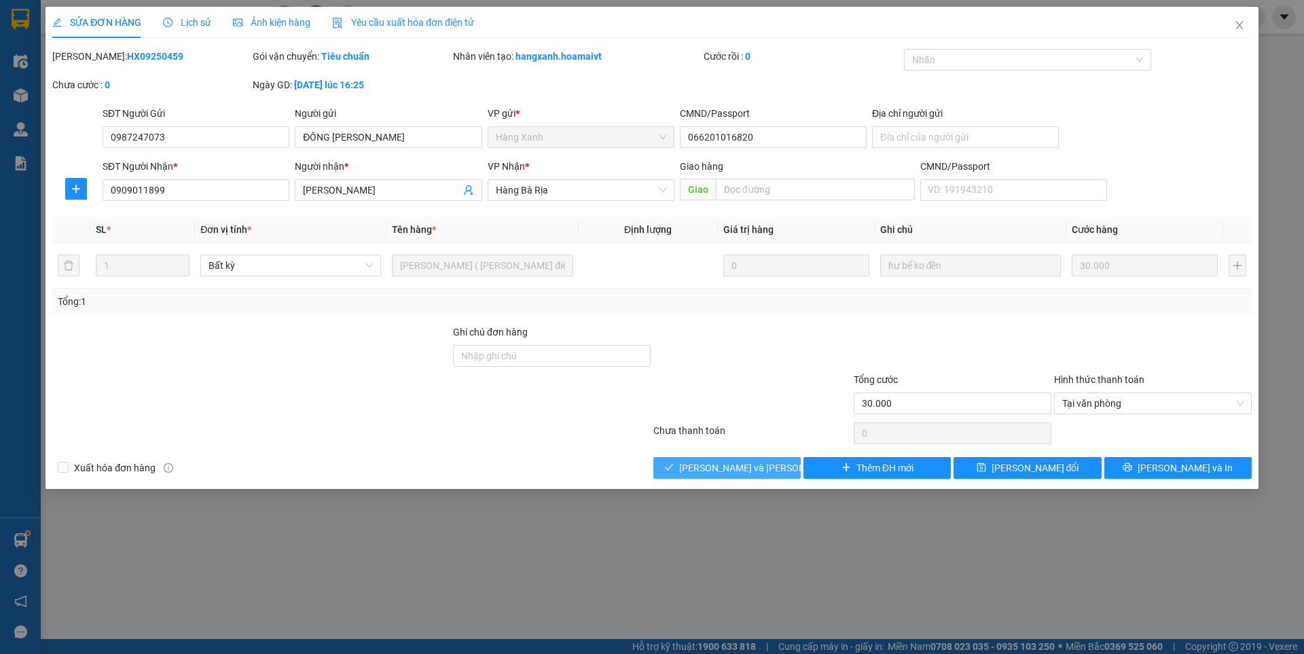
click at [788, 463] on button "[PERSON_NAME] và [PERSON_NAME] hàng" at bounding box center [726, 468] width 147 height 22
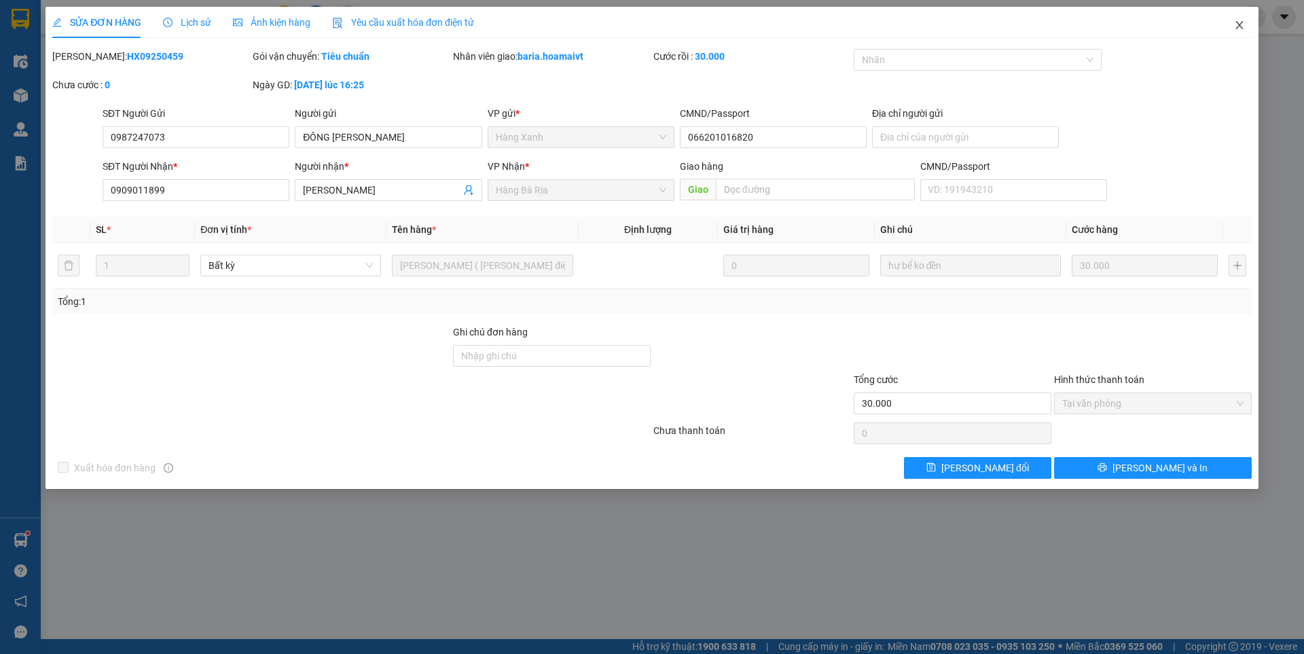
click at [1231, 21] on span "Close" at bounding box center [1239, 26] width 38 height 38
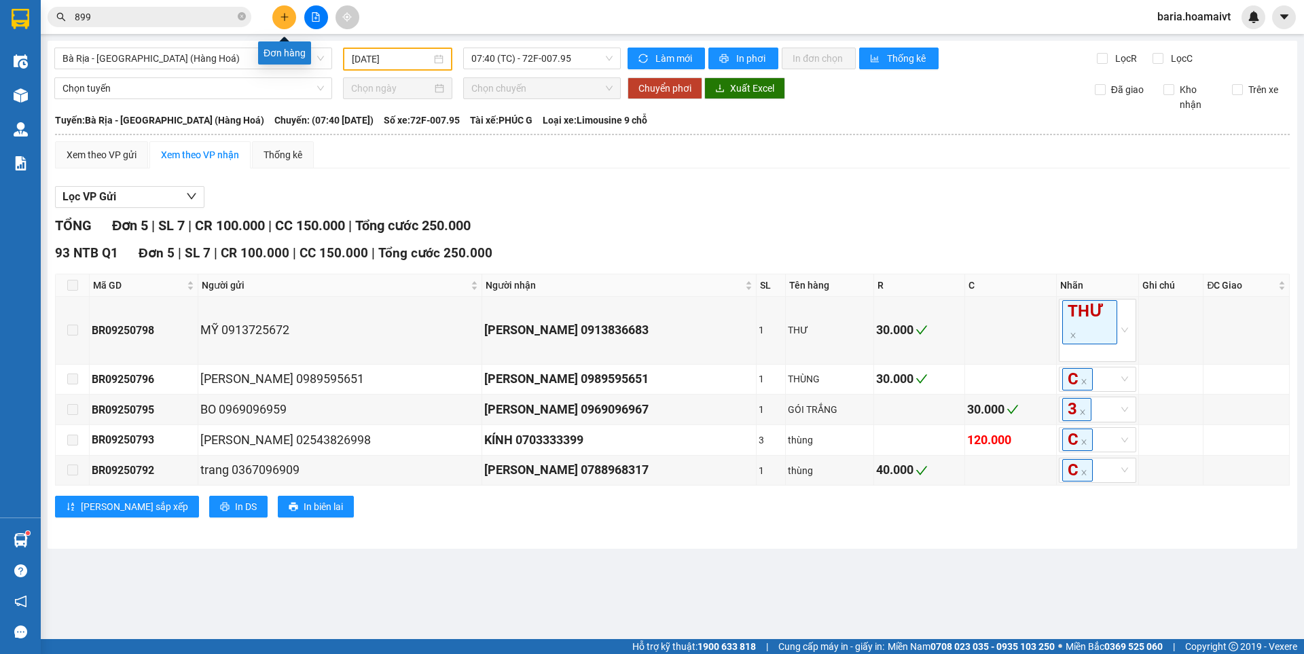
click at [285, 21] on icon "plus" at bounding box center [285, 17] width 10 height 10
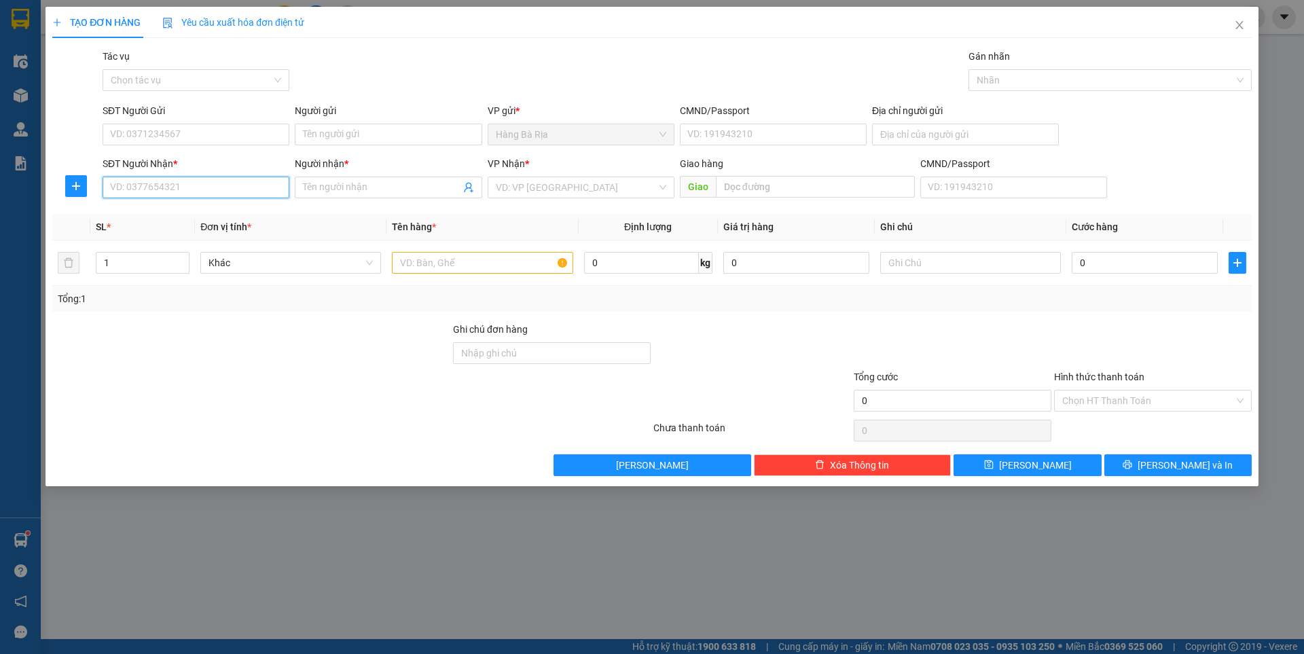
click at [217, 185] on input "SĐT Người Nhận *" at bounding box center [196, 188] width 187 height 22
type input "0932539602"
click at [182, 209] on div "0932539602 - HIỀN" at bounding box center [196, 214] width 170 height 15
type input "HIỀN"
type input "0932539602"
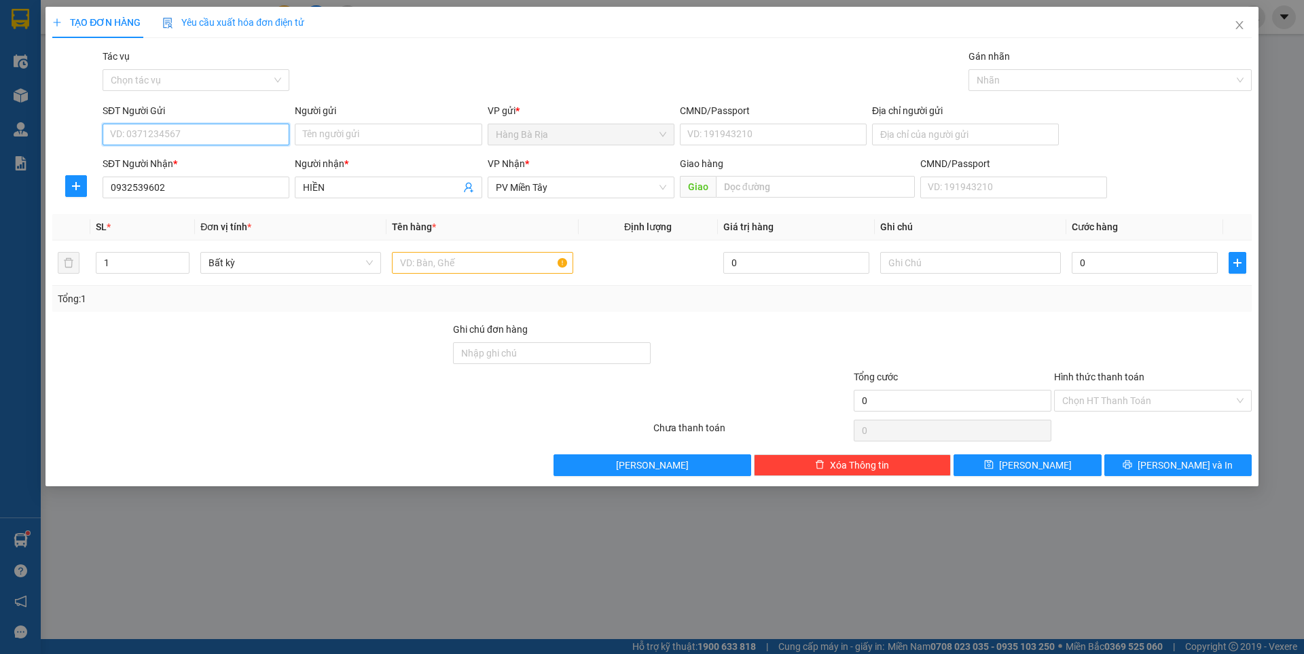
click at [213, 135] on input "SĐT Người Gửi" at bounding box center [196, 135] width 187 height 22
click at [187, 162] on div "0909276765 - THUẬN" at bounding box center [196, 161] width 170 height 15
type input "0909276765"
type input "THUẬN"
type input "077080000320"
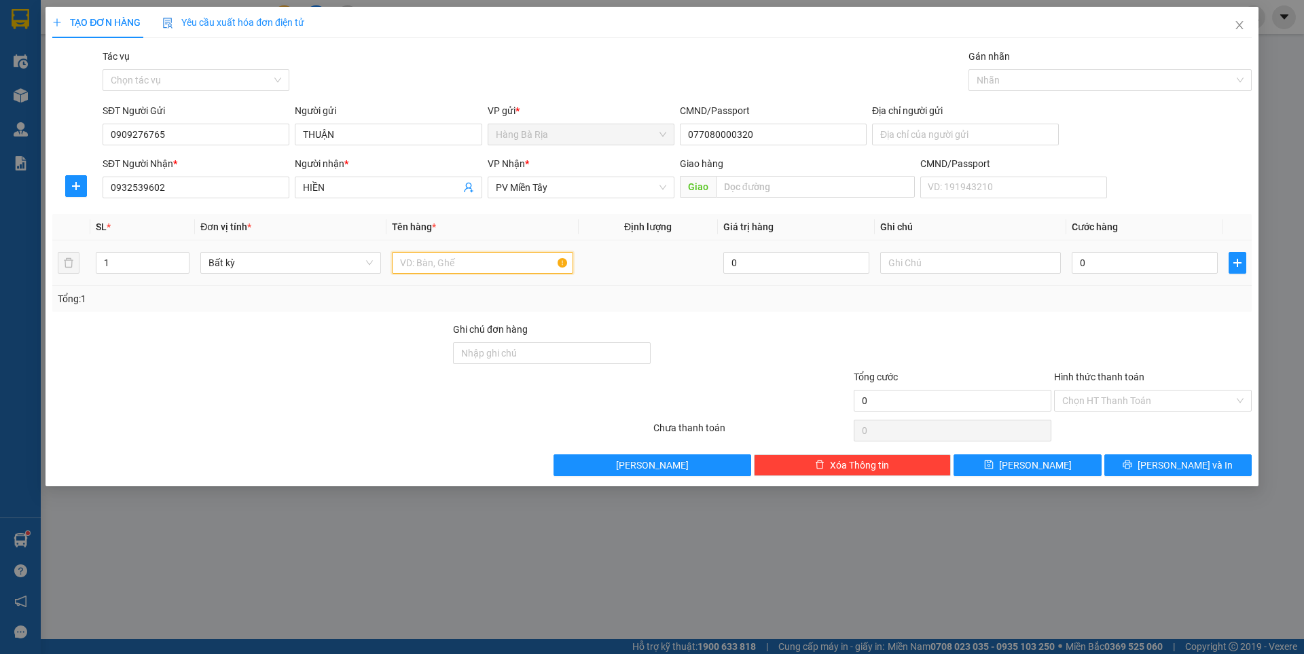
click at [463, 265] on input "text" at bounding box center [482, 263] width 181 height 22
type input "THÙNG"
click at [1131, 256] on input "0" at bounding box center [1145, 263] width 146 height 22
type input "4"
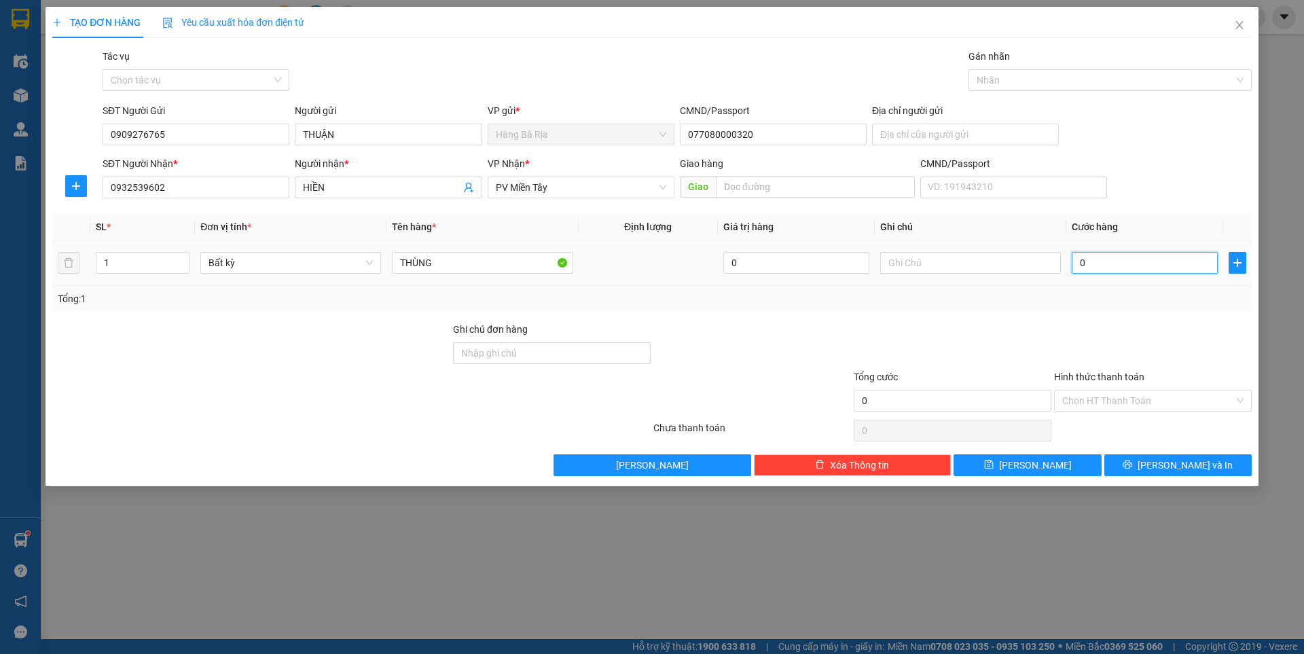
type input "4"
type input "40"
type input "40.000"
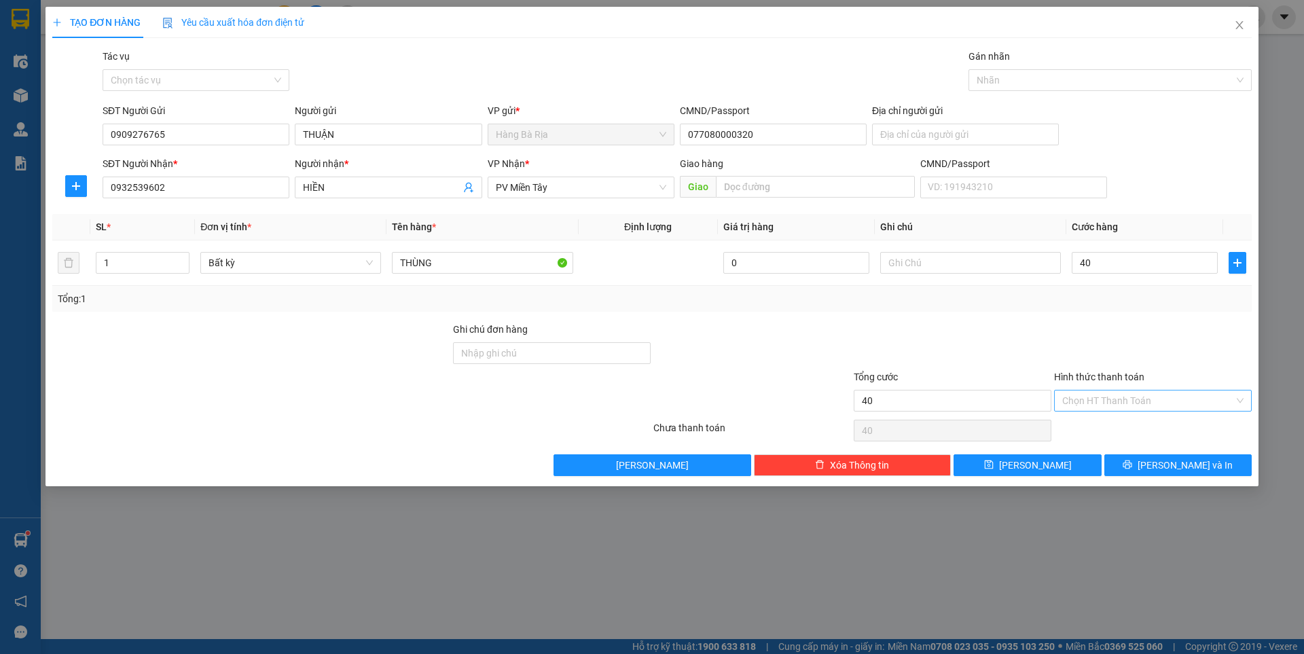
type input "40.000"
click at [1176, 401] on input "Hình thức thanh toán" at bounding box center [1148, 400] width 172 height 20
click at [1106, 433] on div "Tại văn phòng" at bounding box center [1152, 427] width 181 height 15
type input "0"
click at [1146, 456] on button "[PERSON_NAME] và In" at bounding box center [1177, 465] width 147 height 22
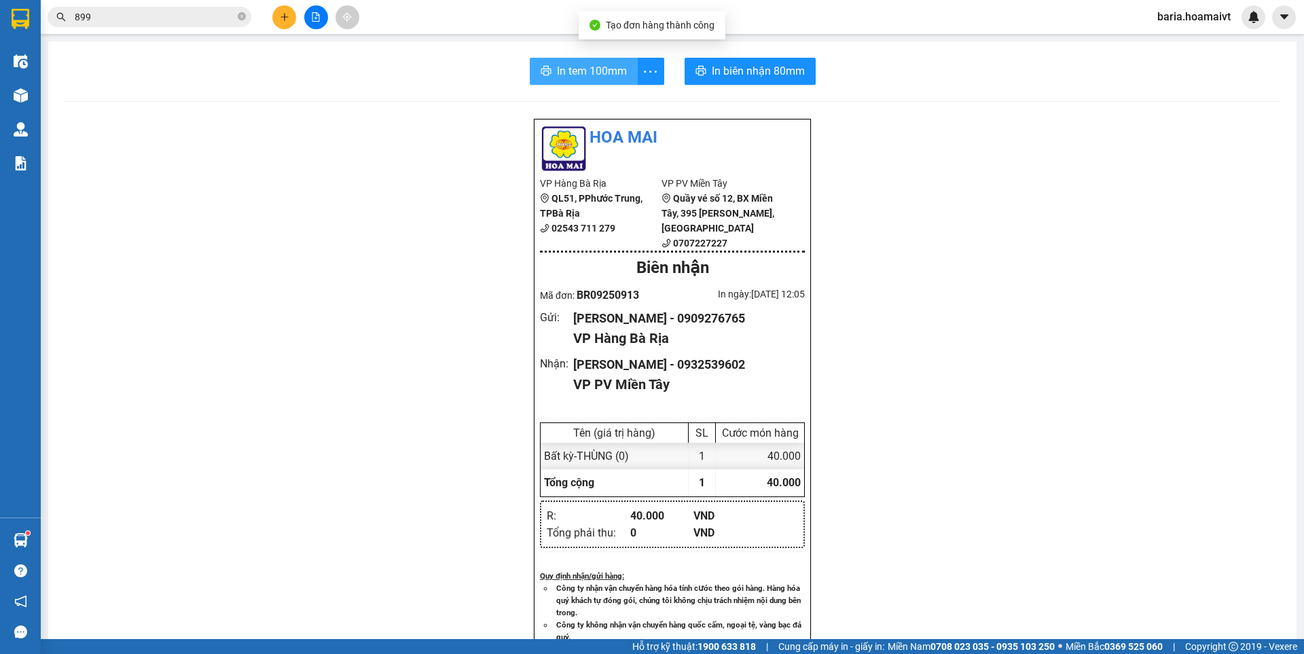
drag, startPoint x: 572, startPoint y: 63, endPoint x: 572, endPoint y: 71, distance: 7.5
click at [572, 63] on span "In tem 100mm" at bounding box center [592, 70] width 70 height 17
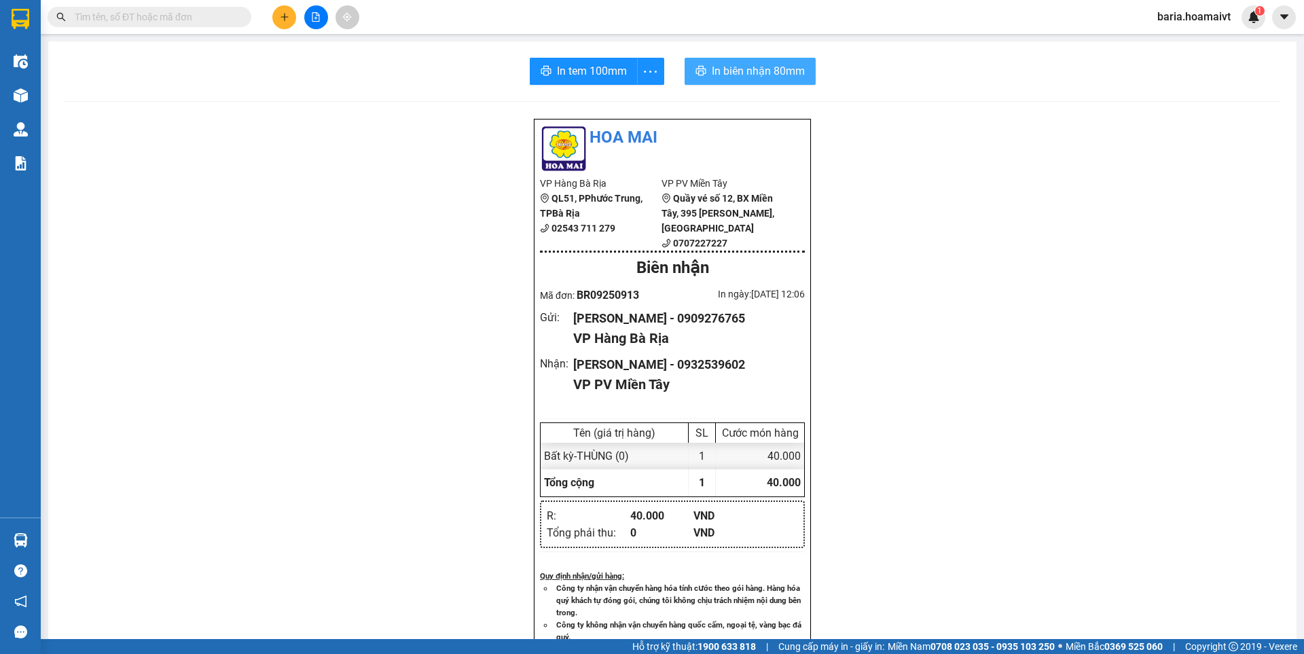
click at [755, 65] on span "In biên nhận 80mm" at bounding box center [758, 70] width 93 height 17
click at [134, 12] on input "text" at bounding box center [155, 17] width 160 height 15
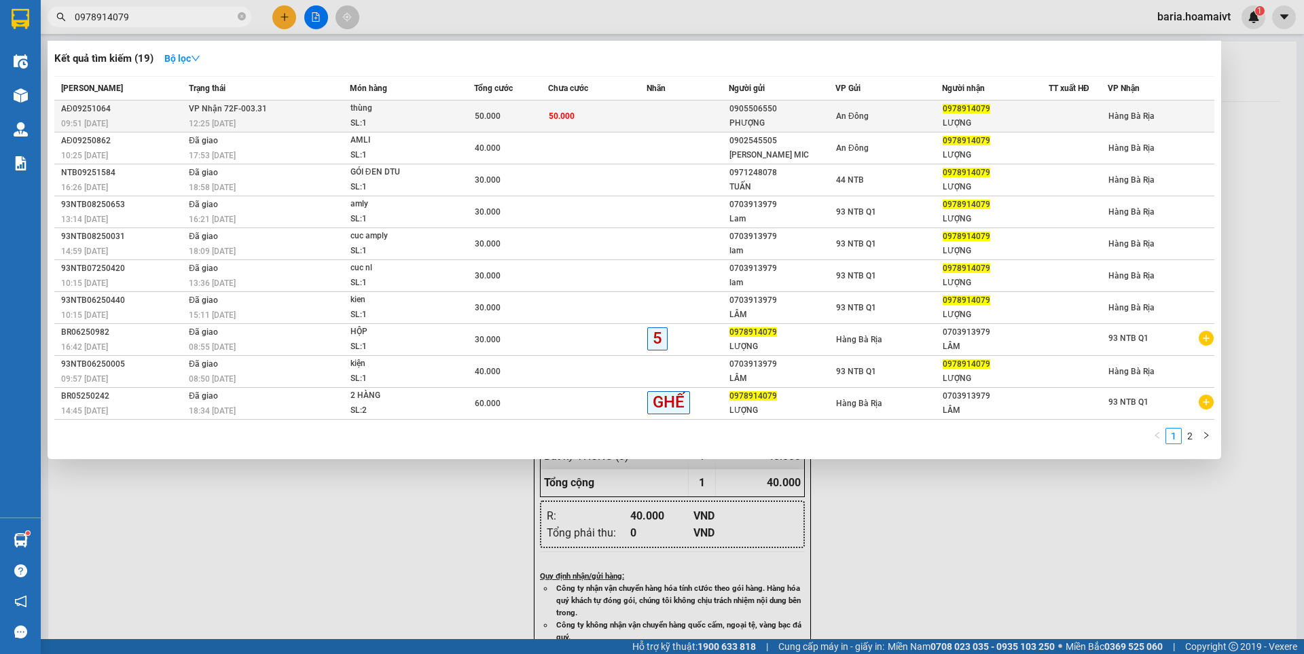
type input "0978914079"
click at [938, 121] on div "An Đông" at bounding box center [888, 116] width 105 height 15
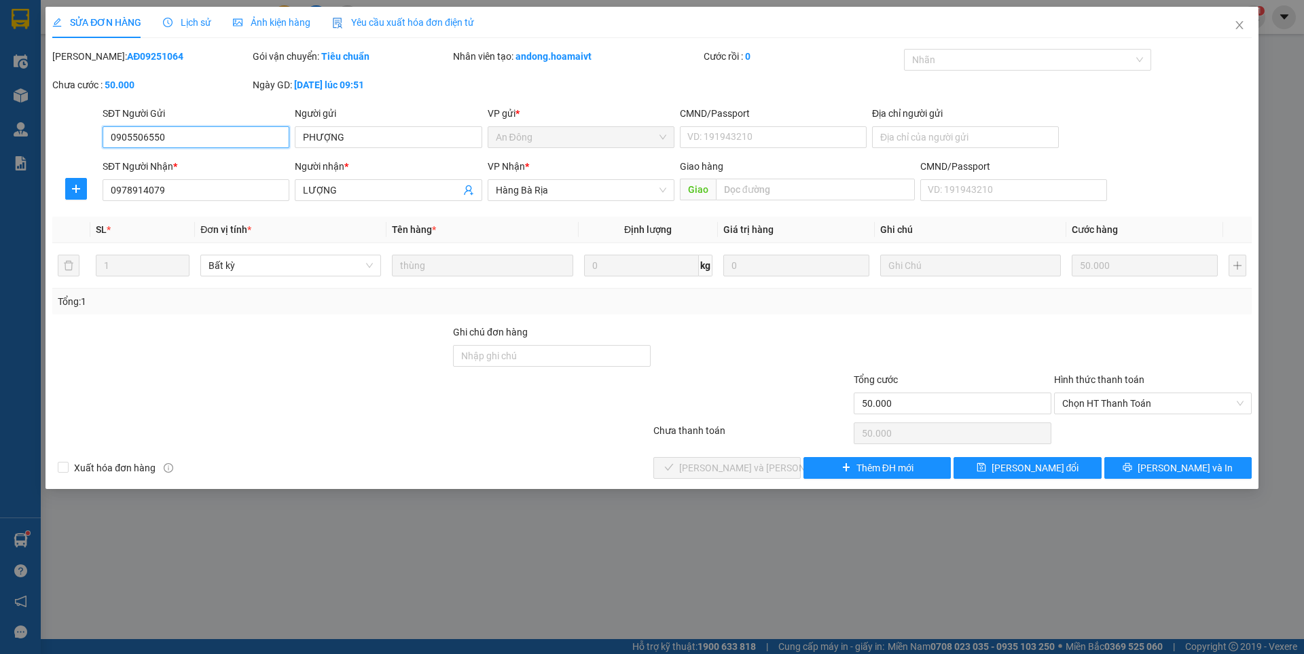
type input "0905506550"
type input "PHƯỢNG"
type input "0978914079"
type input "LƯỢNG"
type input "50.000"
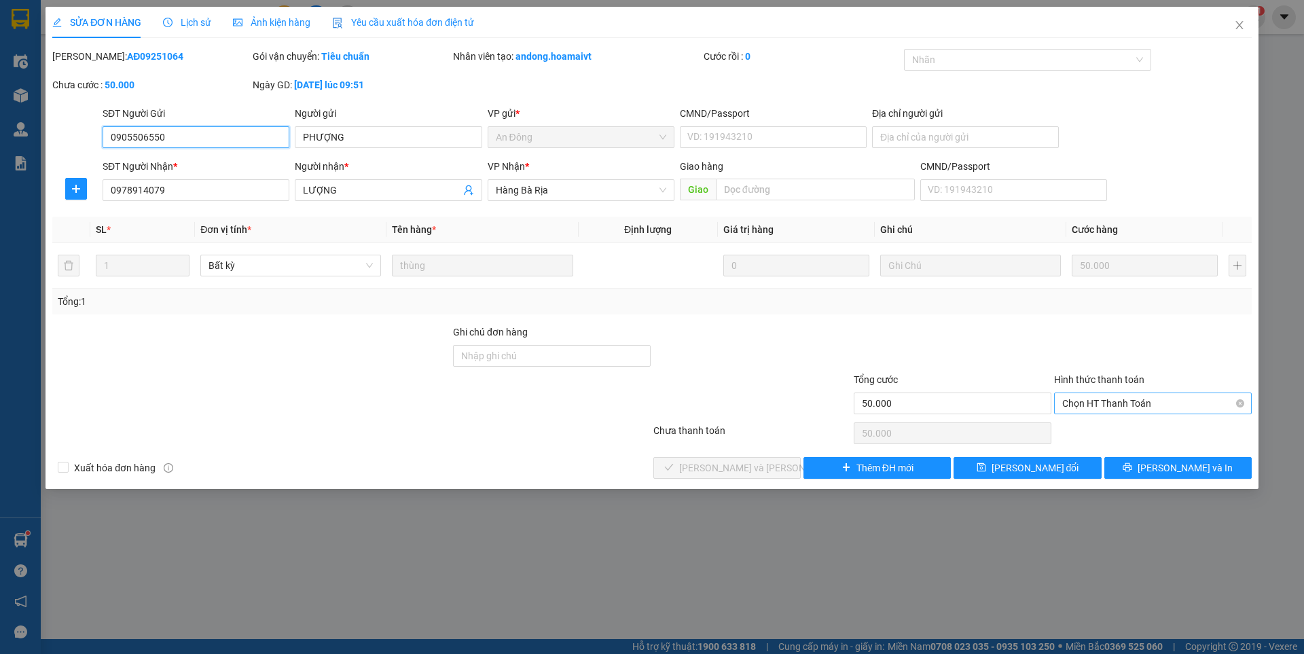
click at [1138, 403] on span "Chọn HT Thanh Toán" at bounding box center [1152, 403] width 181 height 20
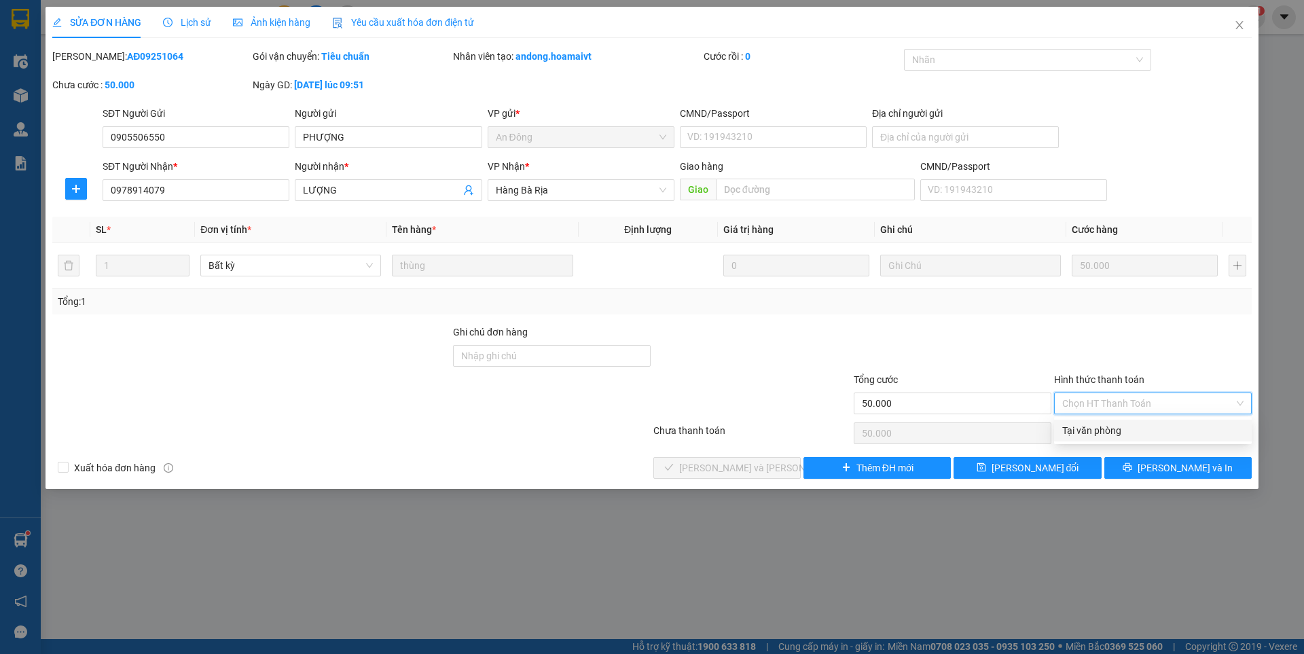
click at [1108, 433] on div "Tại văn phòng" at bounding box center [1152, 430] width 181 height 15
type input "0"
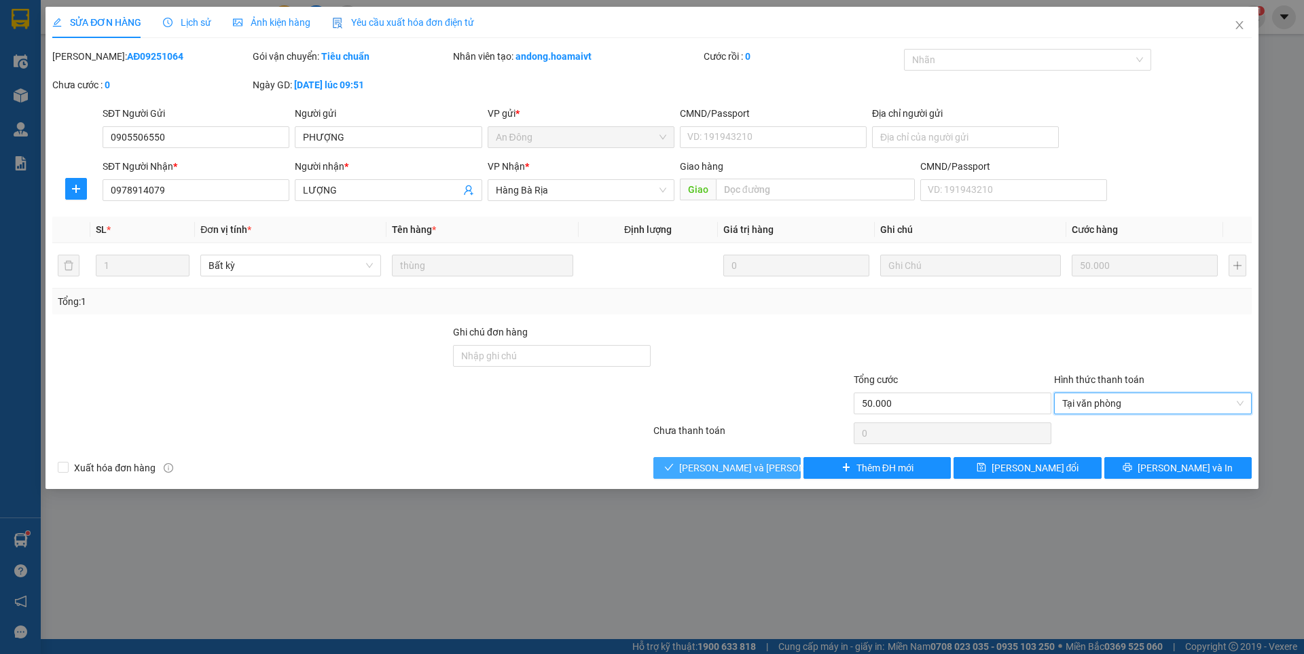
click at [740, 470] on span "[PERSON_NAME] và [PERSON_NAME] hàng" at bounding box center [770, 467] width 183 height 15
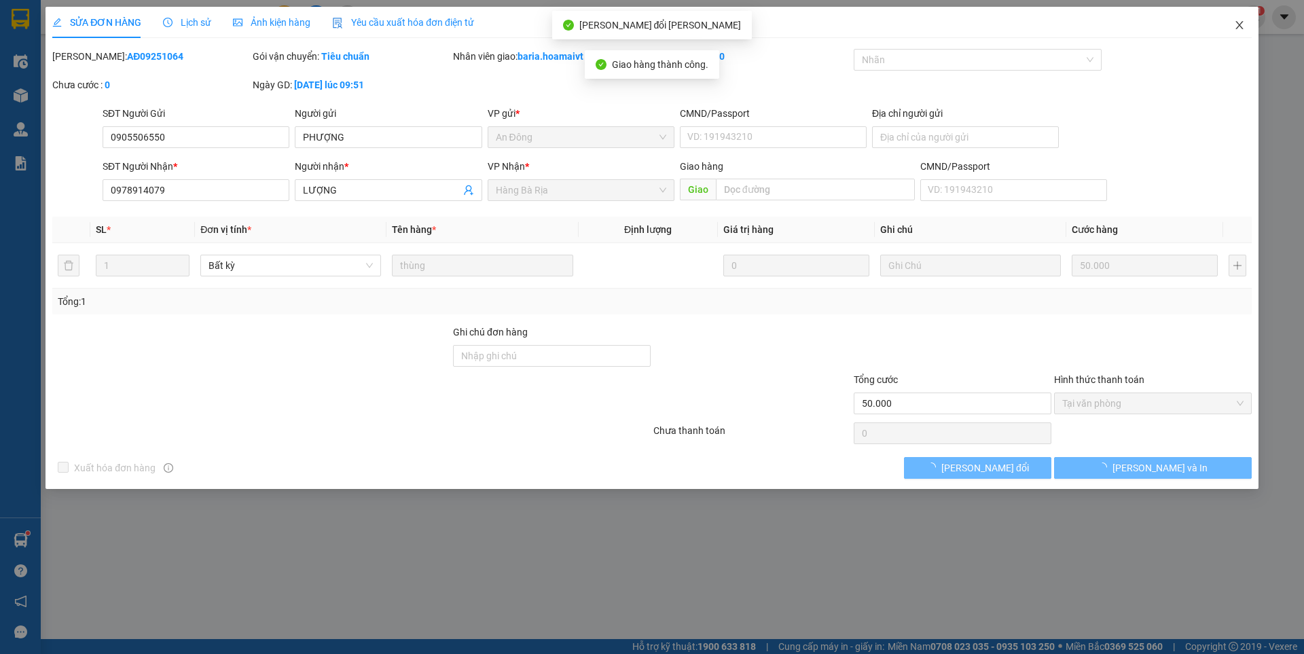
click at [1237, 21] on icon "close" at bounding box center [1239, 25] width 11 height 11
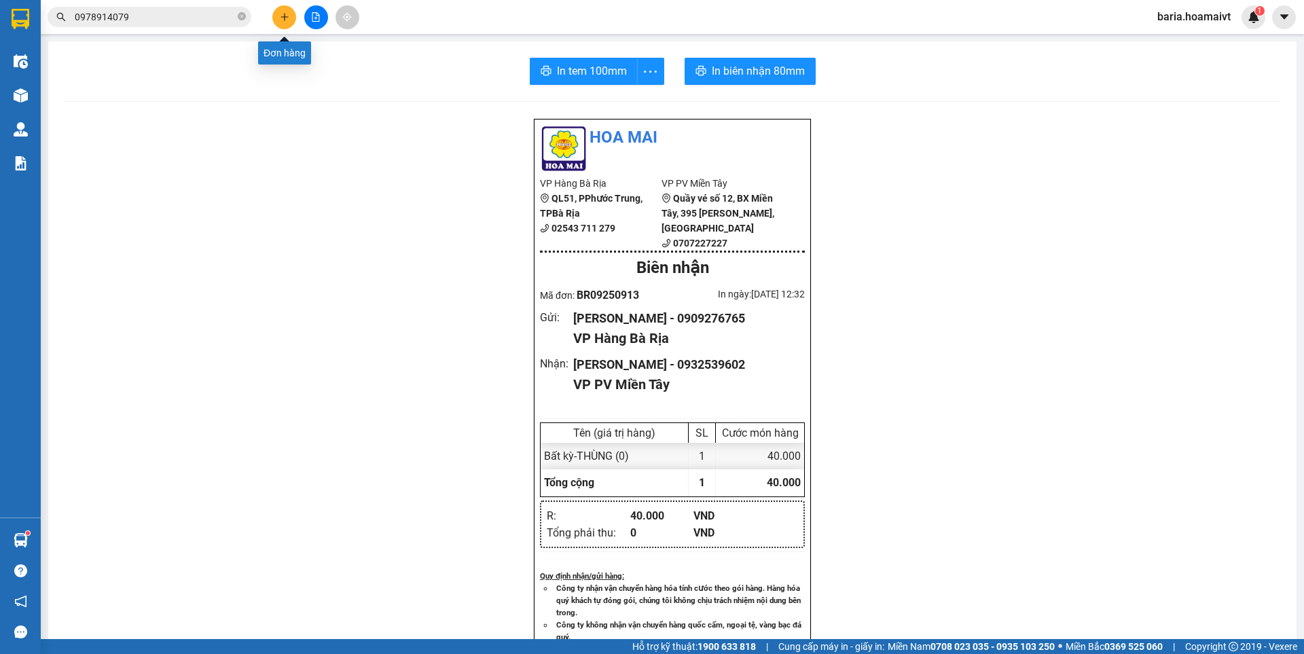
click at [278, 20] on button at bounding box center [284, 17] width 24 height 24
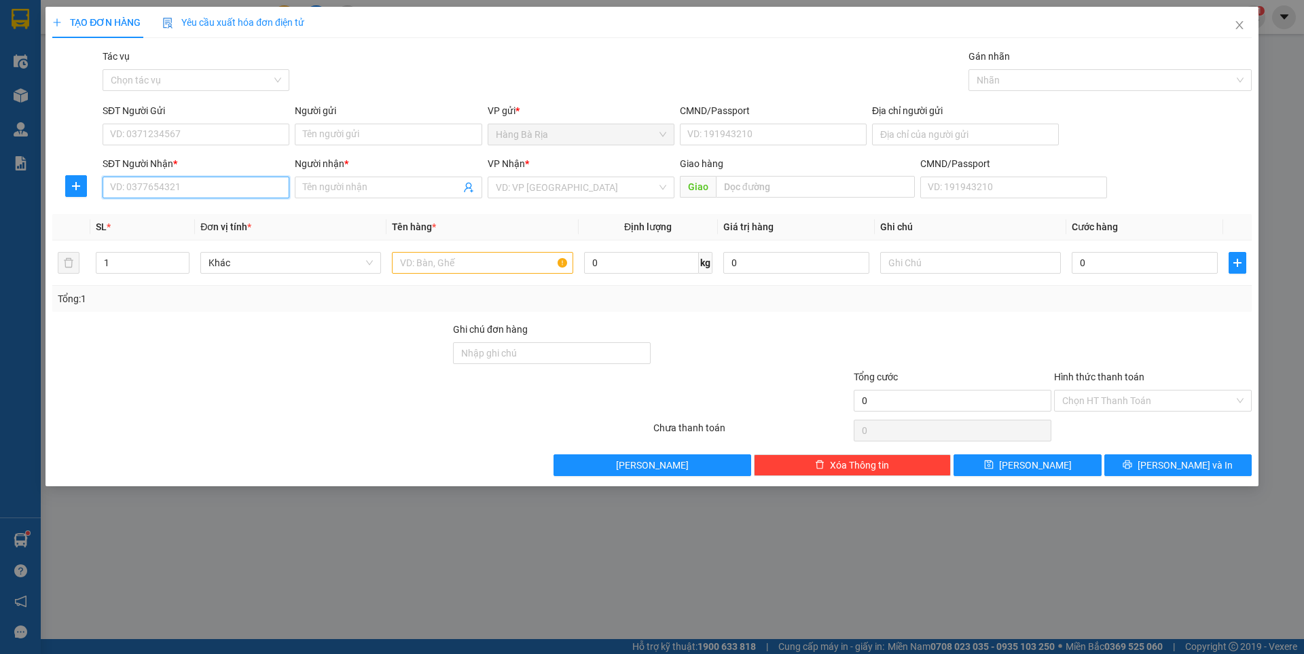
click at [142, 193] on input "SĐT Người Nhận *" at bounding box center [196, 188] width 187 height 22
type input "0902511010"
click at [175, 218] on div "0902511010 - [PERSON_NAME]" at bounding box center [196, 214] width 170 height 15
type input "HOÀNG"
type input "0902511010"
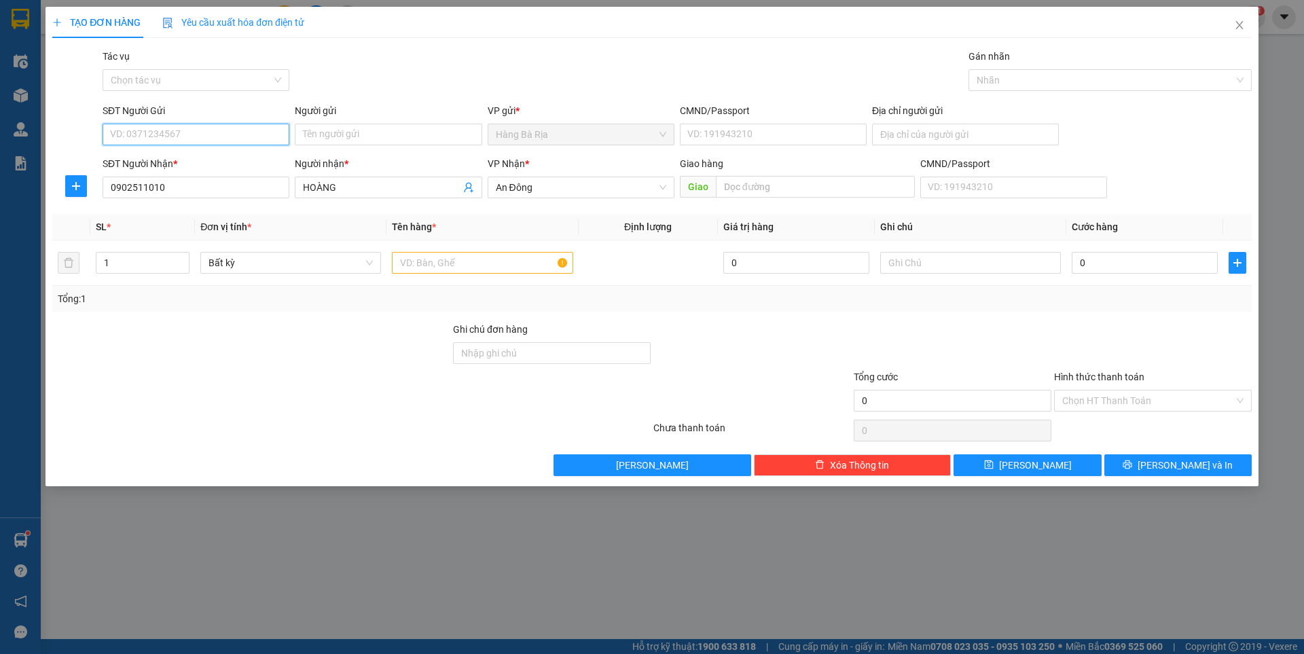
click at [201, 130] on input "SĐT Người Gửi" at bounding box center [196, 135] width 187 height 22
click at [213, 161] on div "0977136071 - [PERSON_NAME]" at bounding box center [196, 161] width 170 height 15
type input "0977136071"
type input "[PERSON_NAME]"
type input "077093008778"
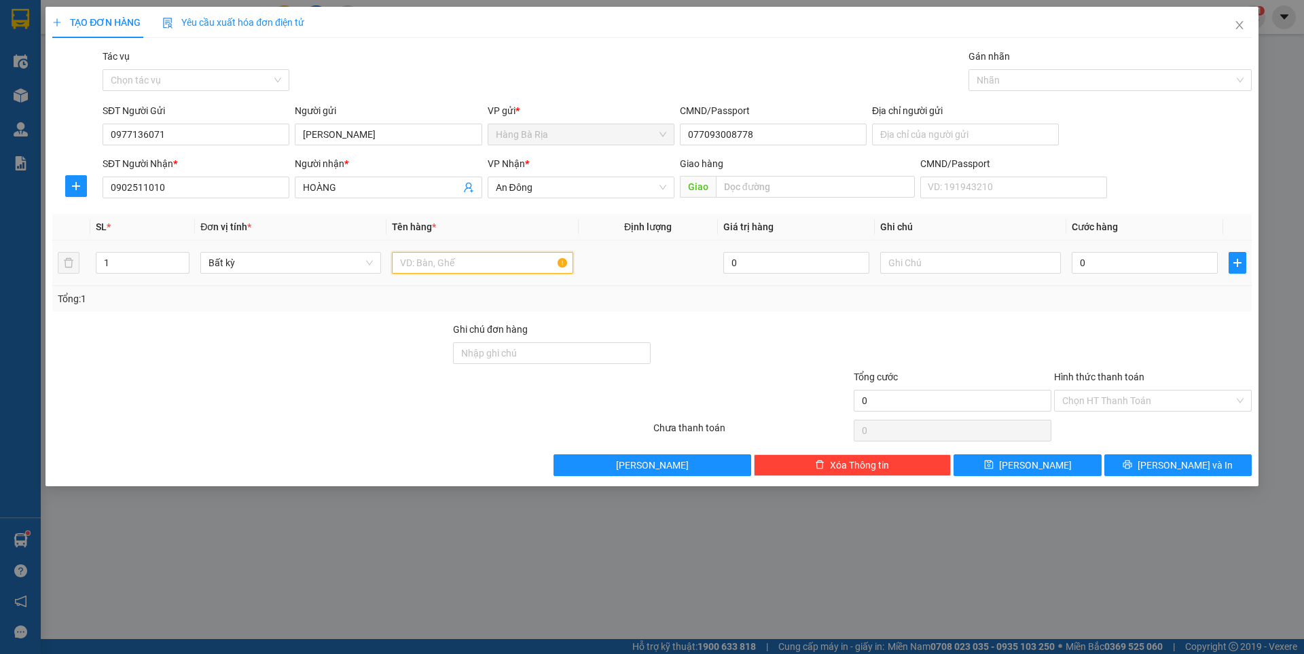
click at [453, 253] on input "text" at bounding box center [482, 263] width 181 height 22
type input "XỐP"
click at [1127, 263] on input "0" at bounding box center [1145, 263] width 146 height 22
type input "3"
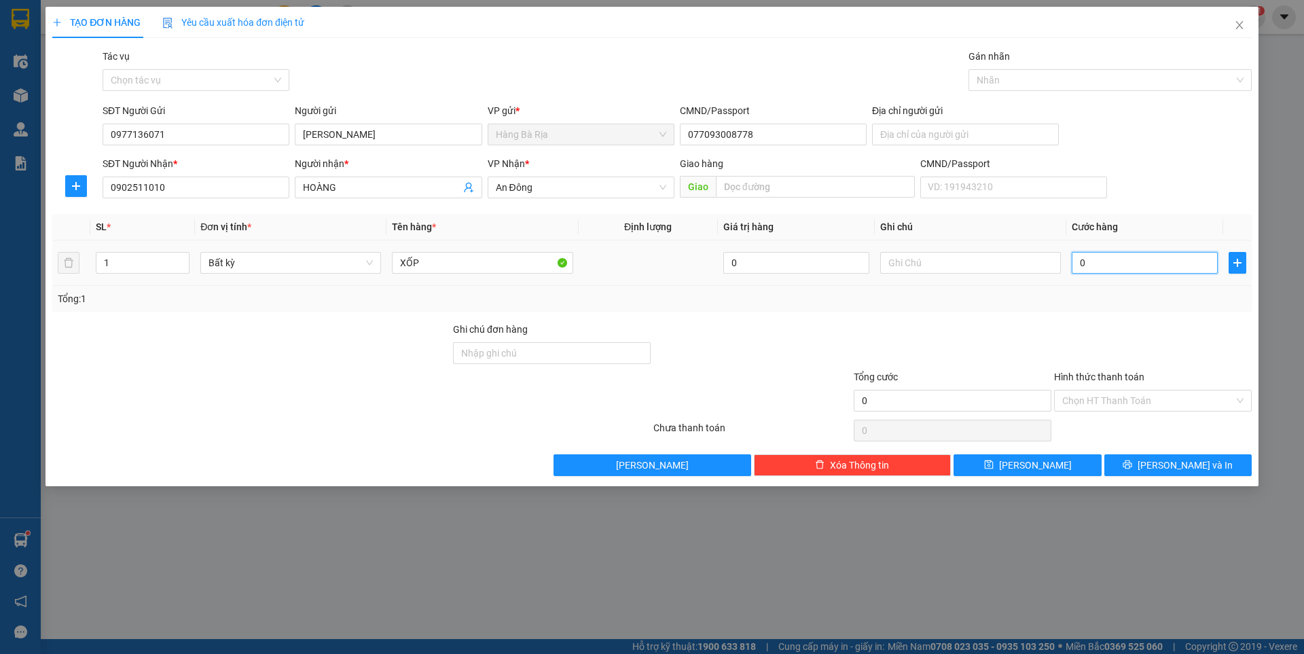
type input "3"
type input "30"
type input "30.000"
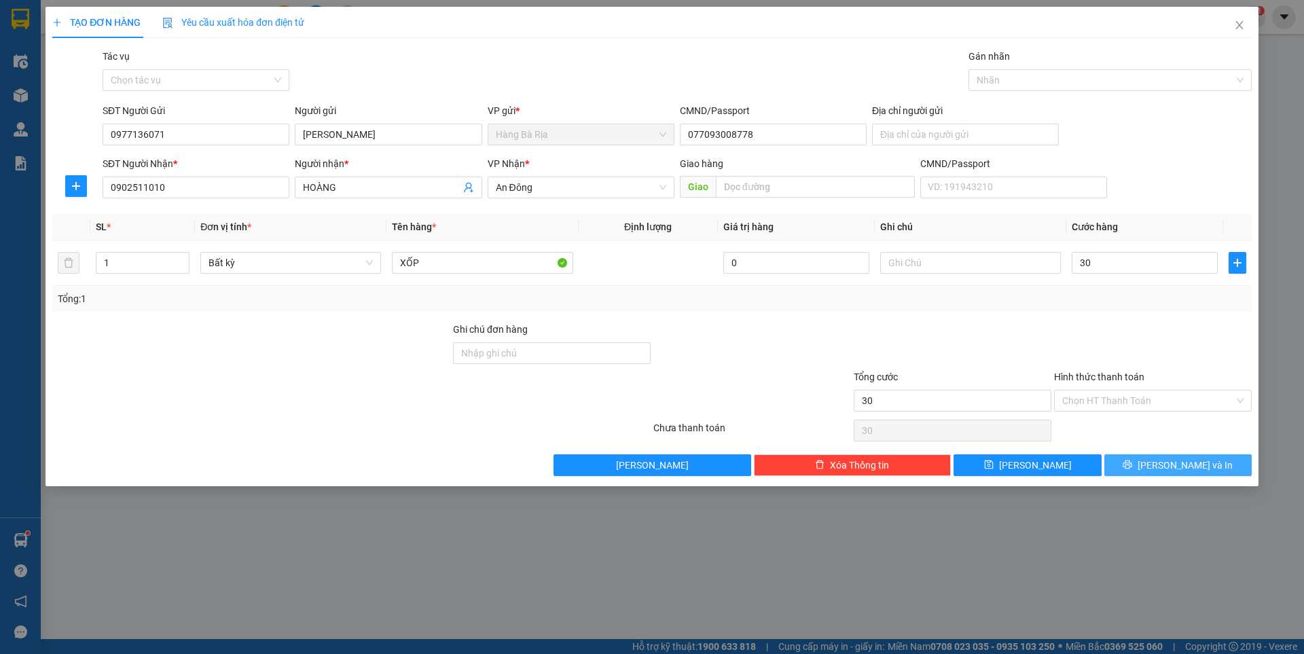
type input "30.000"
click at [1132, 463] on icon "printer" at bounding box center [1127, 464] width 9 height 9
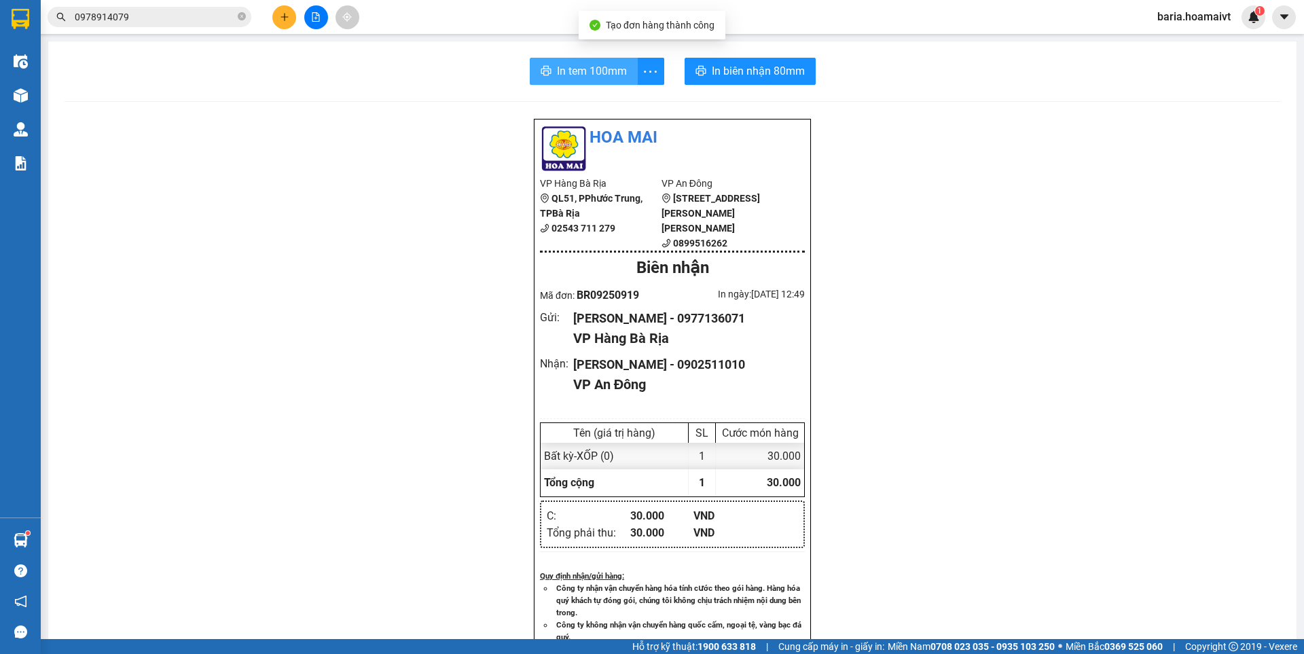
click at [591, 69] on span "In tem 100mm" at bounding box center [592, 70] width 70 height 17
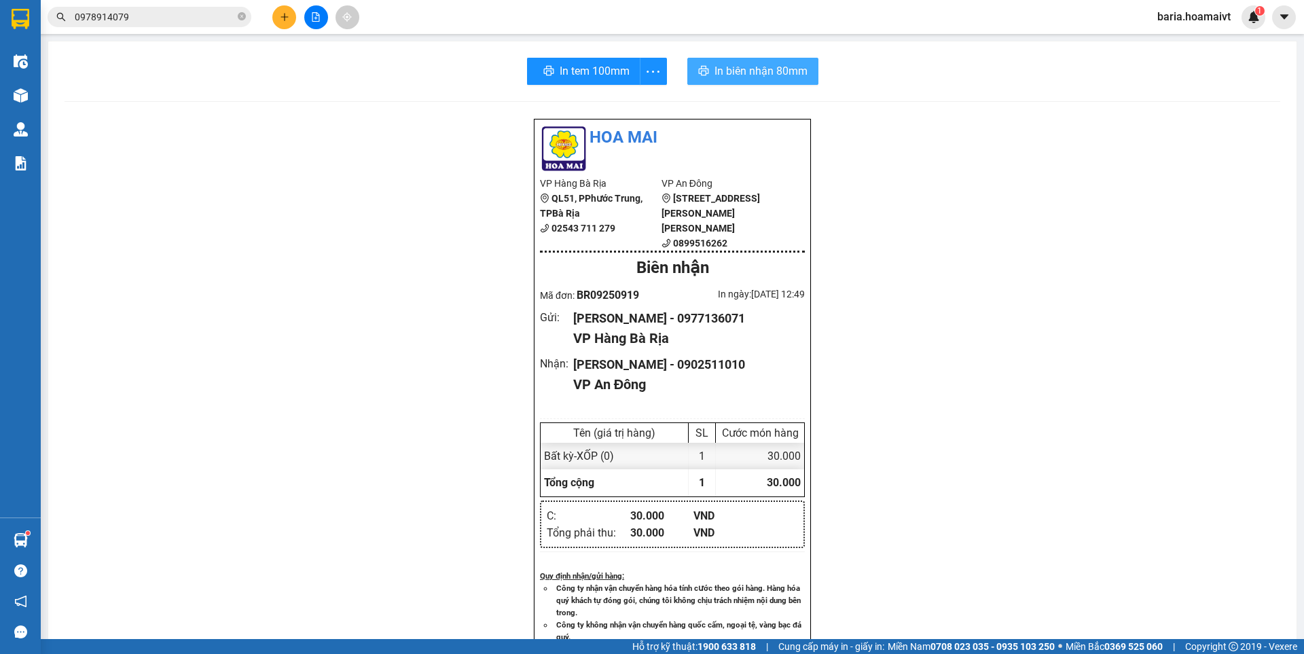
click at [767, 76] on span "In biên nhận 80mm" at bounding box center [760, 70] width 93 height 17
click at [287, 14] on icon "plus" at bounding box center [285, 17] width 10 height 10
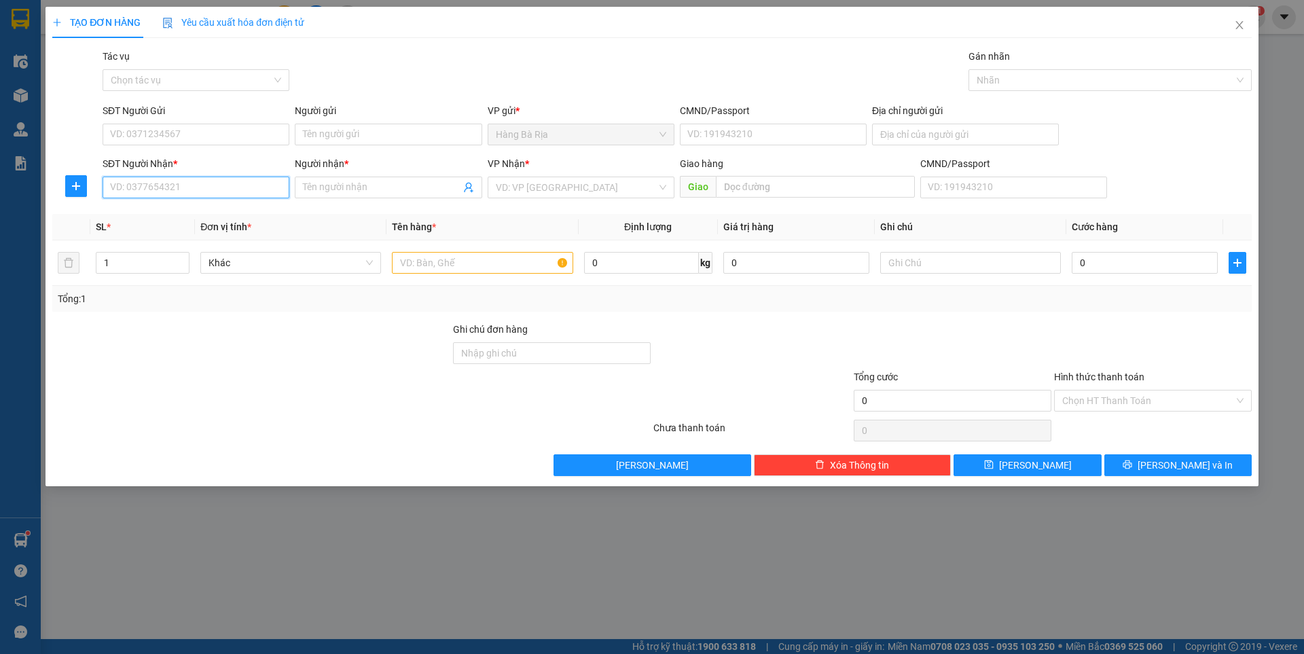
click at [204, 196] on input "SĐT Người Nhận *" at bounding box center [196, 188] width 187 height 22
type input "0903909147"
click at [411, 187] on input "Người nhận *" at bounding box center [381, 187] width 157 height 15
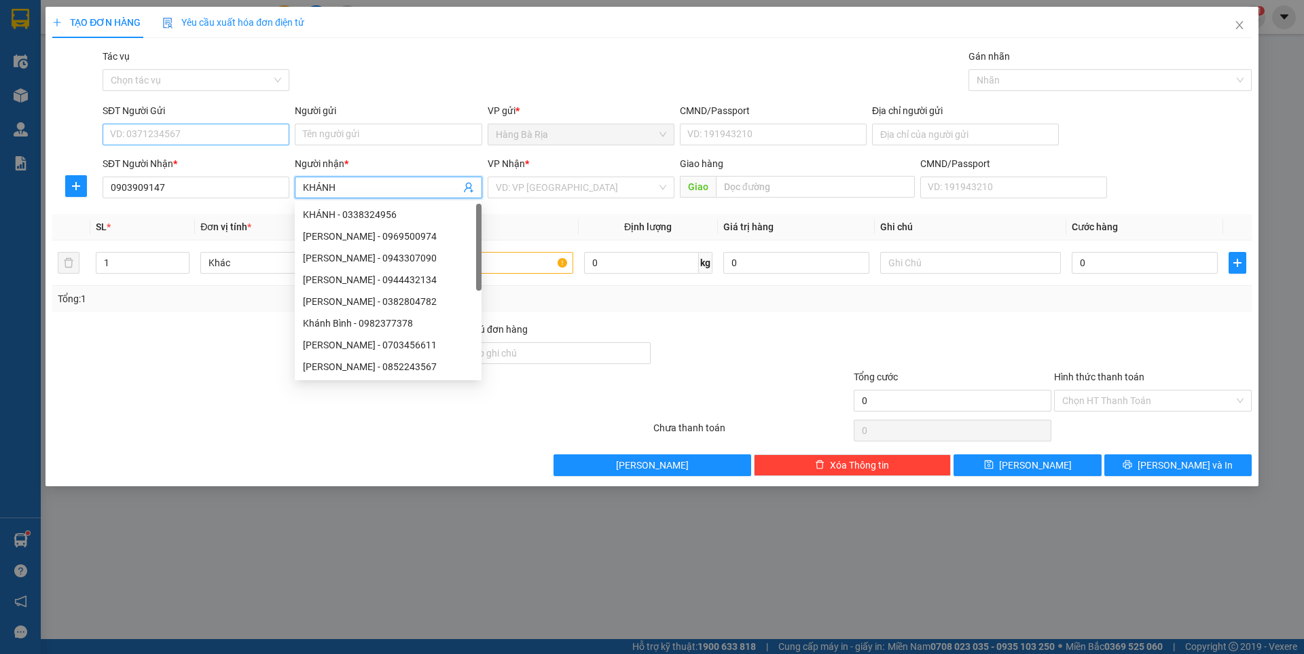
type input "KHÁNH"
click at [223, 134] on input "SĐT Người Gửi" at bounding box center [196, 135] width 187 height 22
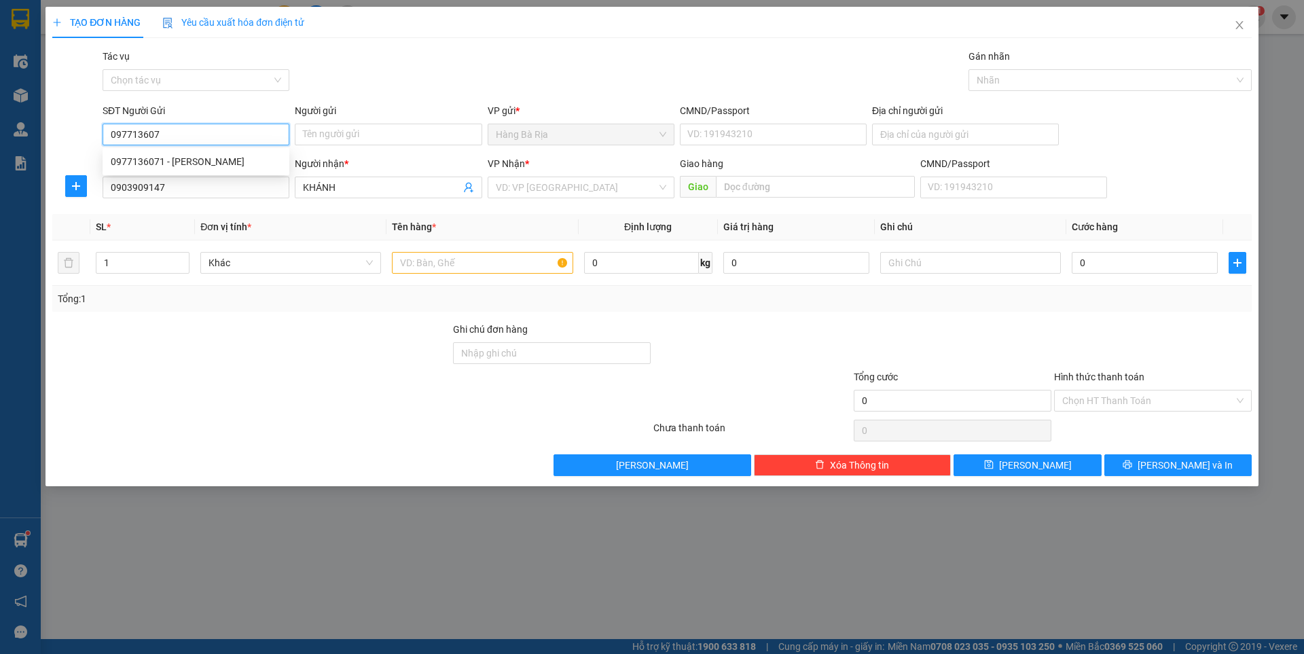
type input "0977136071"
click at [196, 161] on div "0977136071 - [PERSON_NAME]" at bounding box center [196, 161] width 170 height 15
type input "[PERSON_NAME]"
type input "077093008778"
type input "0977136071"
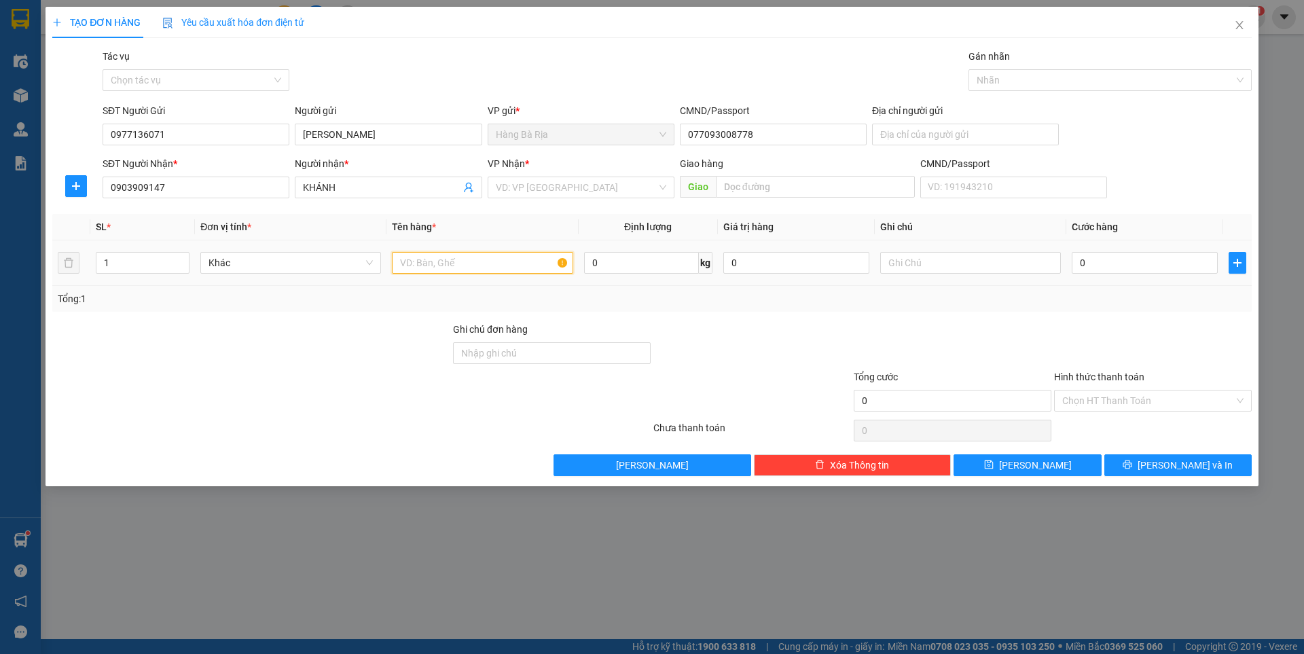
click at [492, 266] on input "text" at bounding box center [482, 263] width 181 height 22
click at [578, 180] on input "search" at bounding box center [576, 187] width 161 height 20
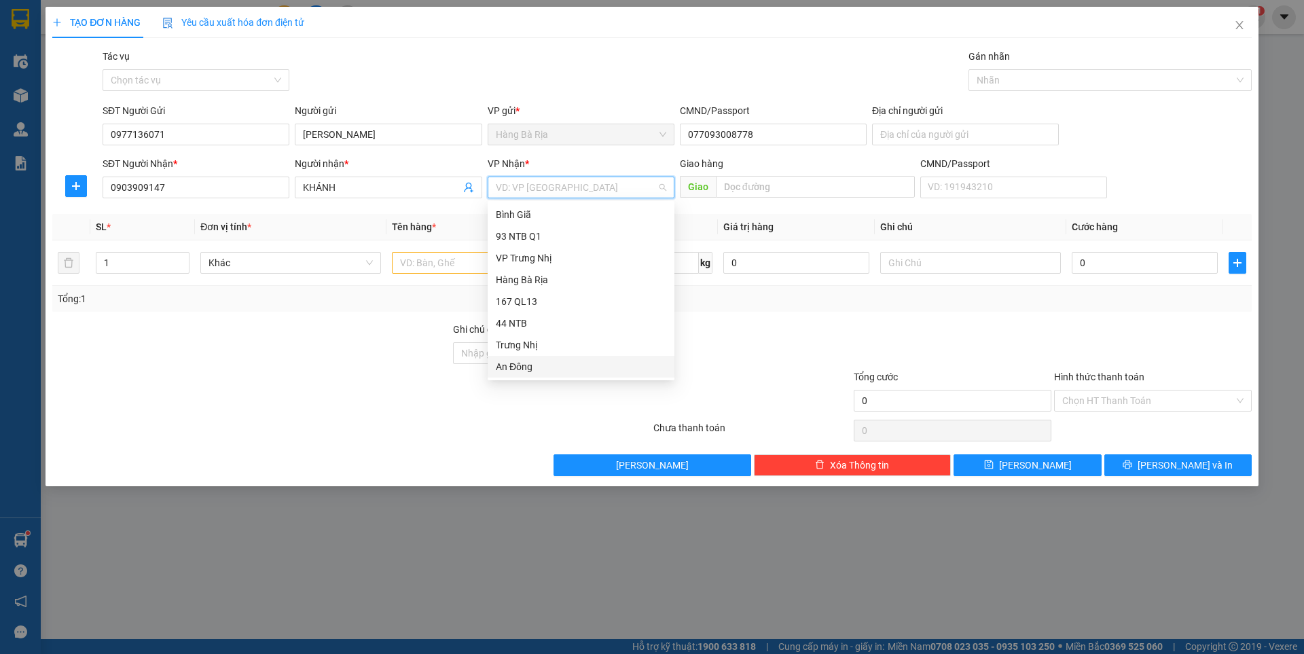
click at [515, 369] on div "An Đông" at bounding box center [581, 366] width 170 height 15
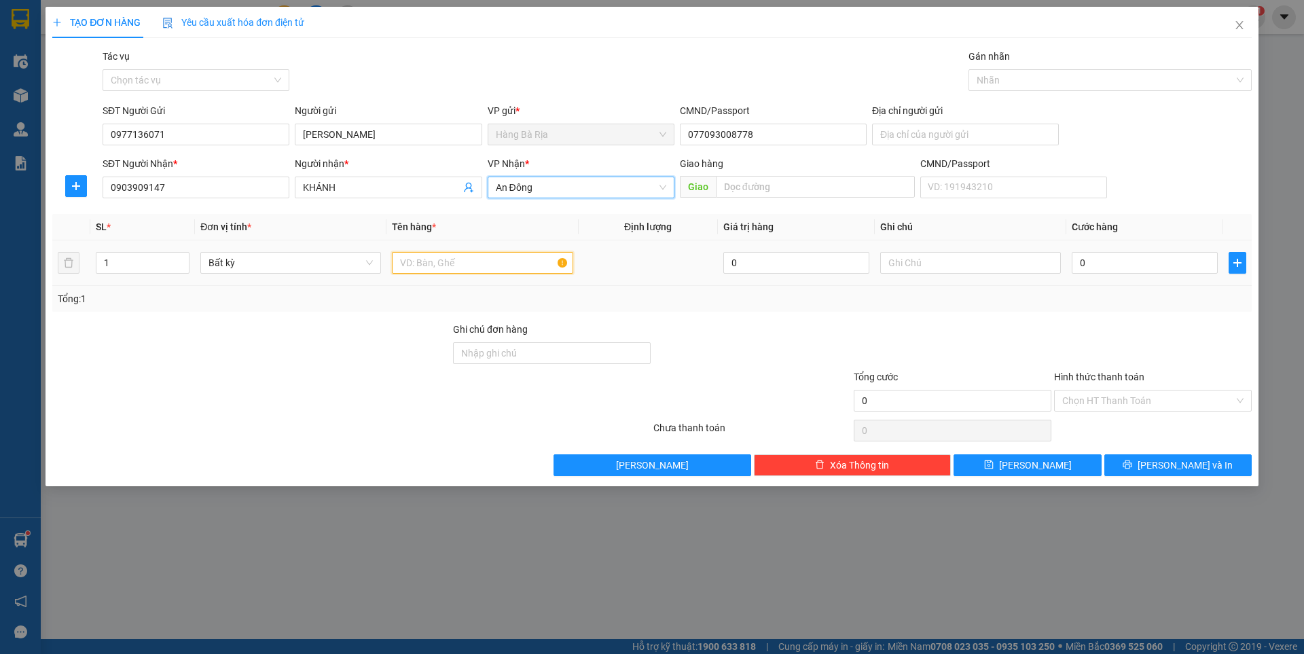
click at [471, 265] on input "text" at bounding box center [482, 263] width 181 height 22
type input "XỐP CÁ CẢNH"
click at [1106, 262] on input "0" at bounding box center [1145, 263] width 146 height 22
type input "3"
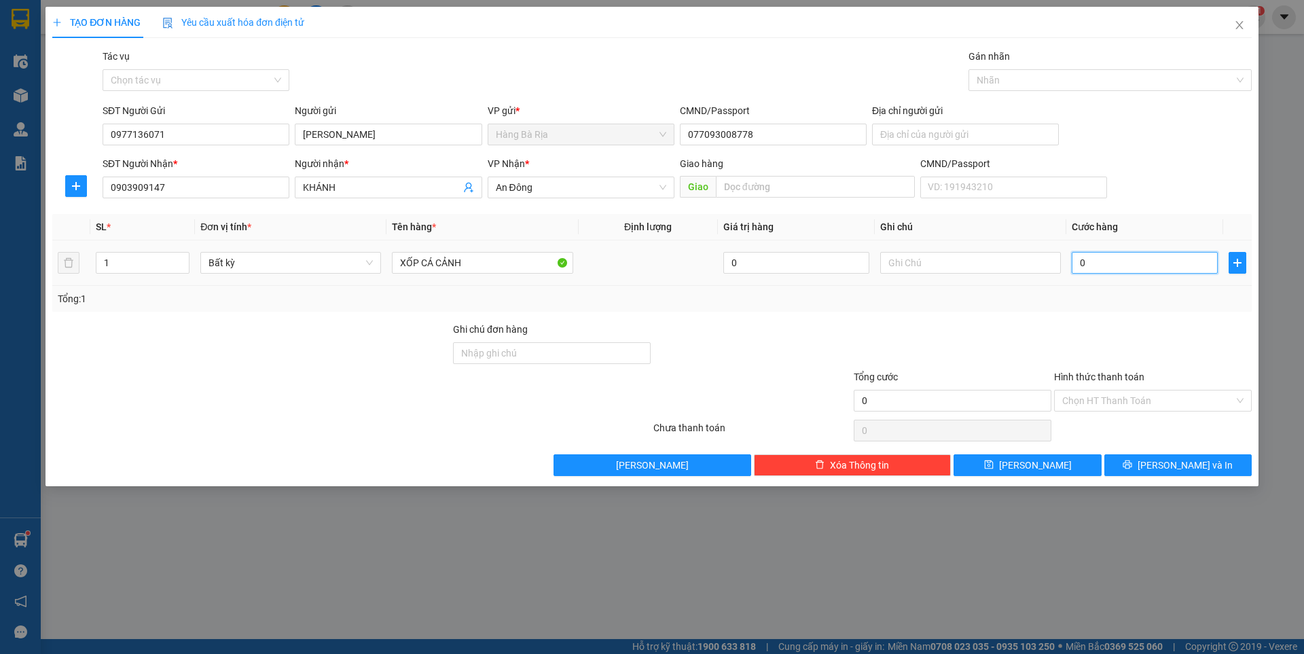
type input "3"
type input "30"
type input "30.000"
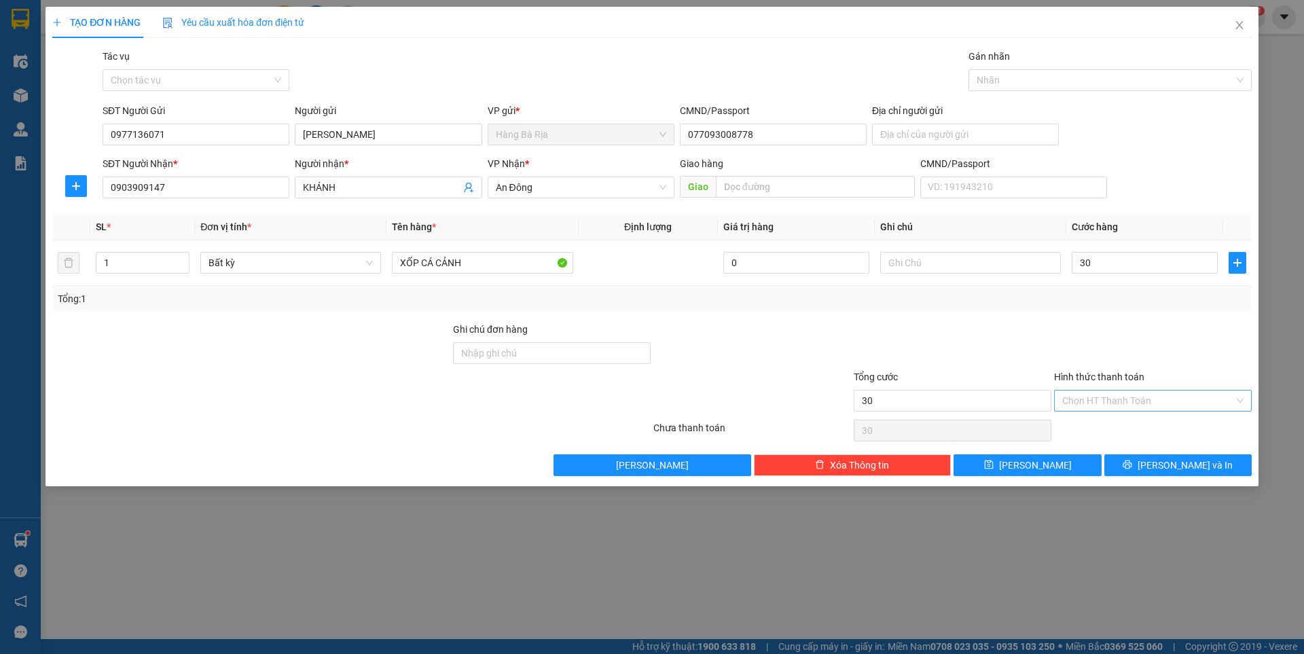
type input "30.000"
click at [1135, 403] on input "Hình thức thanh toán" at bounding box center [1148, 400] width 172 height 20
click at [1124, 424] on div "Tại văn phòng" at bounding box center [1152, 427] width 181 height 15
type input "0"
click at [1141, 458] on button "[PERSON_NAME] và In" at bounding box center [1177, 465] width 147 height 22
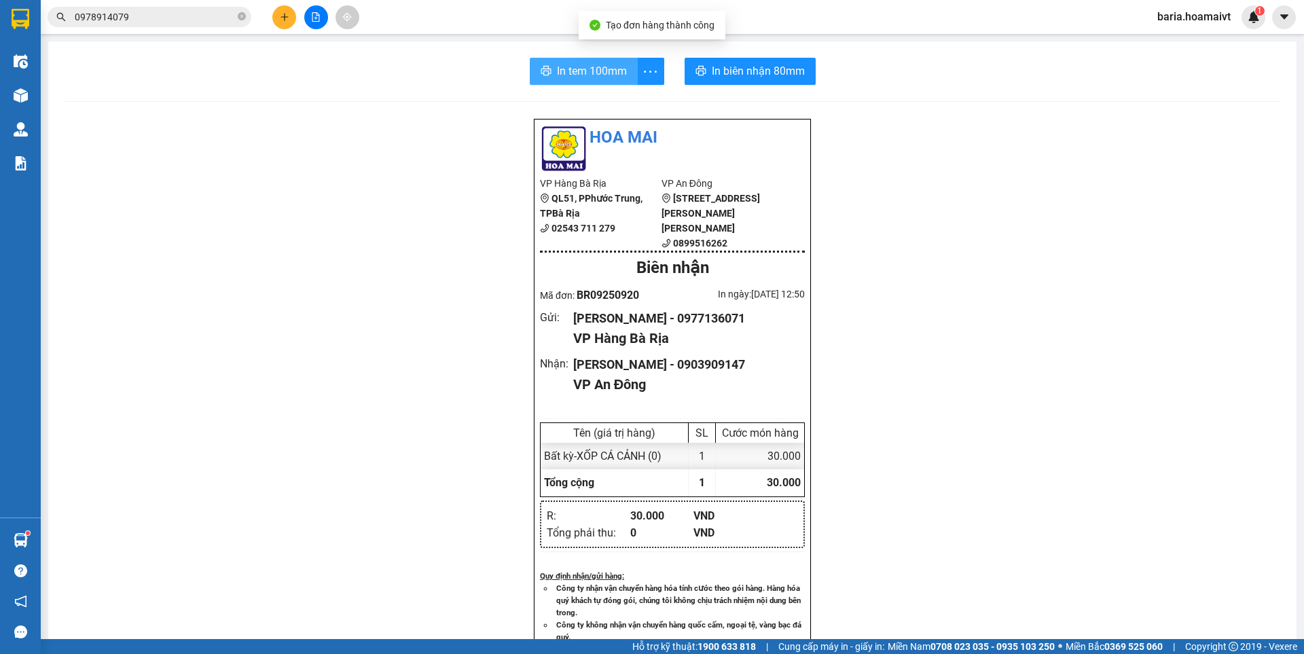
click at [592, 72] on span "In tem 100mm" at bounding box center [592, 70] width 70 height 17
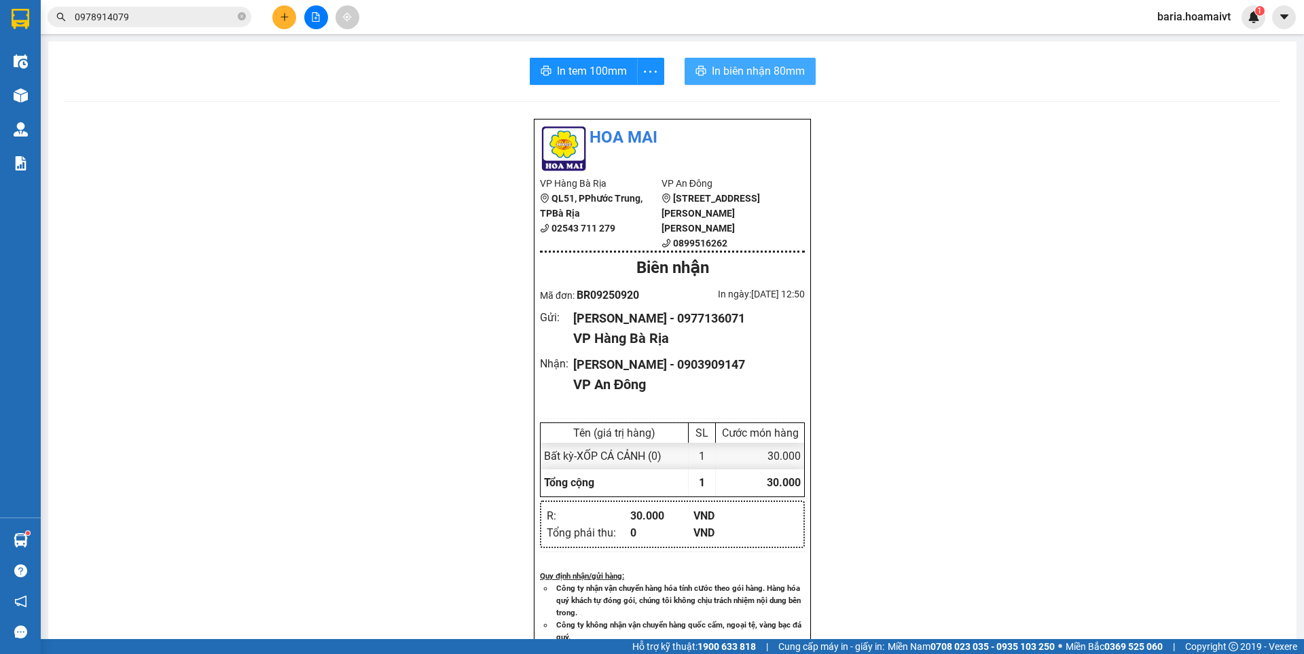
click at [776, 62] on button "In biên nhận 80mm" at bounding box center [750, 71] width 131 height 27
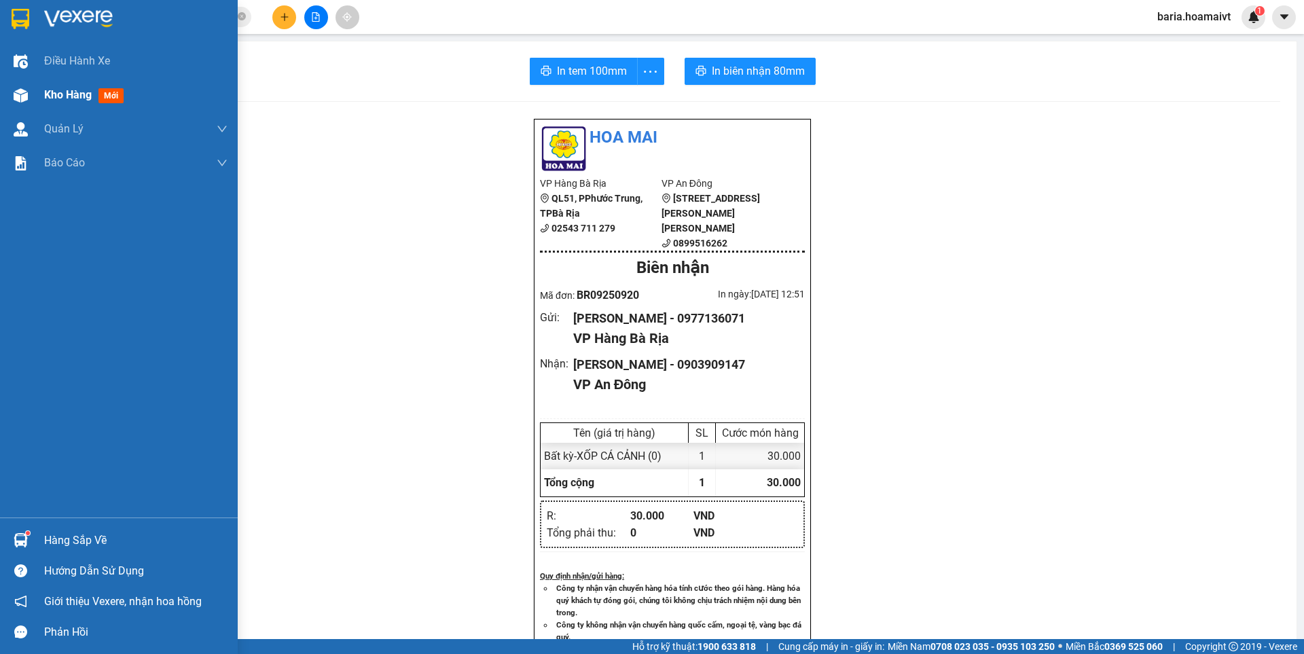
click at [60, 89] on span "Kho hàng" at bounding box center [68, 94] width 48 height 13
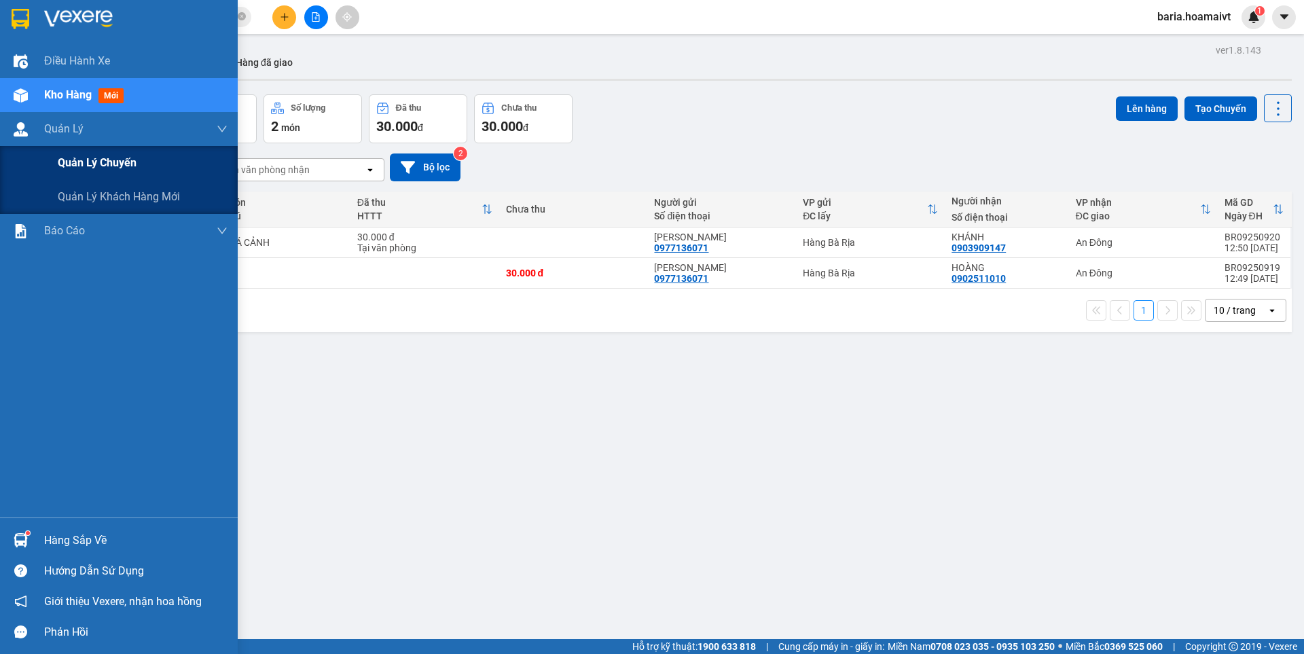
click at [83, 168] on span "Quản lý chuyến" at bounding box center [97, 162] width 79 height 17
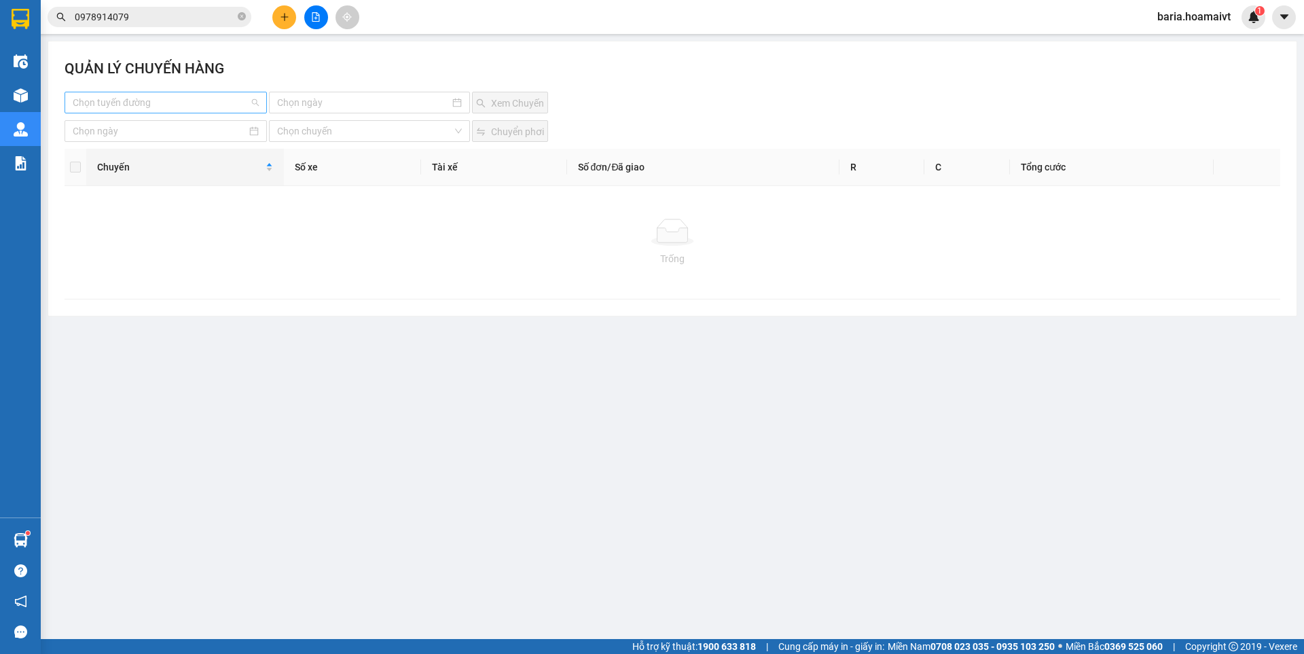
click at [194, 100] on input "search" at bounding box center [161, 102] width 177 height 20
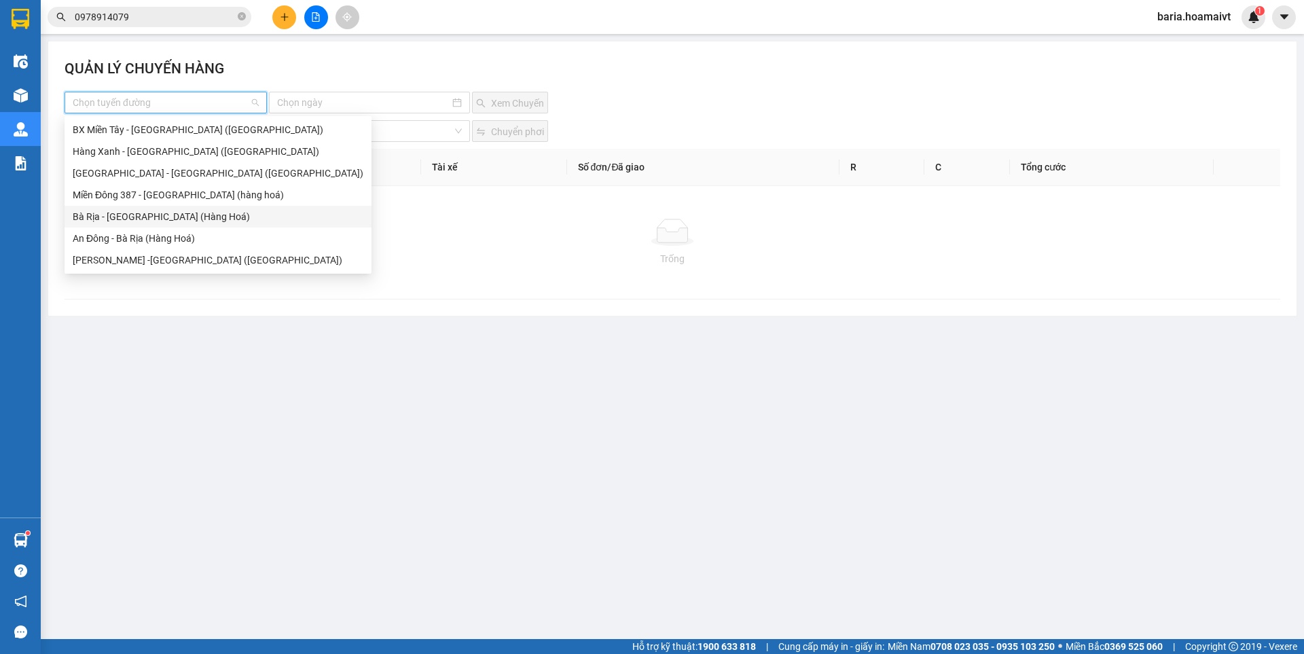
click at [148, 217] on div "Bà Rịa - [GEOGRAPHIC_DATA] (Hàng Hoá)" at bounding box center [218, 216] width 291 height 15
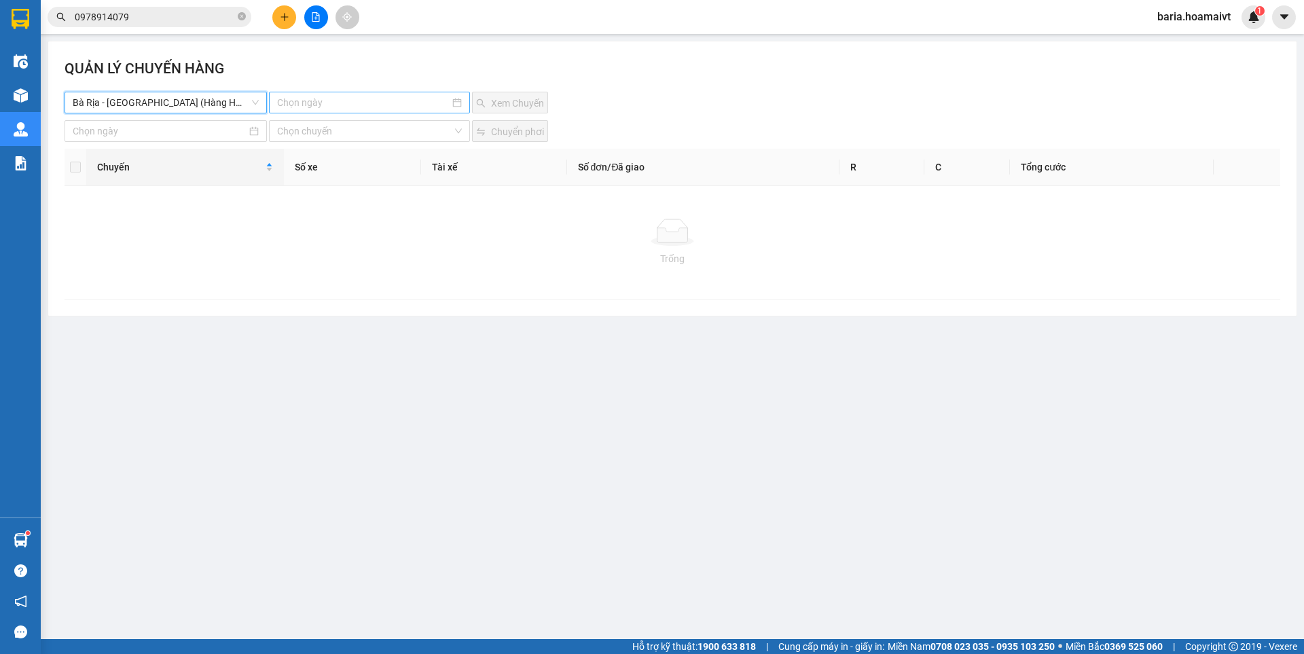
click at [344, 99] on input at bounding box center [363, 102] width 172 height 15
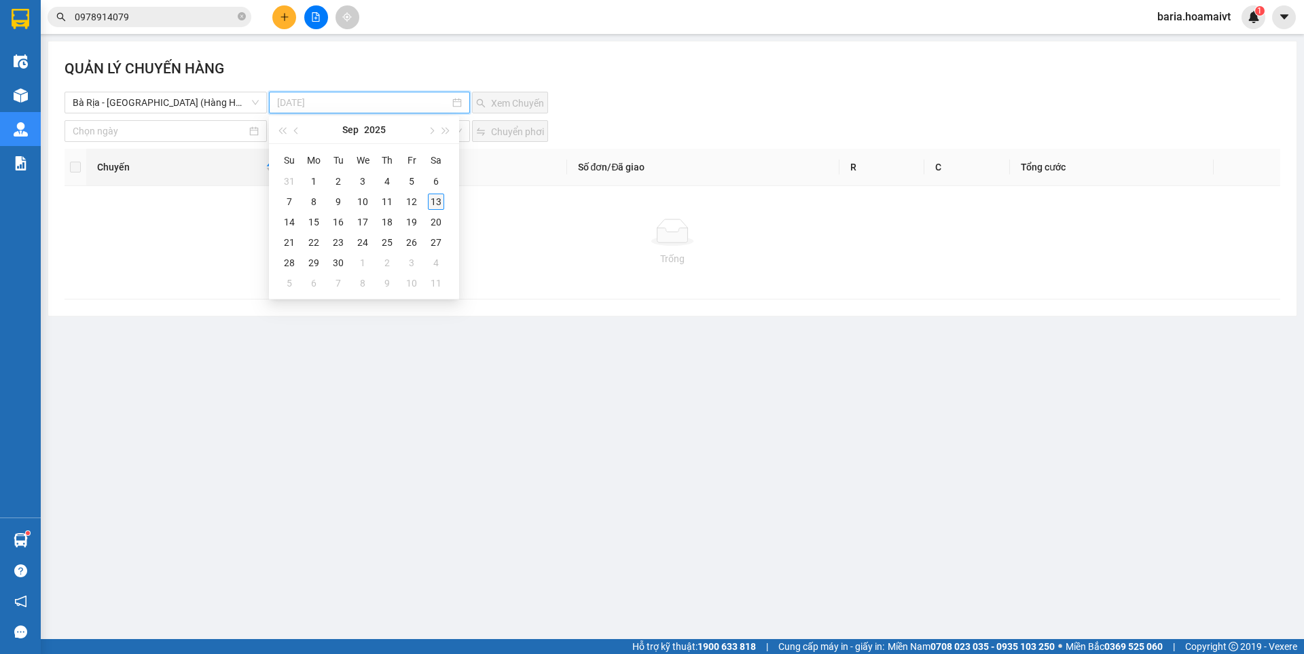
type input "[DATE]"
click at [430, 201] on div "13" at bounding box center [436, 202] width 16 height 16
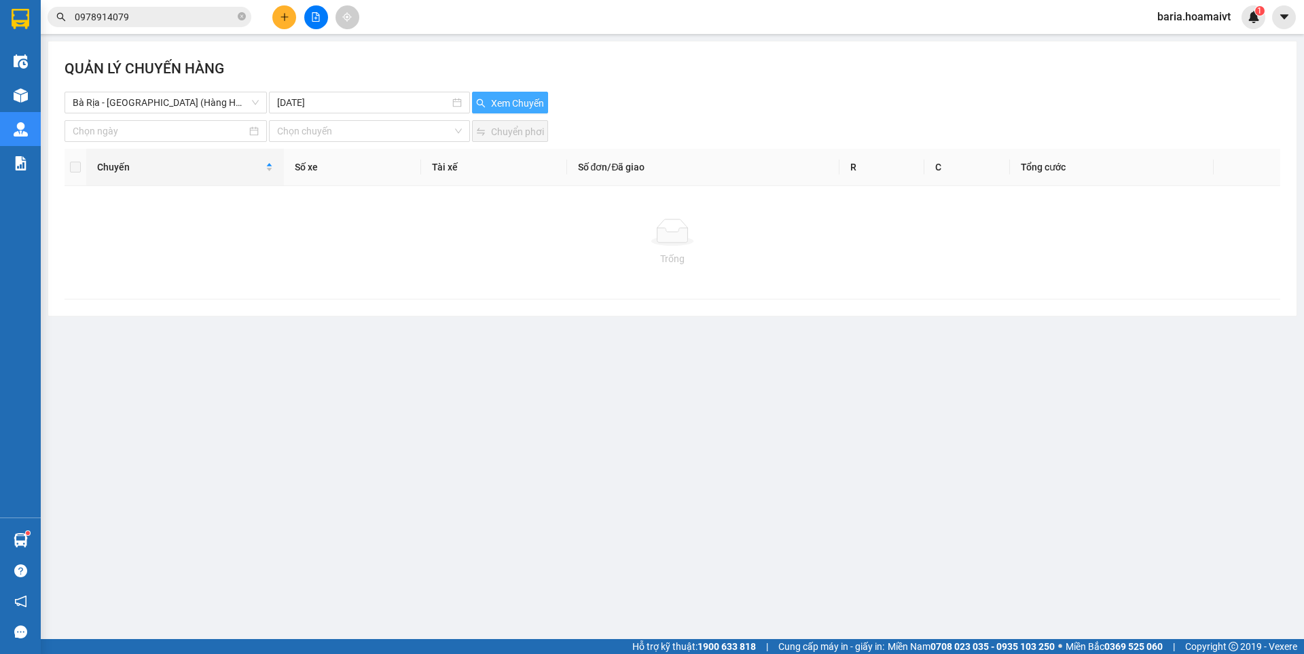
click at [503, 100] on span "Xem Chuyến" at bounding box center [517, 103] width 53 height 15
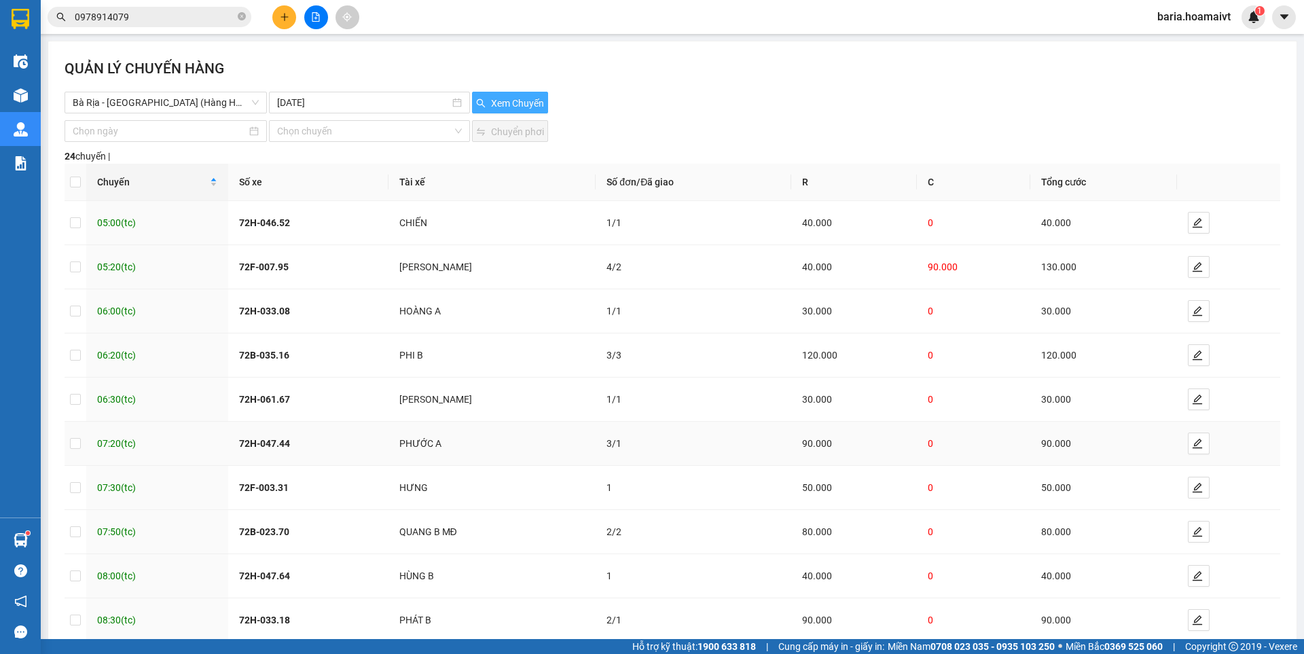
scroll to position [76, 0]
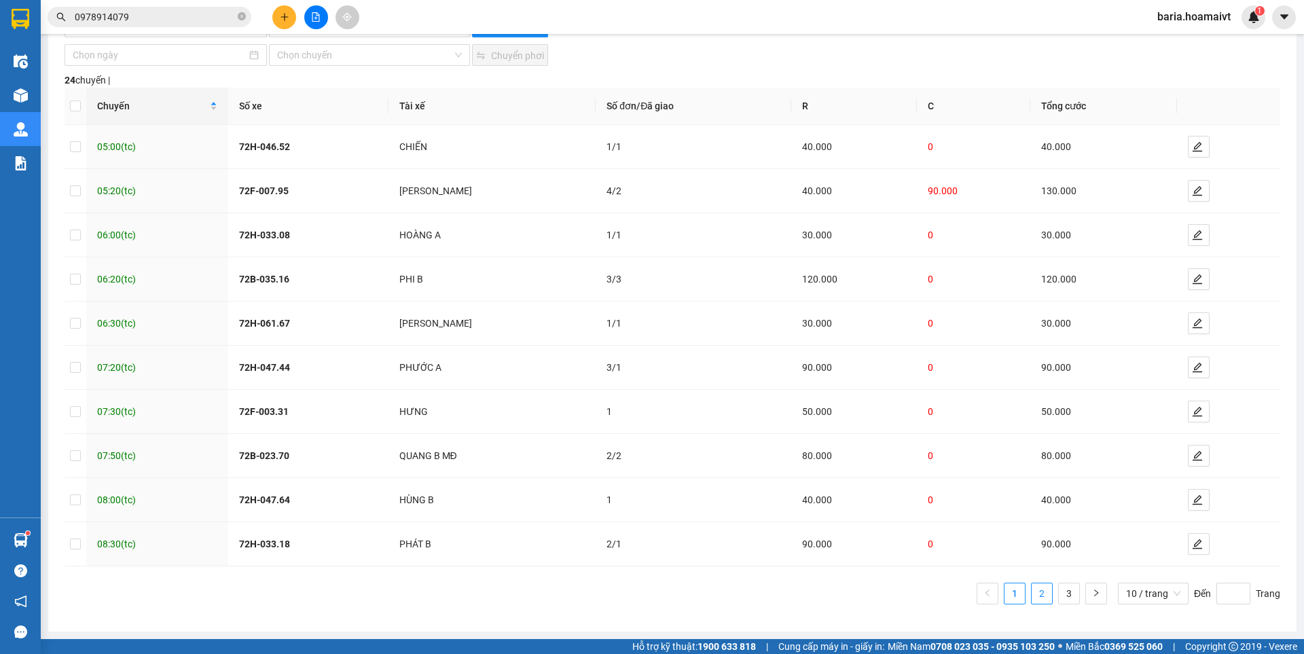
click at [1033, 593] on link "2" at bounding box center [1042, 593] width 20 height 20
click at [1059, 592] on link "3" at bounding box center [1069, 593] width 20 height 20
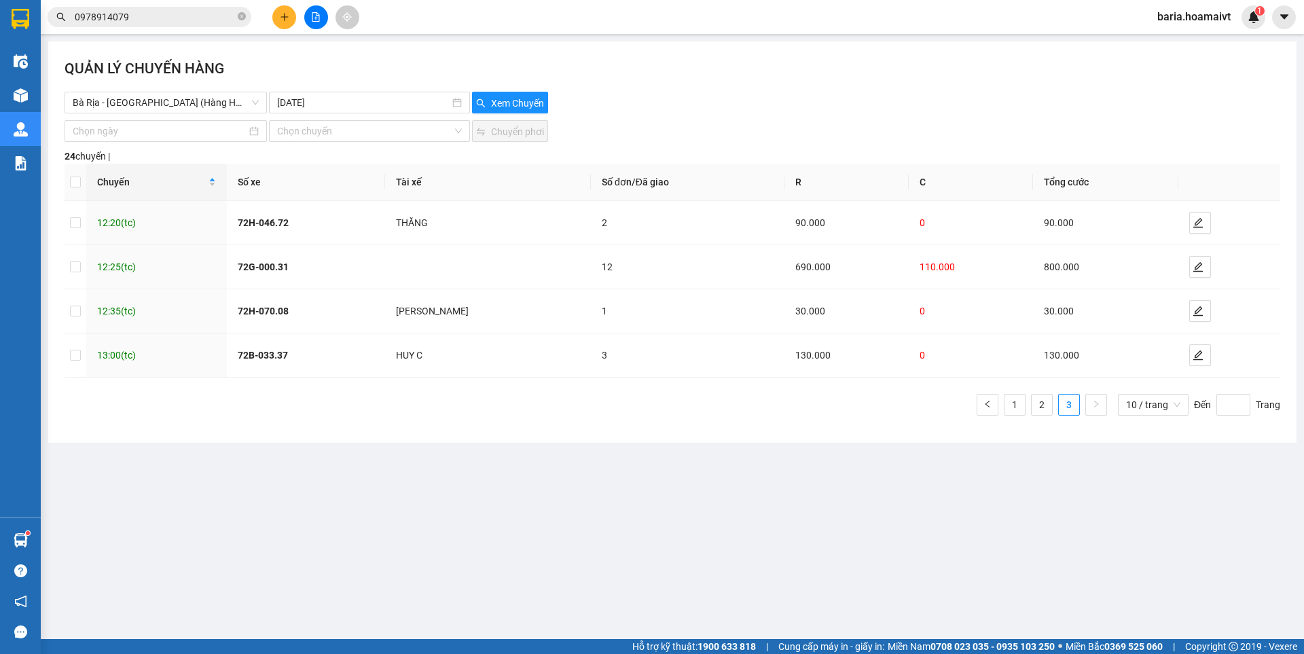
scroll to position [0, 0]
